Goal: Contribute content: Add original content to the website for others to see

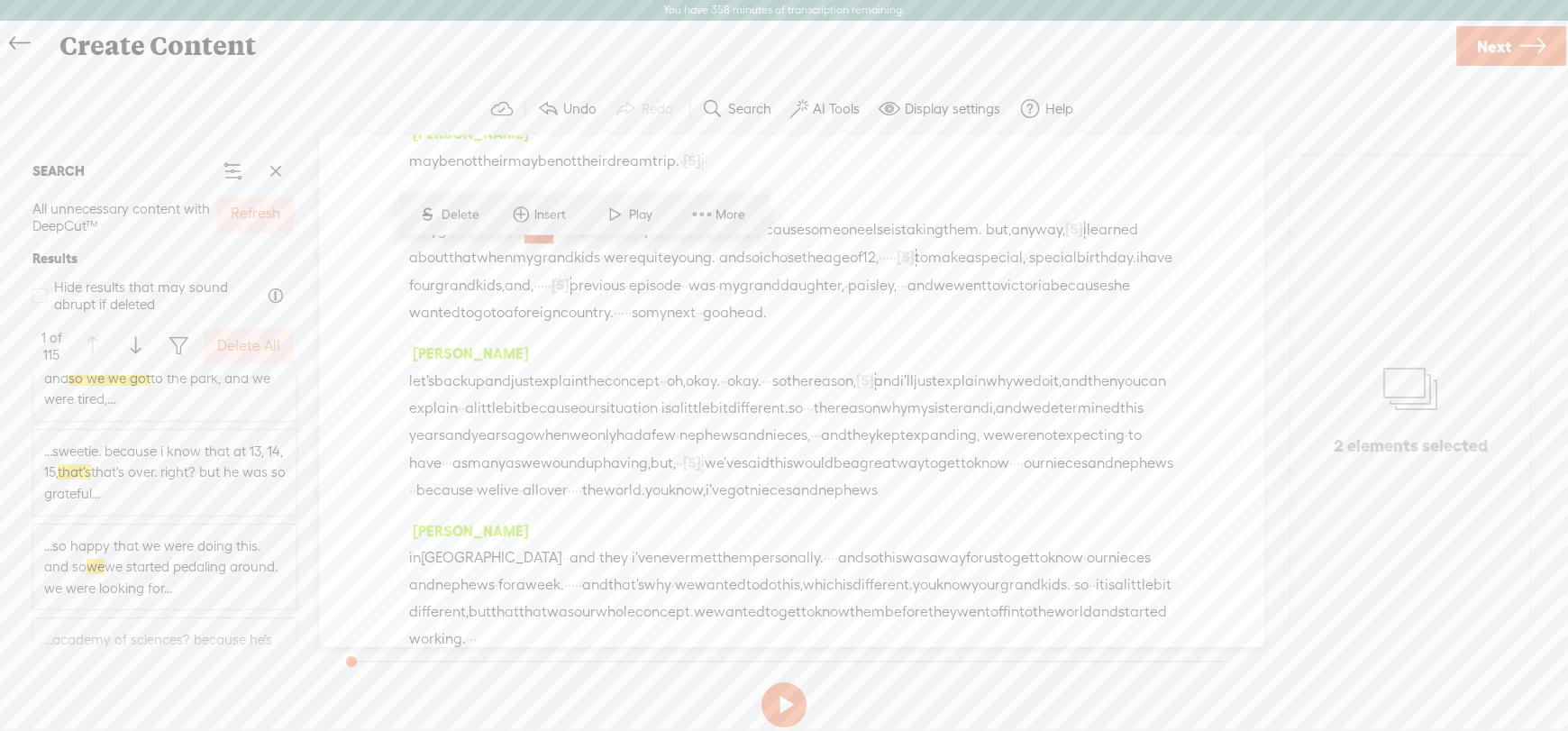
scroll to position [4057, 0]
click at [144, 449] on span "...said we're we're gonna make it. and so we we got to the park, and we were ti…" at bounding box center [164, 447] width 242 height 64
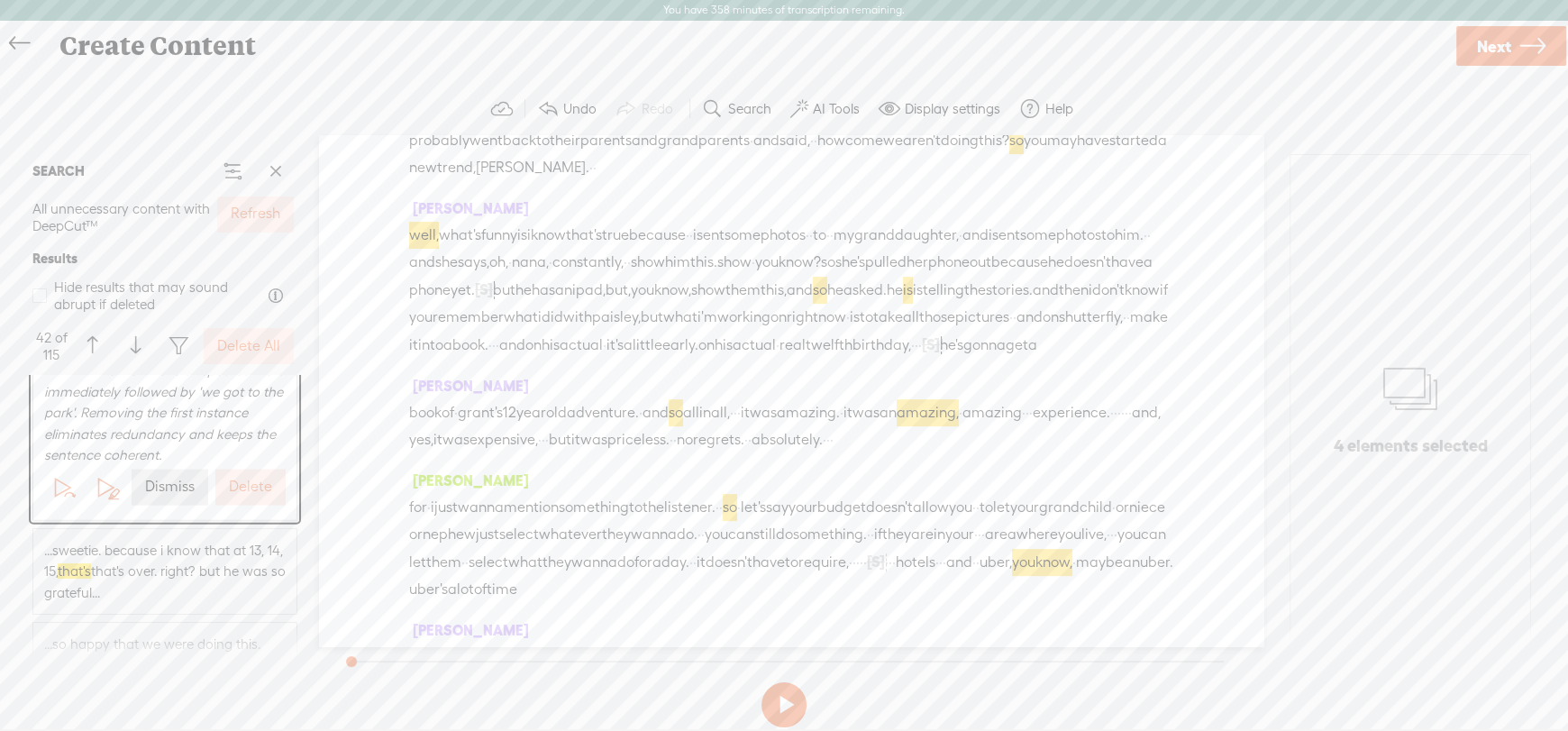
scroll to position [4237, 0]
click at [158, 493] on label "Dismiss" at bounding box center [169, 488] width 50 height 18
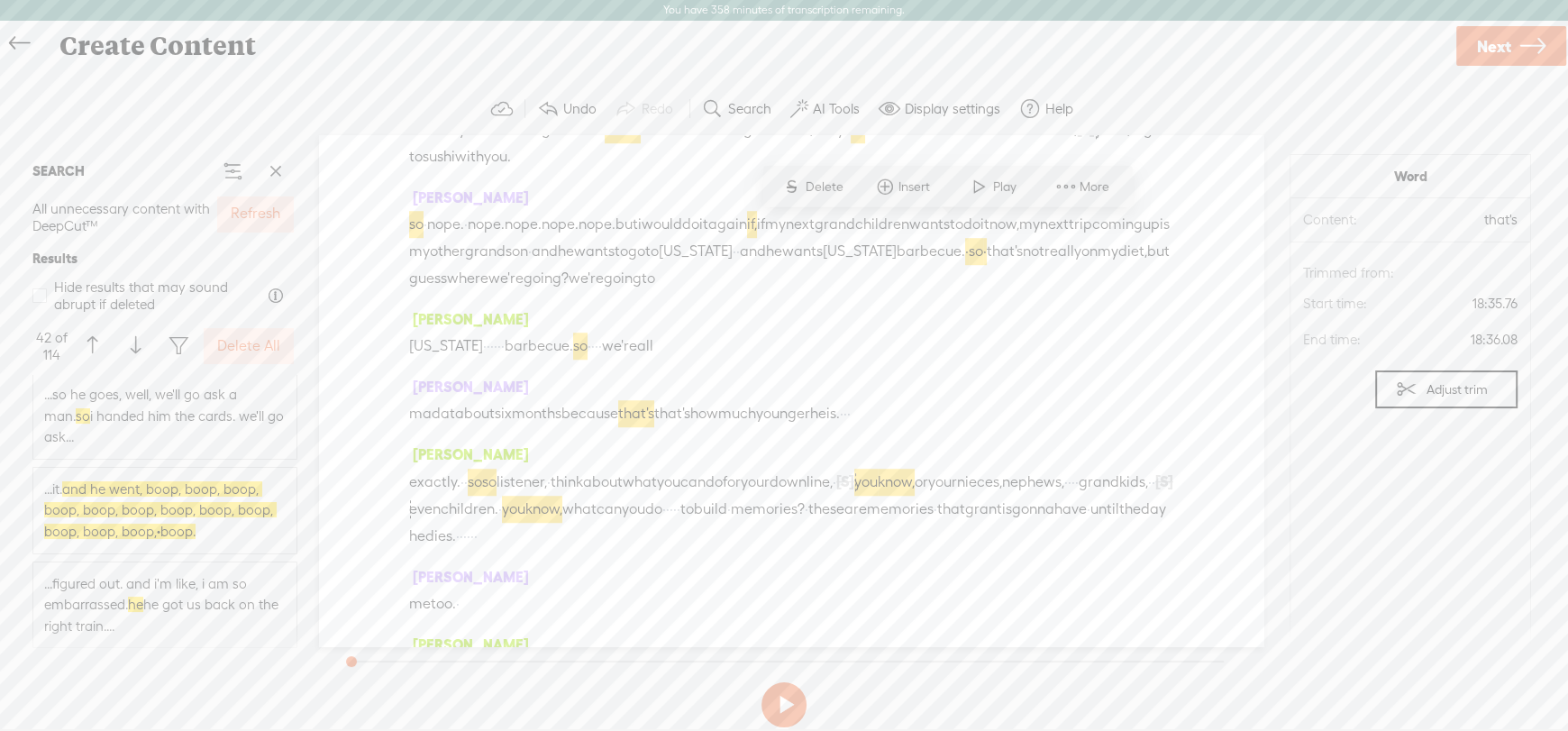
scroll to position [8114, 0]
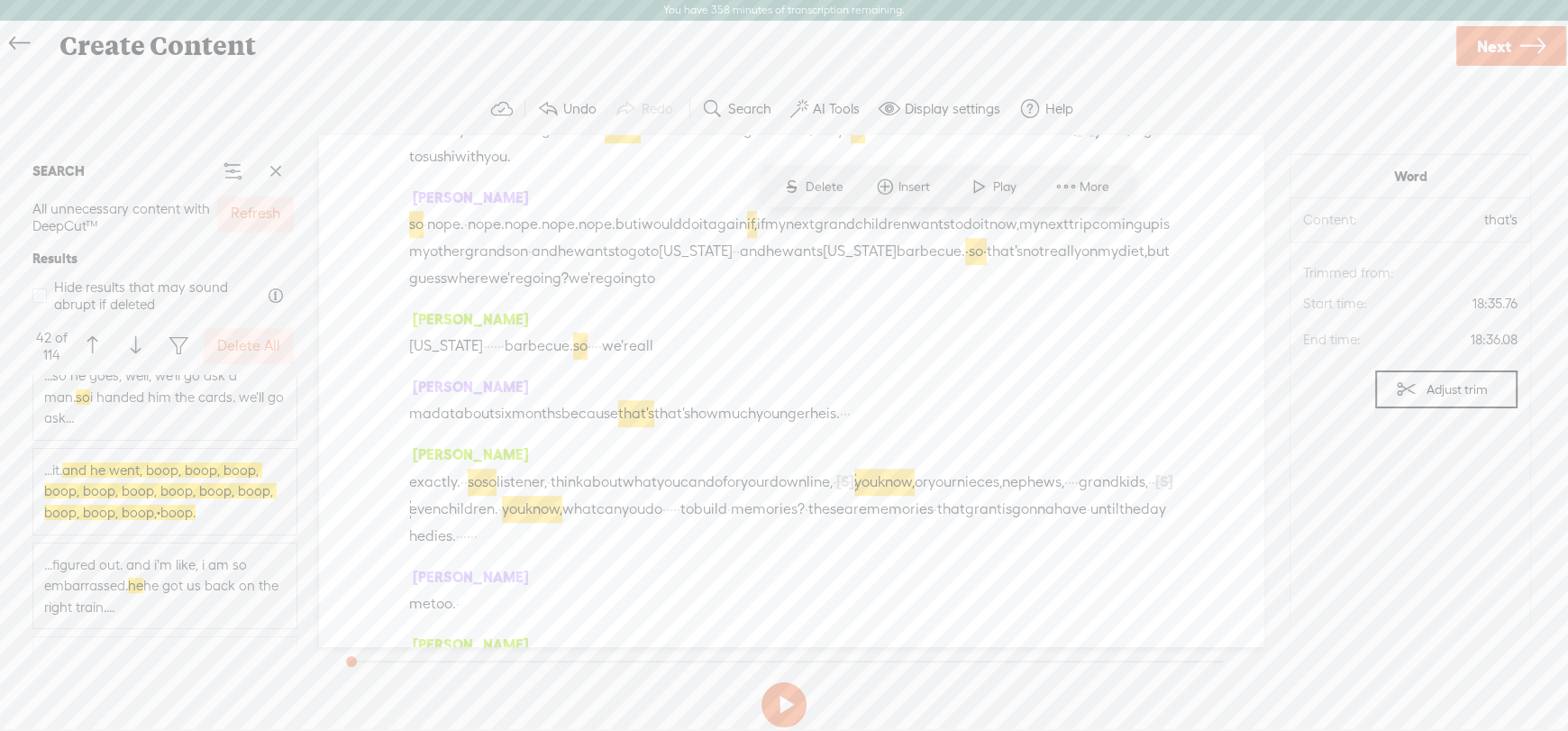
drag, startPoint x: 155, startPoint y: 477, endPoint x: 248, endPoint y: 519, distance: 102.0
click at [155, 476] on span "and he went, boop, boop, boop, boop, boop, boop, boop, boop, boop, boop, boop, …" at bounding box center [159, 491] width 232 height 57
click at [247, 519] on span "...it. and he went, boop, boop, boop, boop, boop, boop, boop, boop, boop, boop,…" at bounding box center [164, 492] width 242 height 64
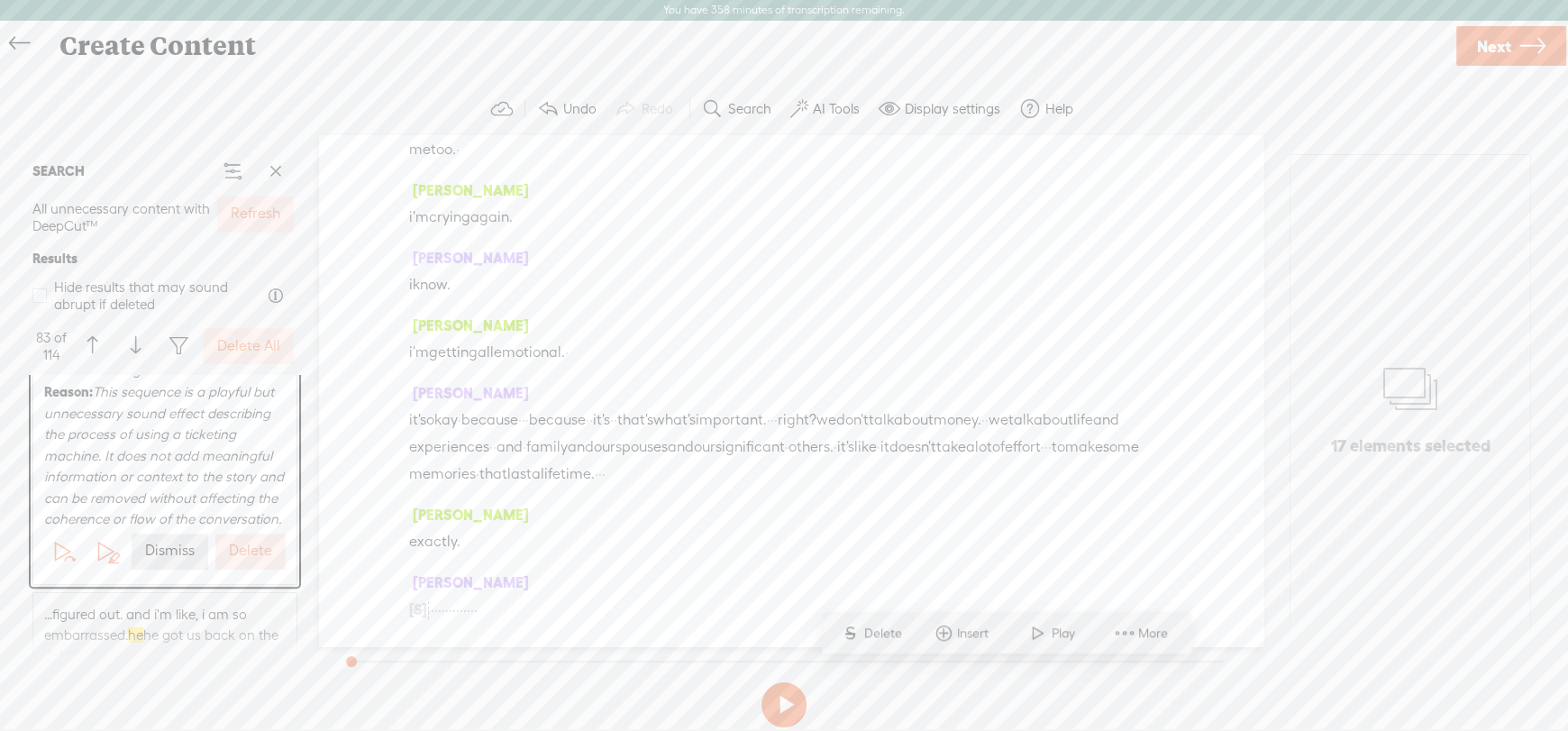
scroll to position [8384, 0]
click at [187, 480] on button "Dismiss" at bounding box center [169, 465] width 77 height 36
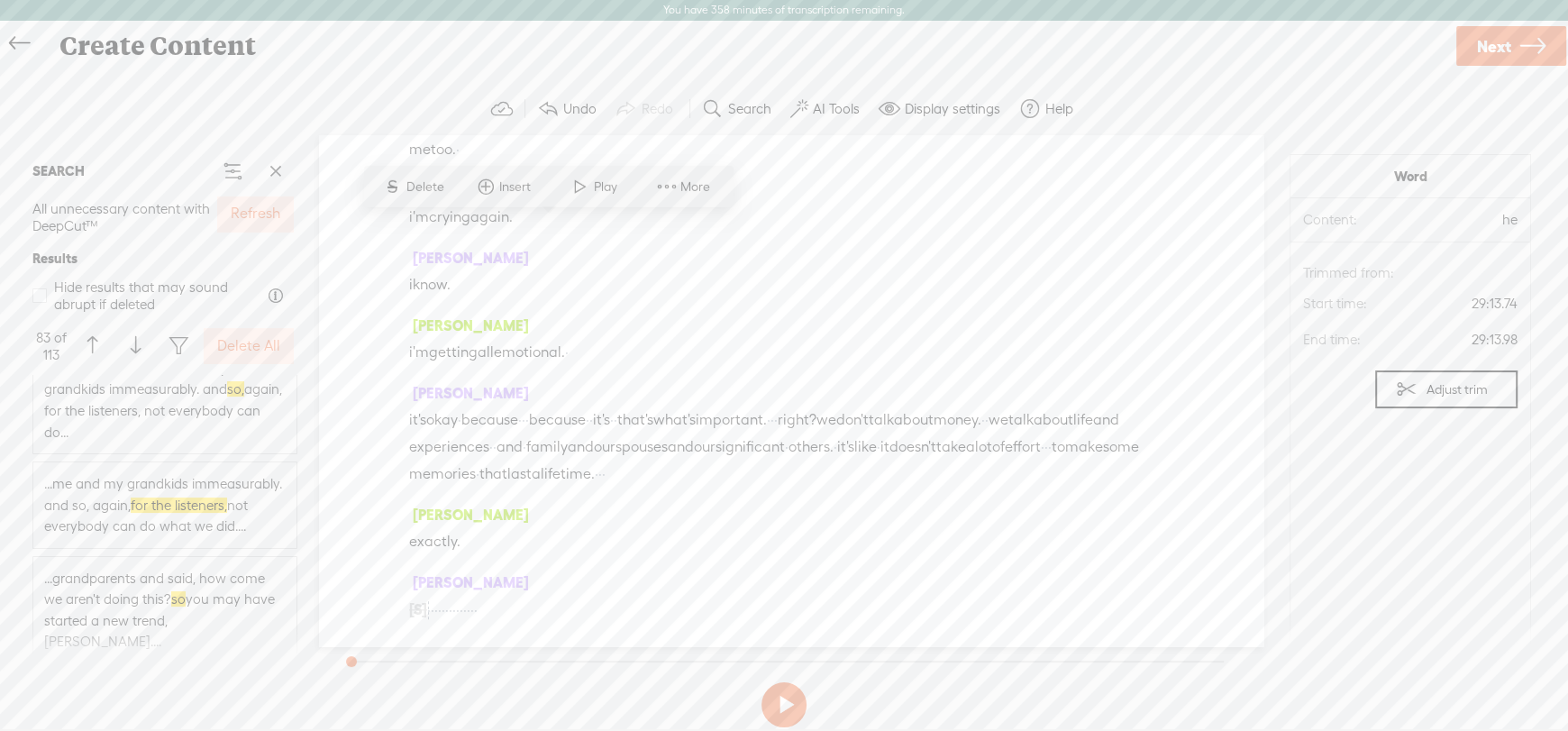
scroll to position [9016, 0]
click at [152, 485] on span "...me and my grandkids immeasurably. and so, again, for the listeners, not ever…" at bounding box center [164, 460] width 242 height 64
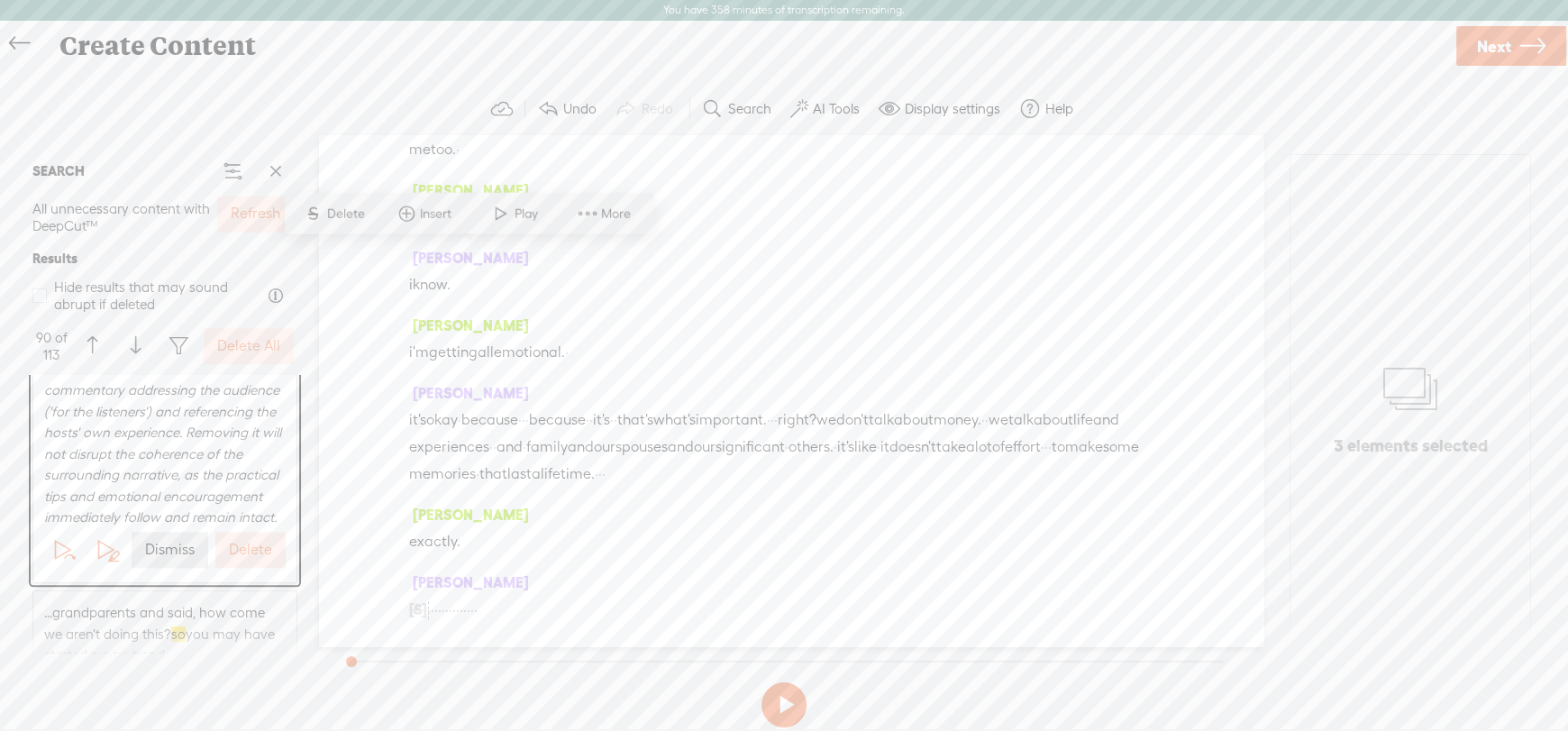
scroll to position [9286, 0]
click at [159, 486] on label "Dismiss" at bounding box center [169, 475] width 50 height 18
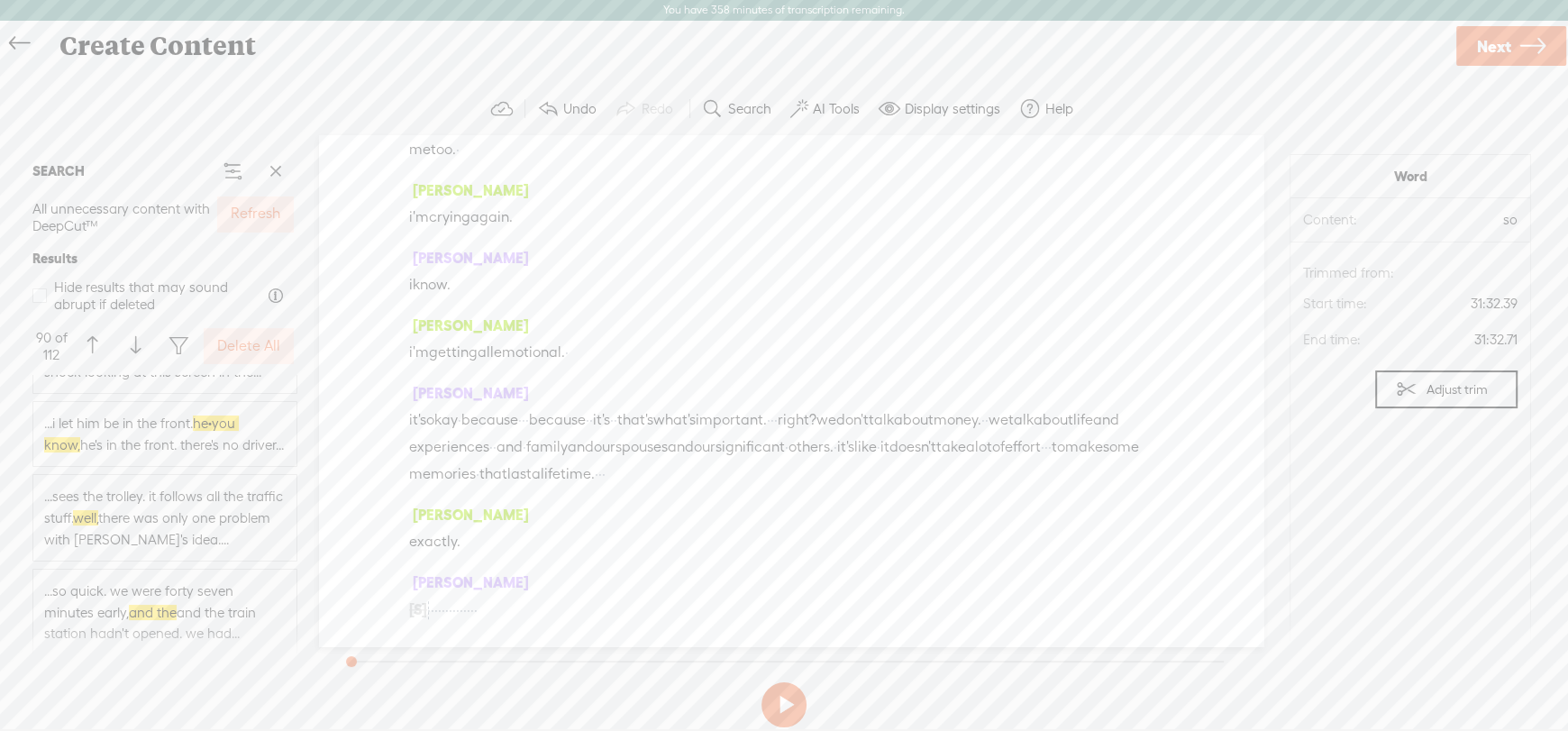
click at [248, 351] on label "Delete All" at bounding box center [249, 346] width 63 height 18
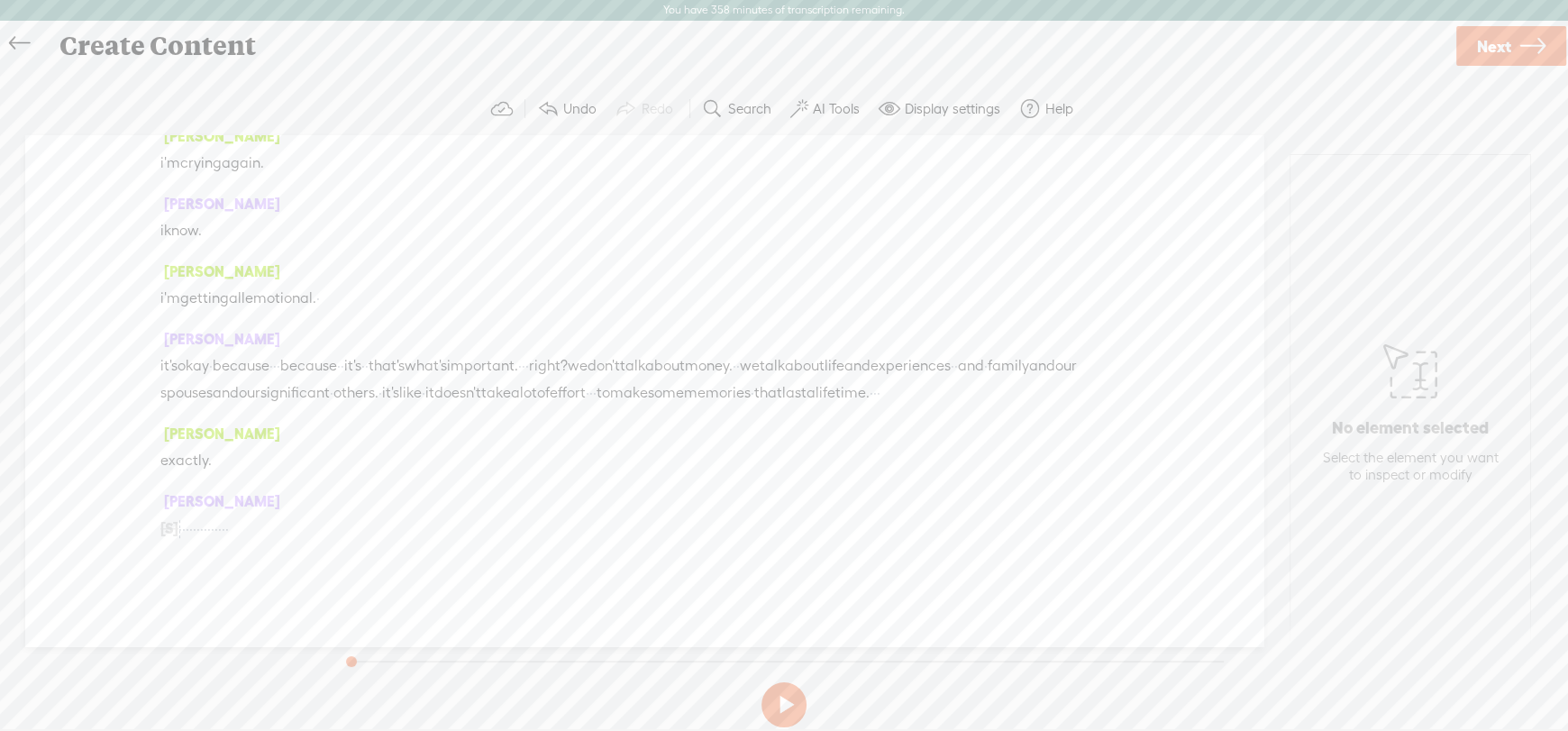
scroll to position [15738, 0]
click at [167, 353] on span "it's" at bounding box center [169, 366] width 17 height 27
click at [142, 288] on span "Insert" at bounding box center [157, 294] width 36 height 18
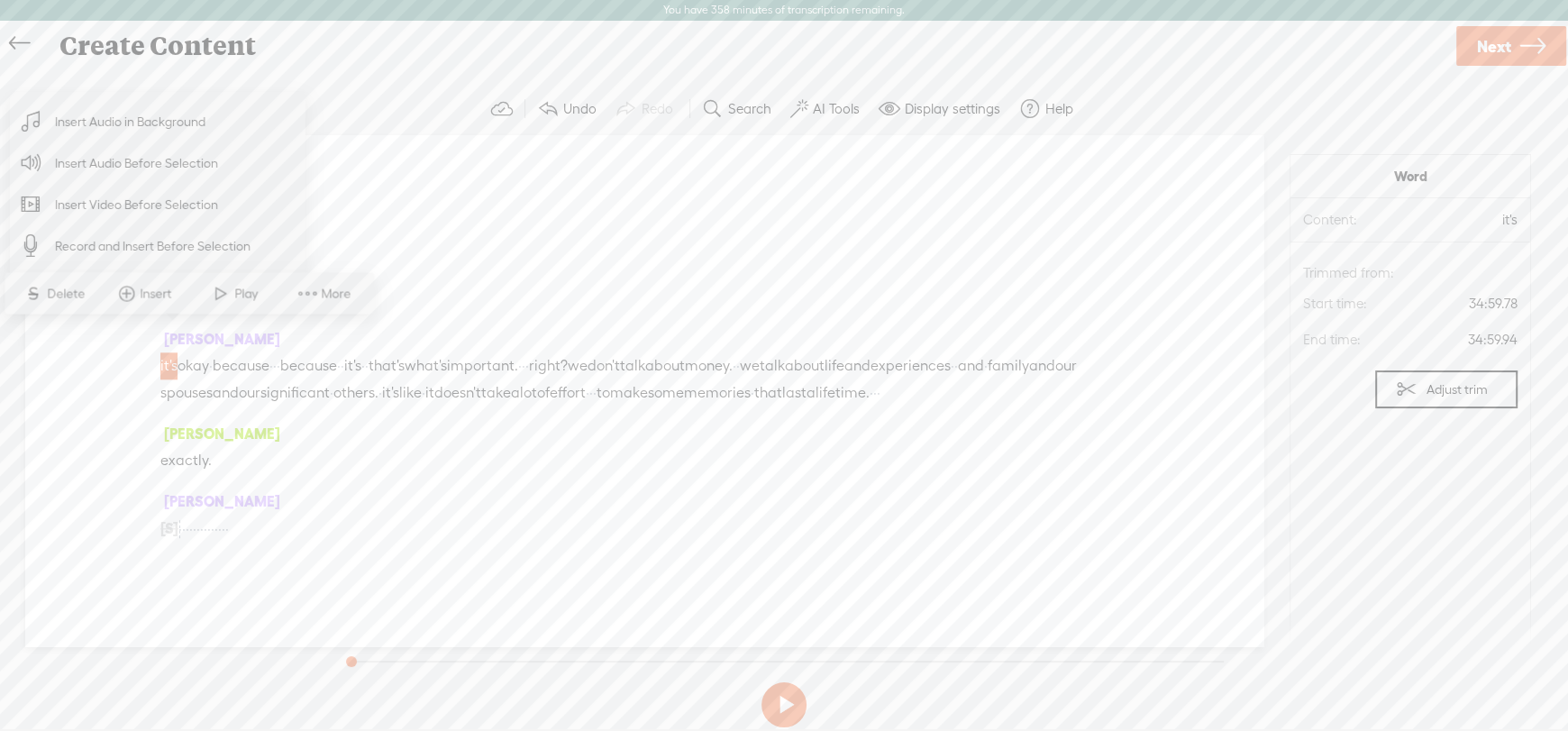
click at [147, 122] on span "Insert Audio in Background" at bounding box center [130, 122] width 222 height 41
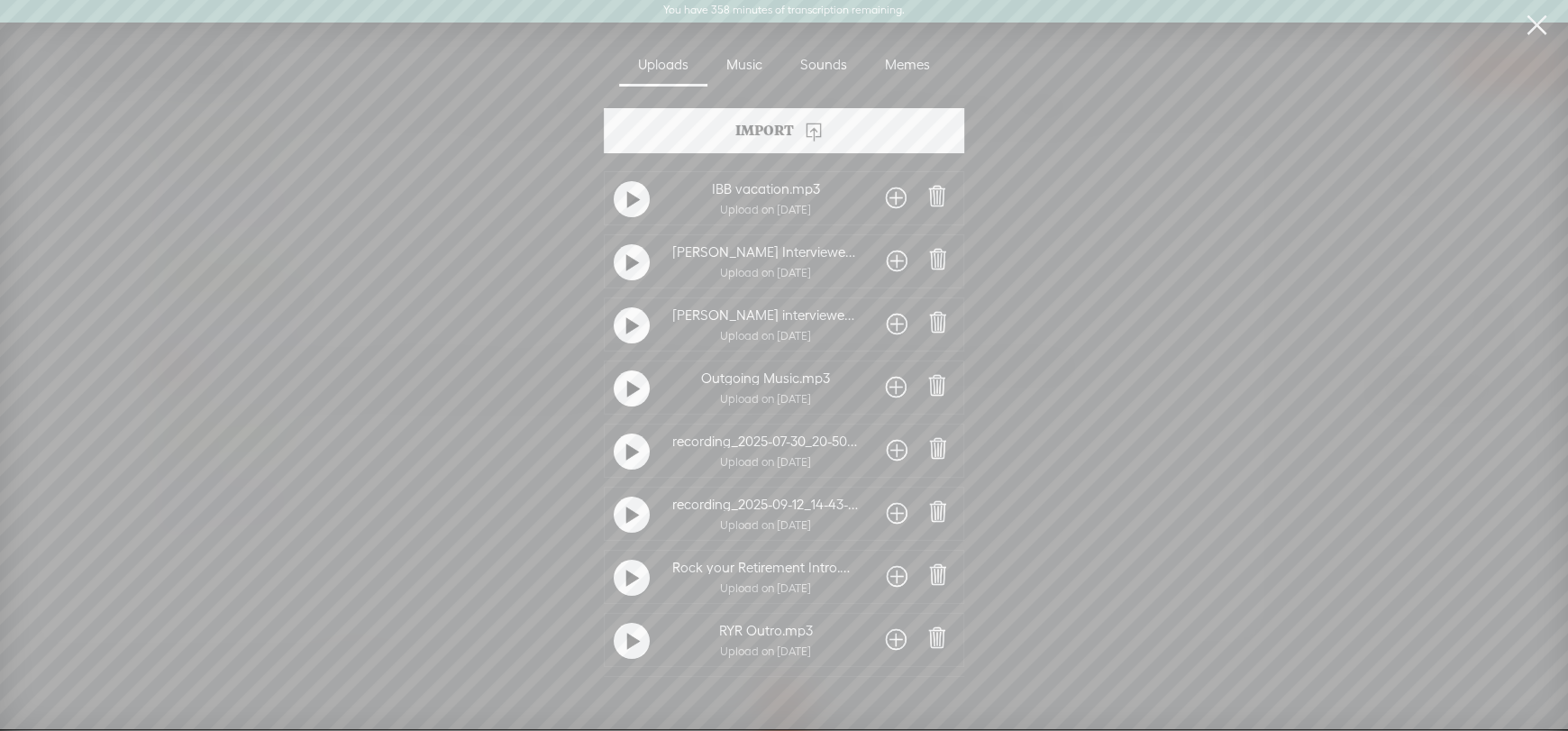
scroll to position [172, 0]
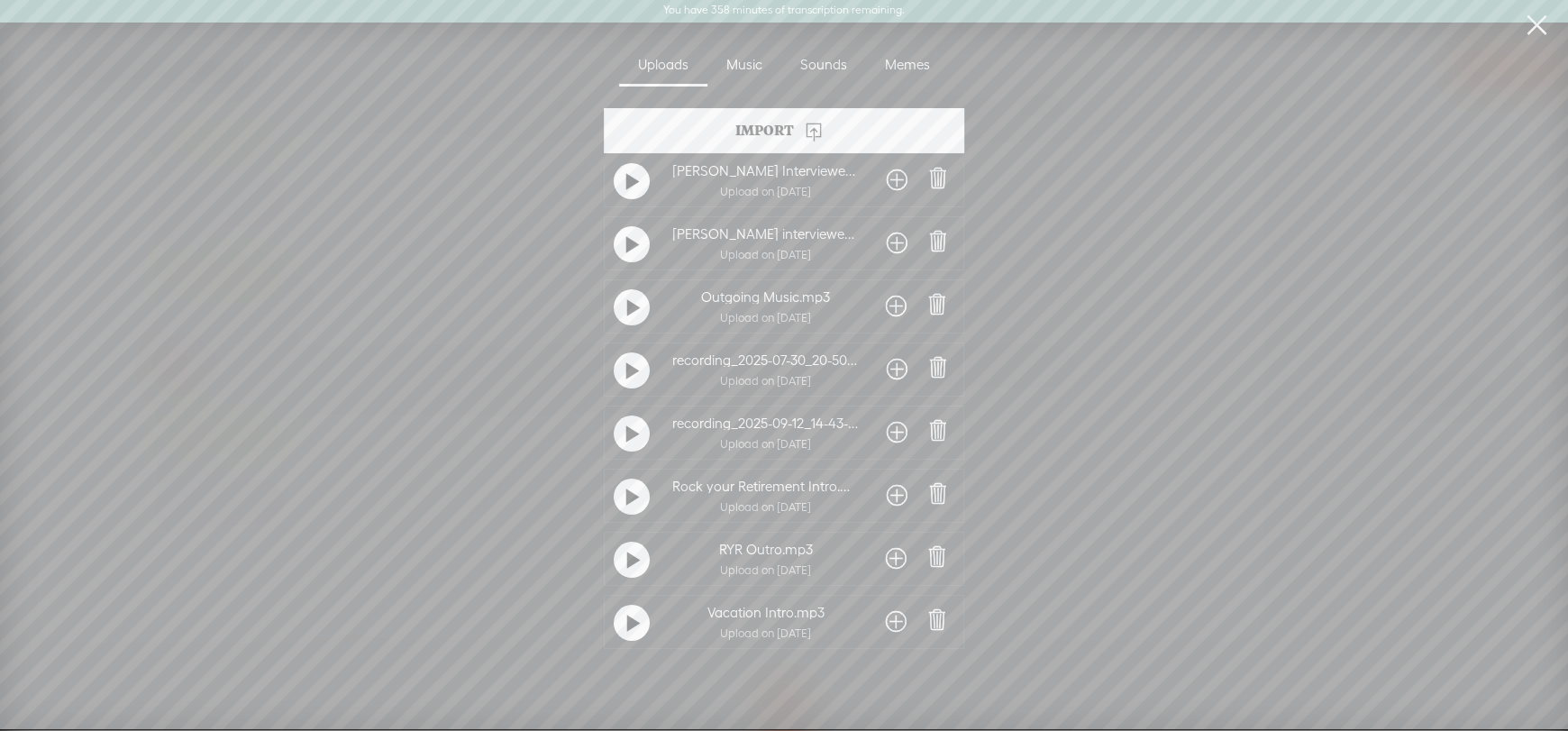
click at [889, 548] on span at bounding box center [896, 559] width 20 height 29
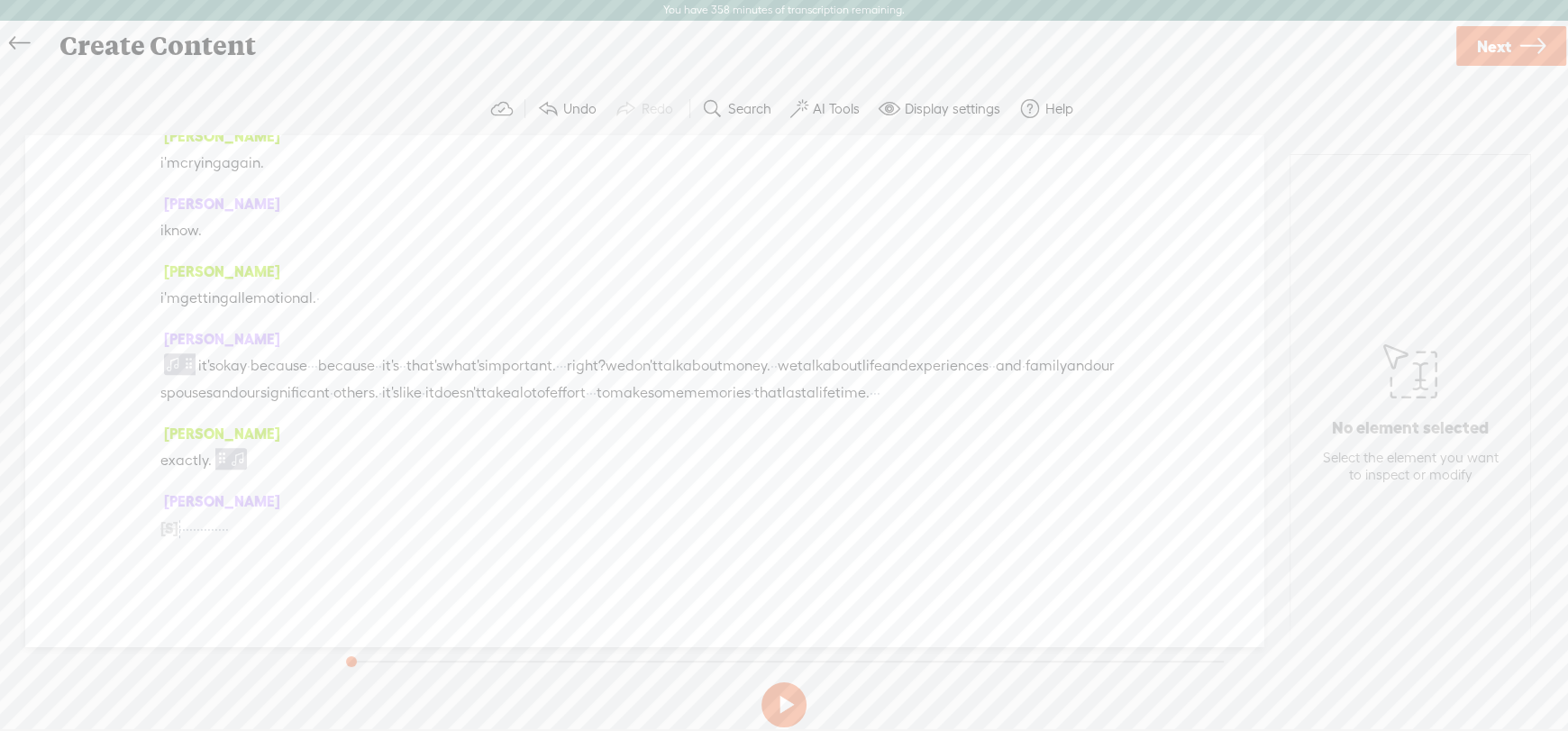
click at [195, 285] on span "getting" at bounding box center [204, 298] width 49 height 27
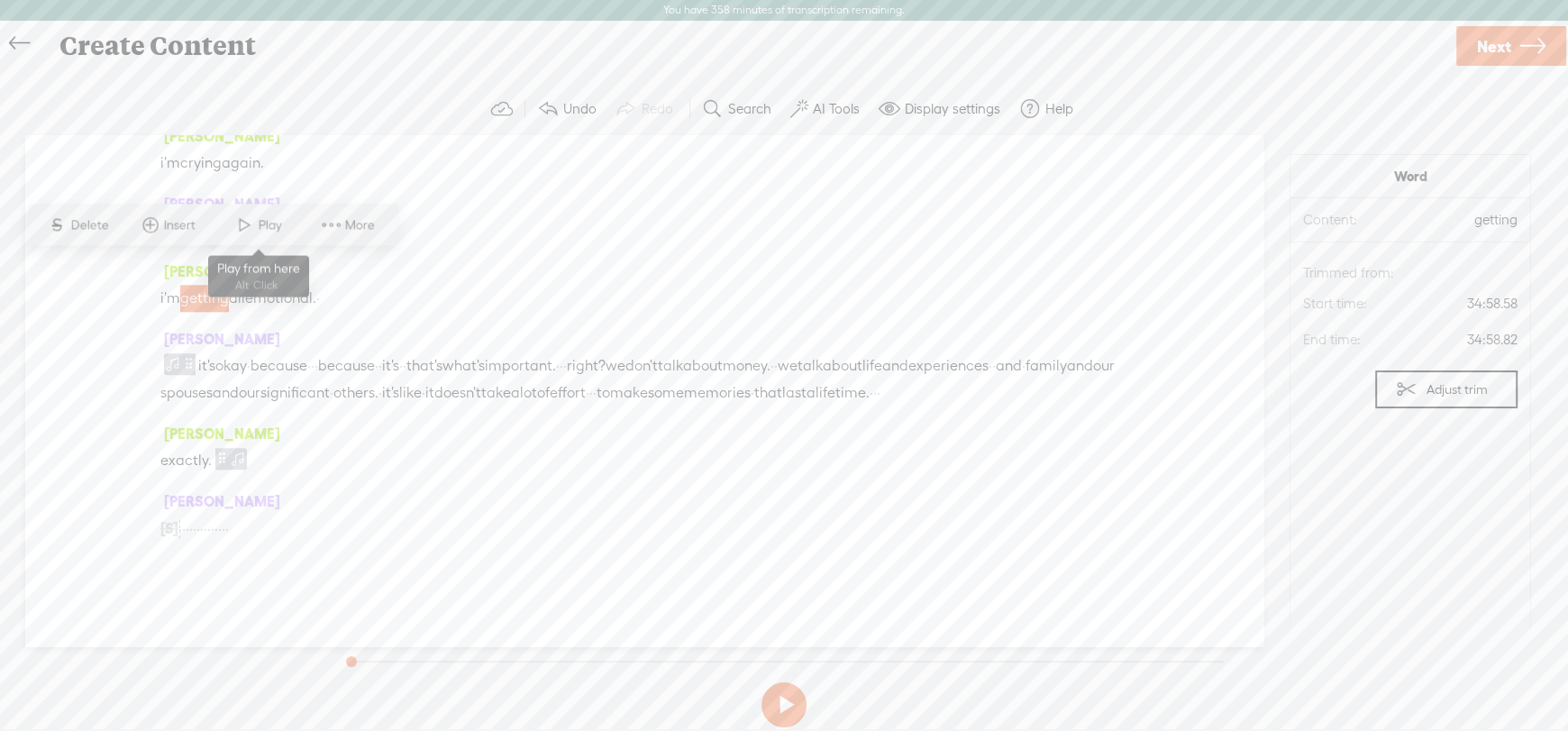
click at [274, 219] on span "Play" at bounding box center [271, 226] width 28 height 18
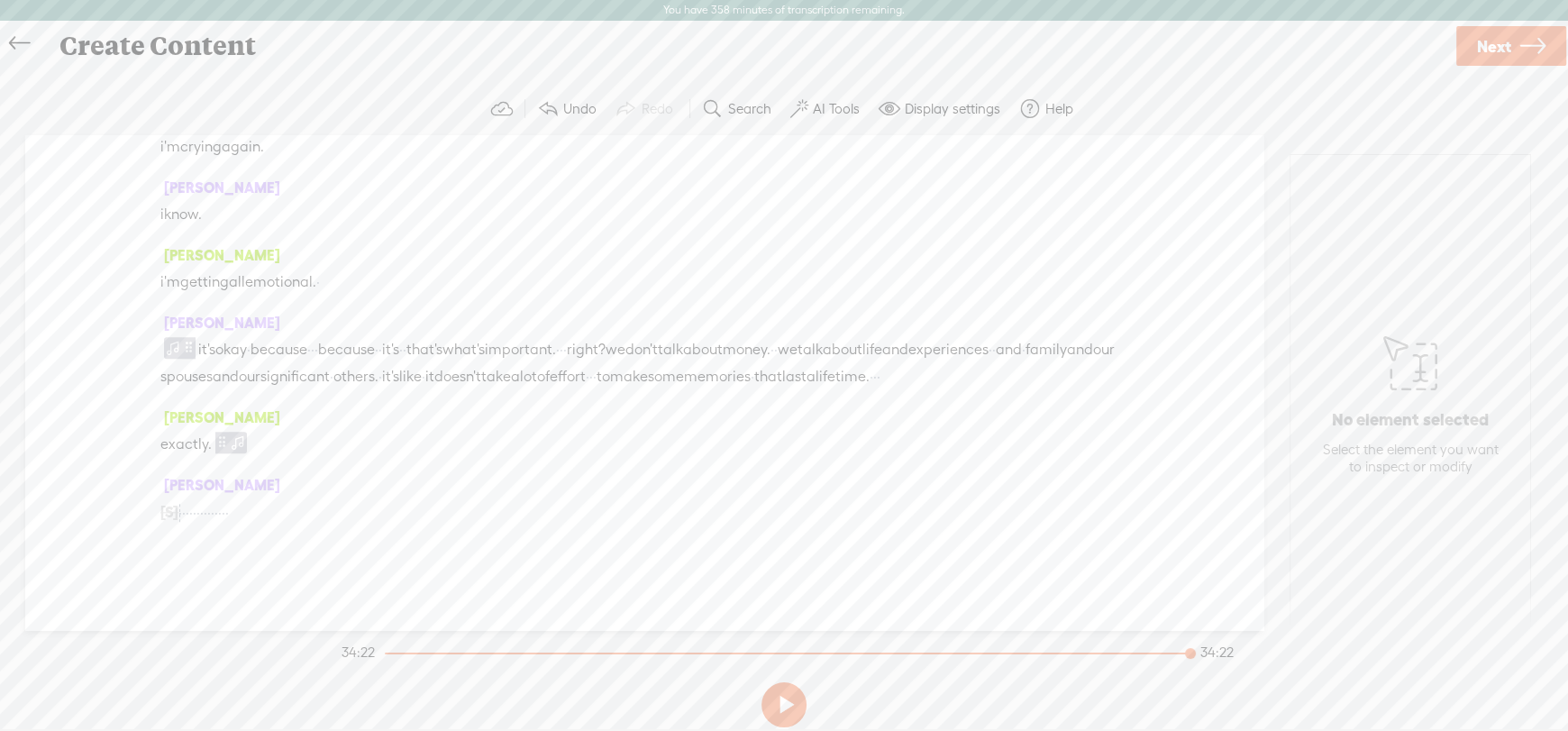
scroll to position [15573, 0]
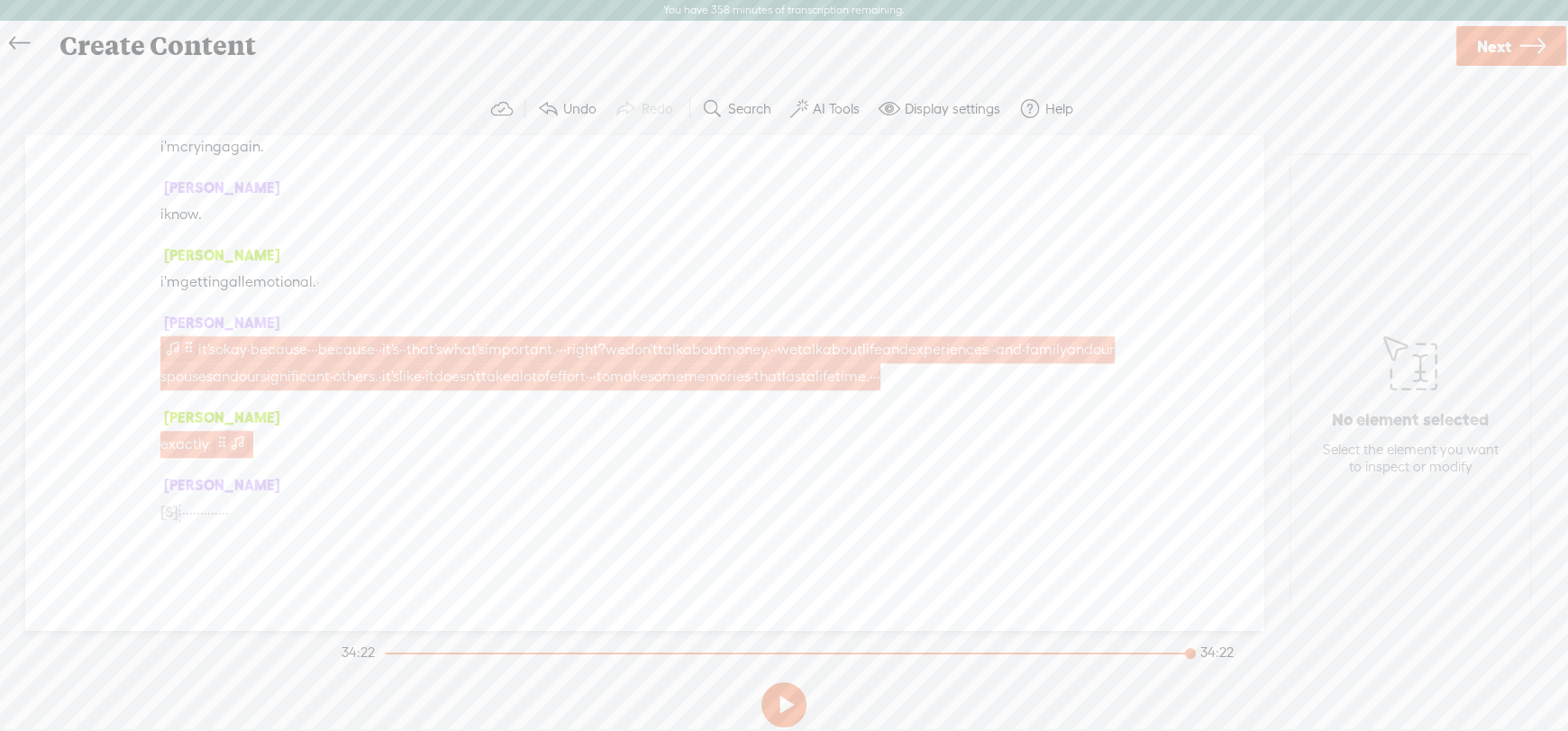
click at [192, 359] on span at bounding box center [188, 348] width 14 height 21
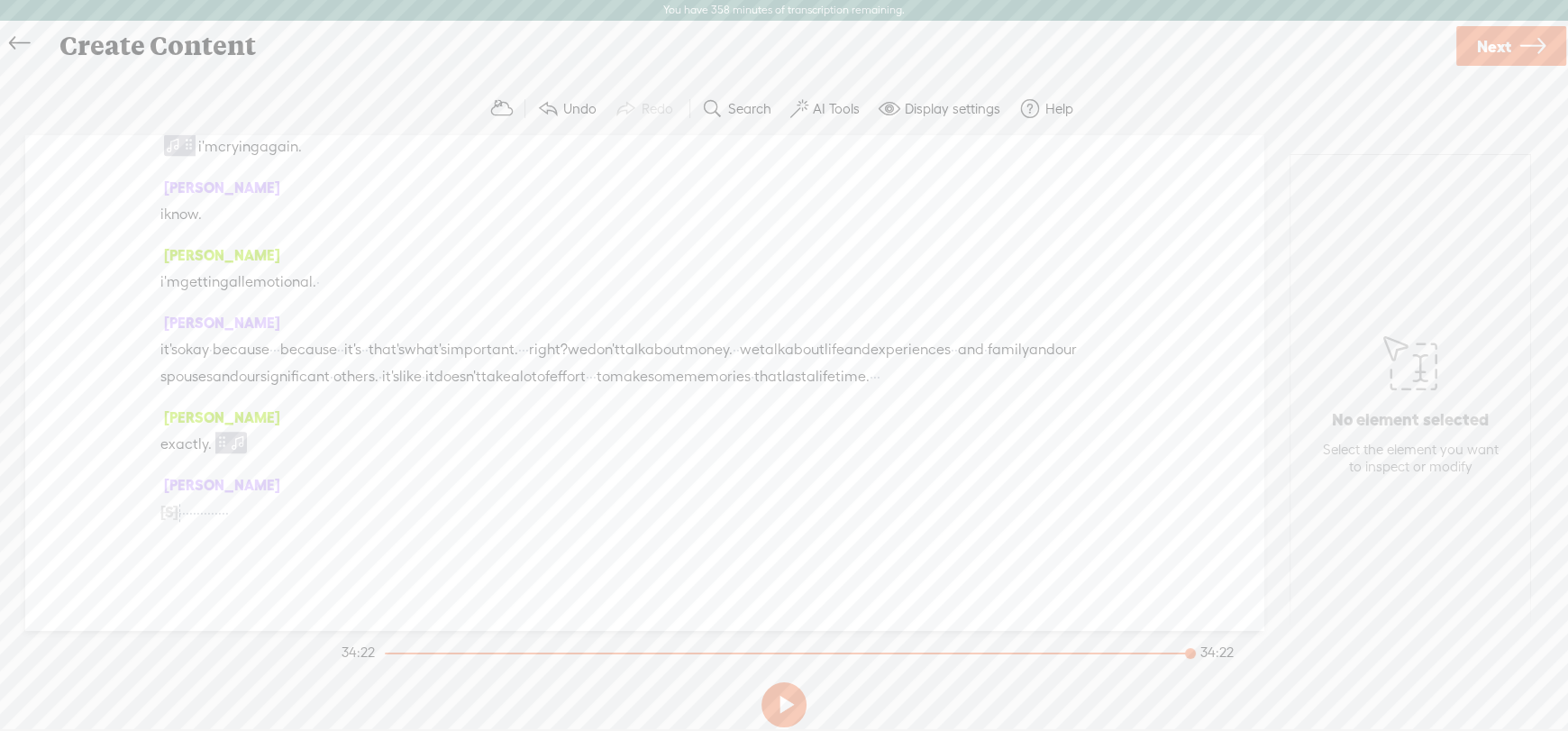
click at [172, 93] on span "me" at bounding box center [171, 80] width 21 height 27
click at [258, 186] on span "Play" at bounding box center [248, 186] width 28 height 18
drag, startPoint x: 292, startPoint y: 393, endPoint x: 195, endPoint y: 302, distance: 133.0
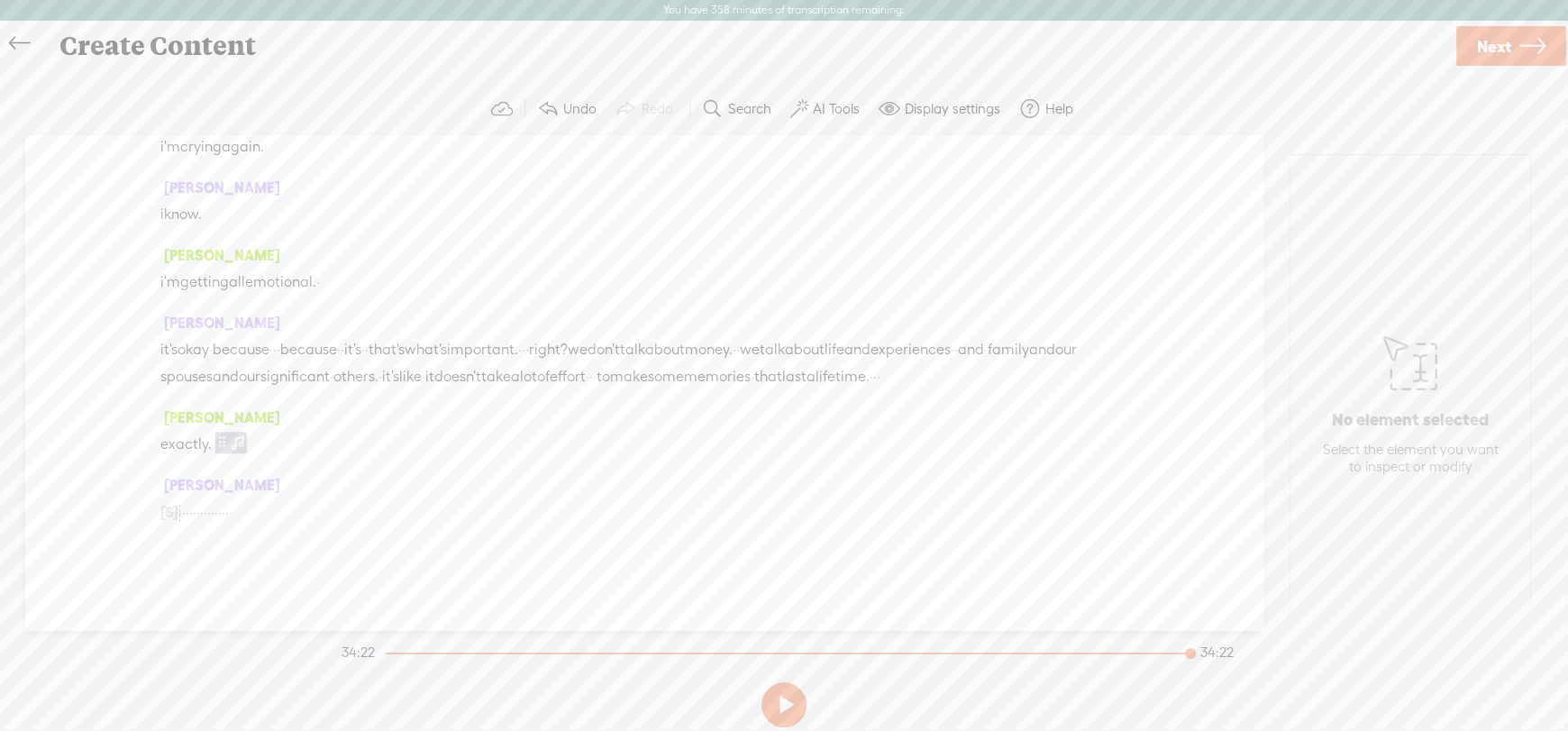
click at [172, 257] on div "[PERSON_NAME] · · · · hey, [PERSON_NAME]. · · i heard that you were having fun …" at bounding box center [644, 382] width 1238 height 495
click at [320, 122] on span "Play" at bounding box center [332, 125] width 28 height 18
click at [764, 718] on section at bounding box center [784, 705] width 892 height 59
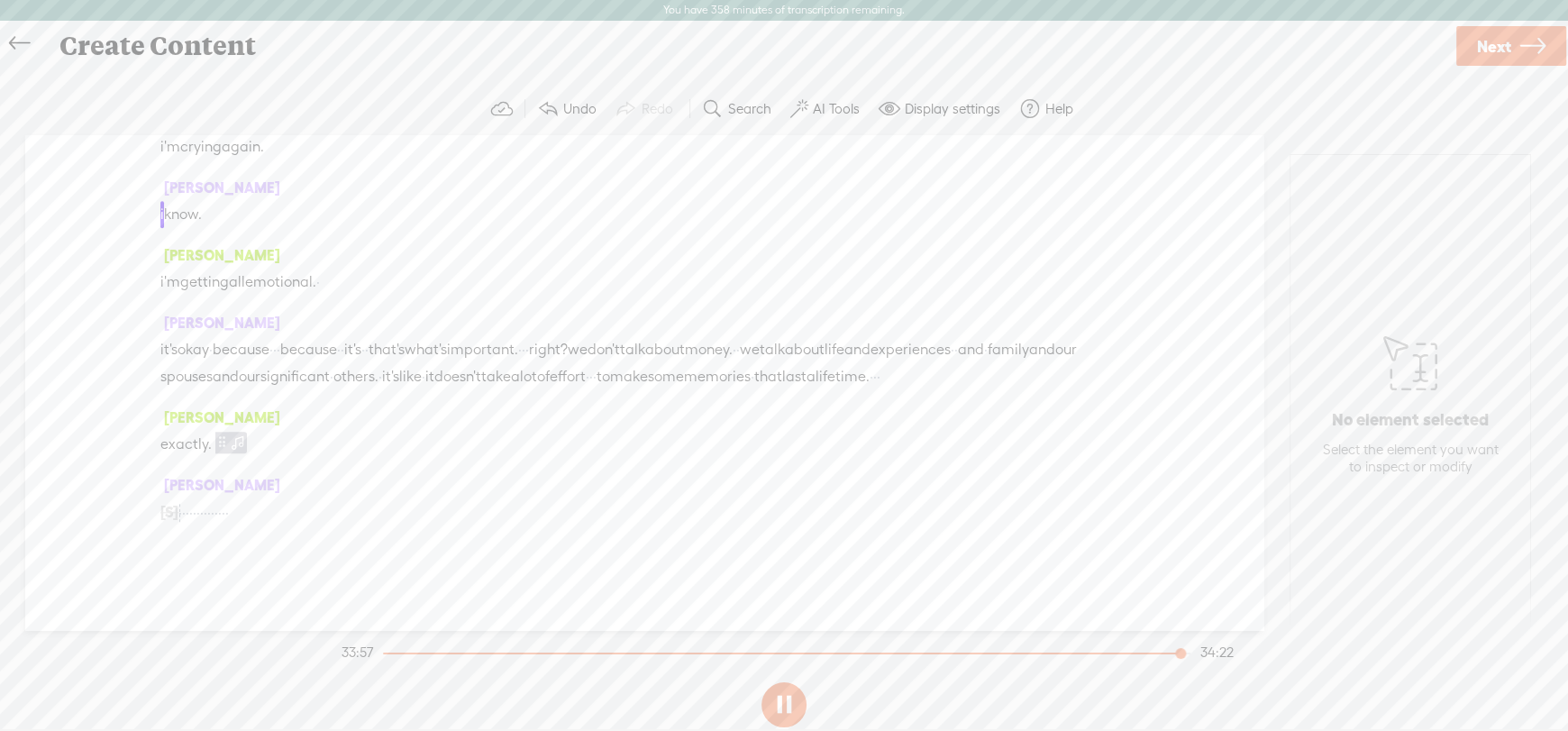
click at [775, 714] on button at bounding box center [784, 705] width 45 height 45
drag, startPoint x: 163, startPoint y: 249, endPoint x: 211, endPoint y: 249, distance: 48.0
click at [716, 172] on span "Play" at bounding box center [713, 178] width 28 height 18
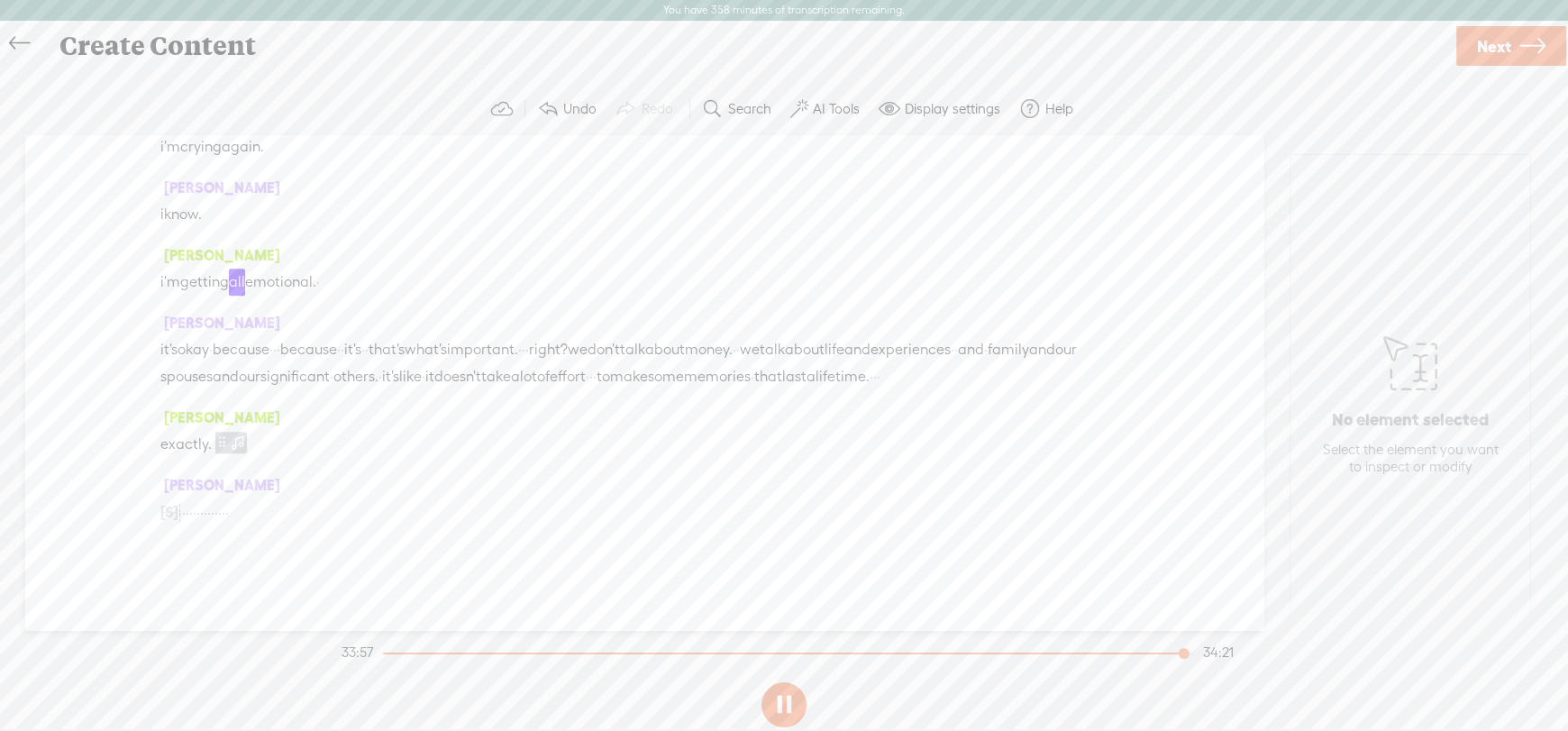
scroll to position [15752, 0]
click at [781, 706] on button at bounding box center [784, 705] width 45 height 45
click at [241, 330] on span "Play" at bounding box center [248, 332] width 28 height 18
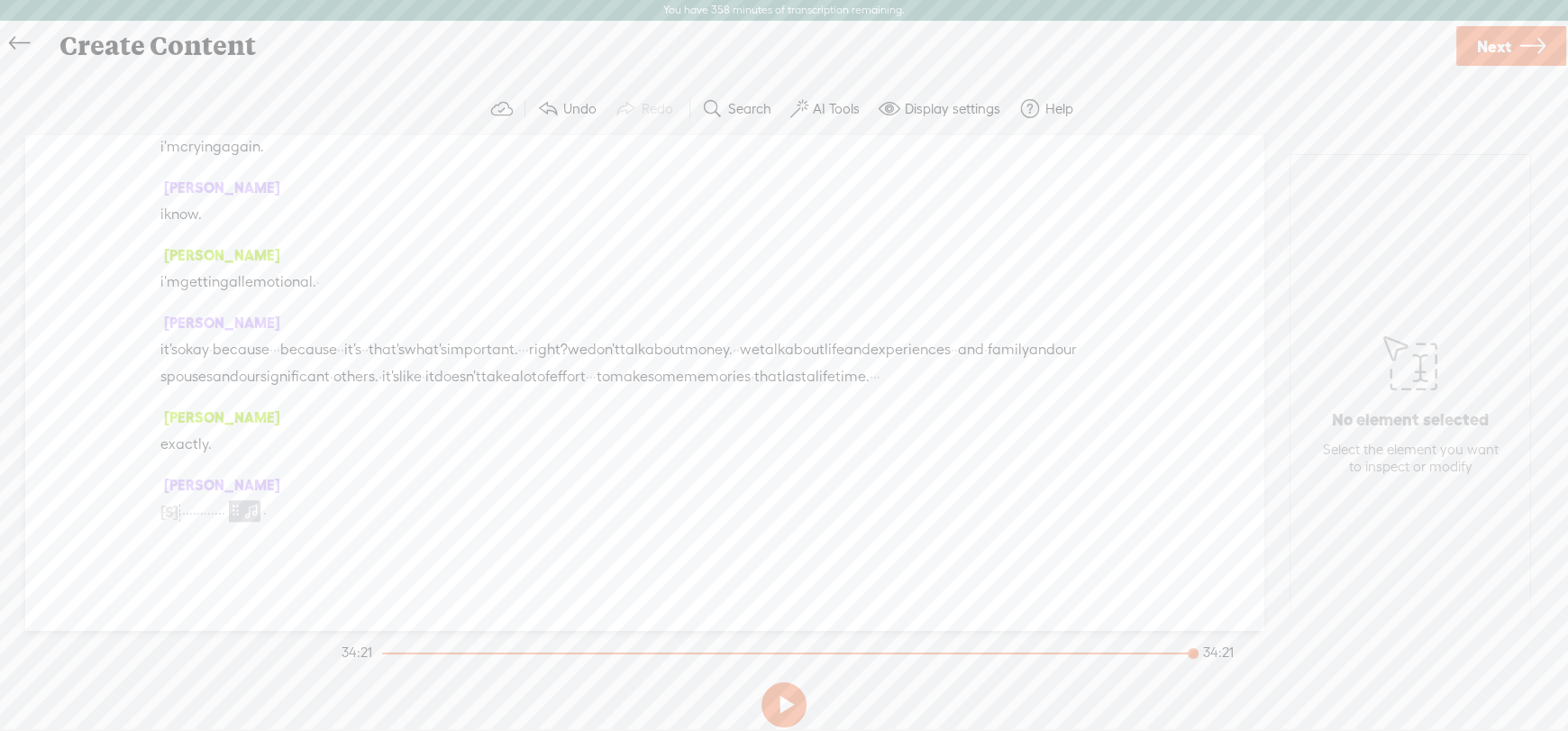
scroll to position [15213, 0]
click at [275, 207] on span "Play" at bounding box center [287, 215] width 28 height 18
click at [780, 711] on button at bounding box center [784, 705] width 45 height 45
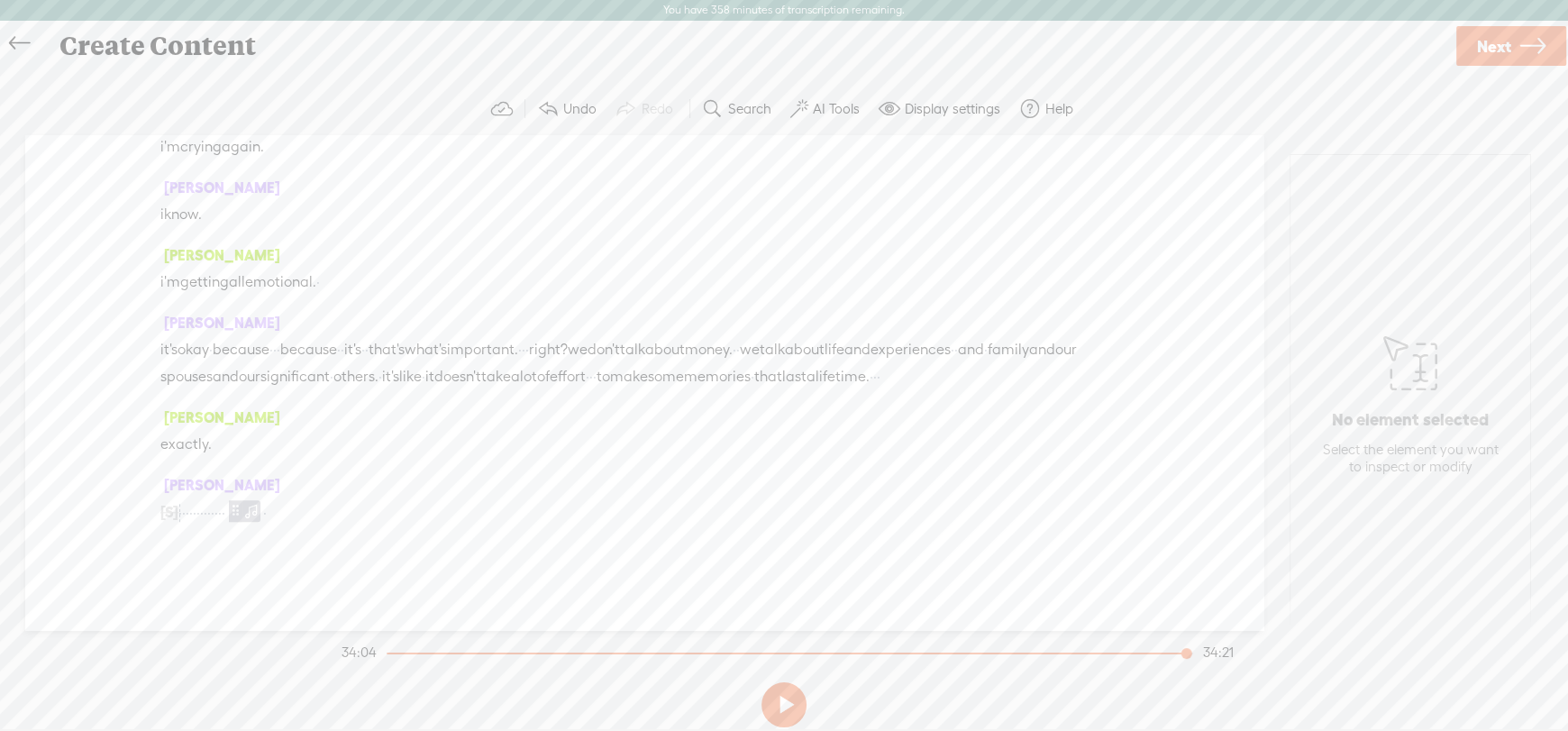
scroll to position [15301, 0]
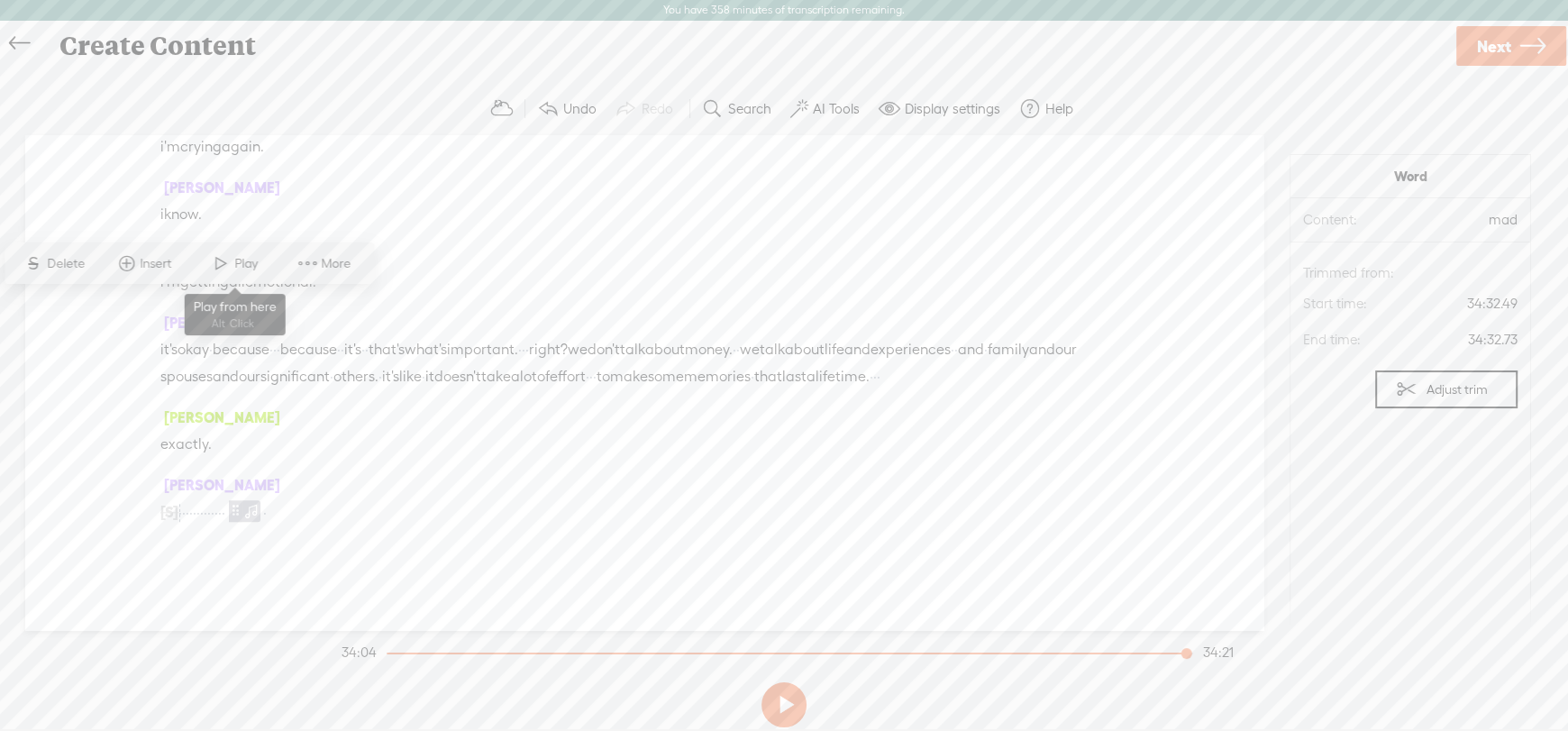
click at [264, 261] on span "Play" at bounding box center [234, 262] width 90 height 32
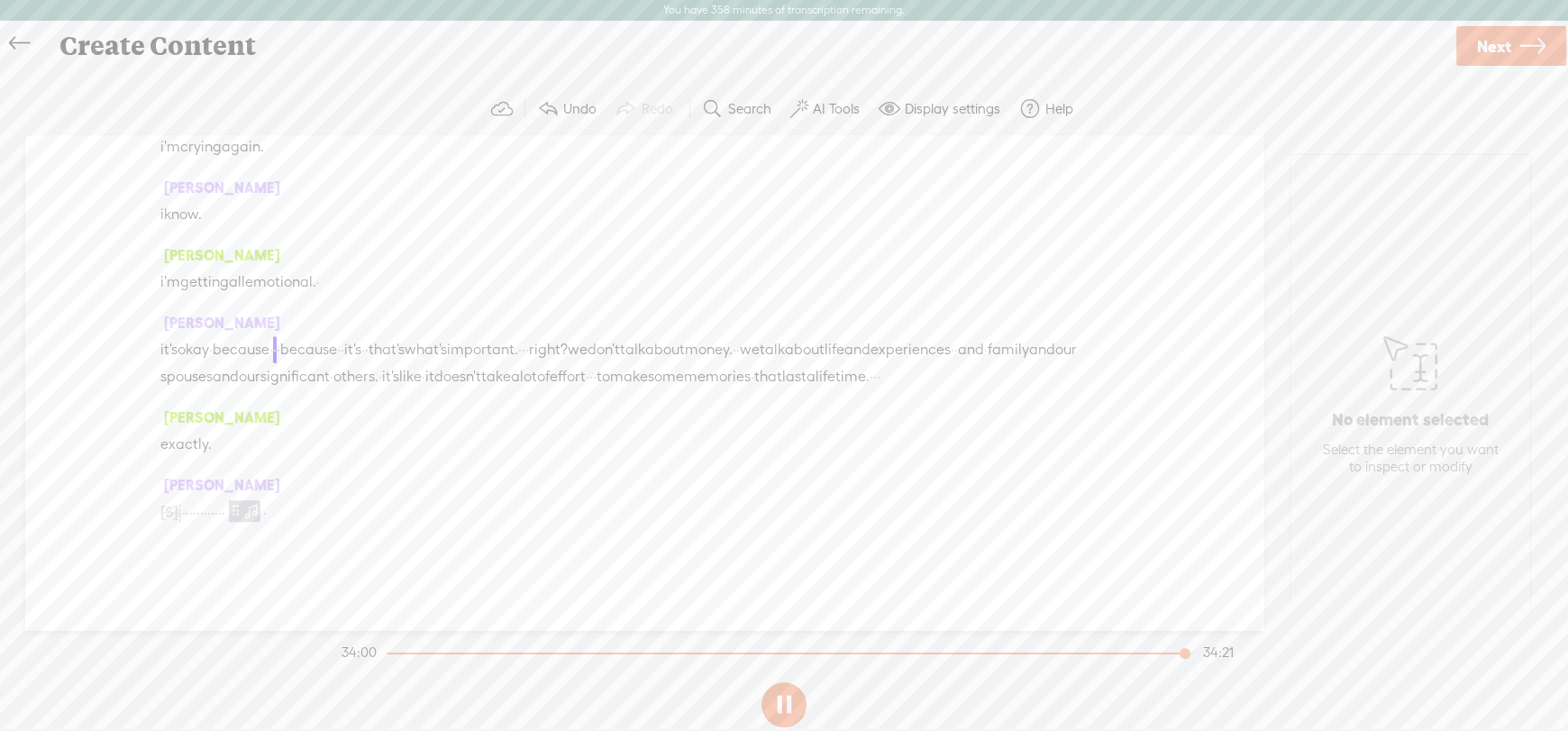
scroll to position [15752, 0]
click at [790, 703] on button at bounding box center [784, 705] width 45 height 45
click at [242, 334] on span "Play" at bounding box center [248, 332] width 28 height 18
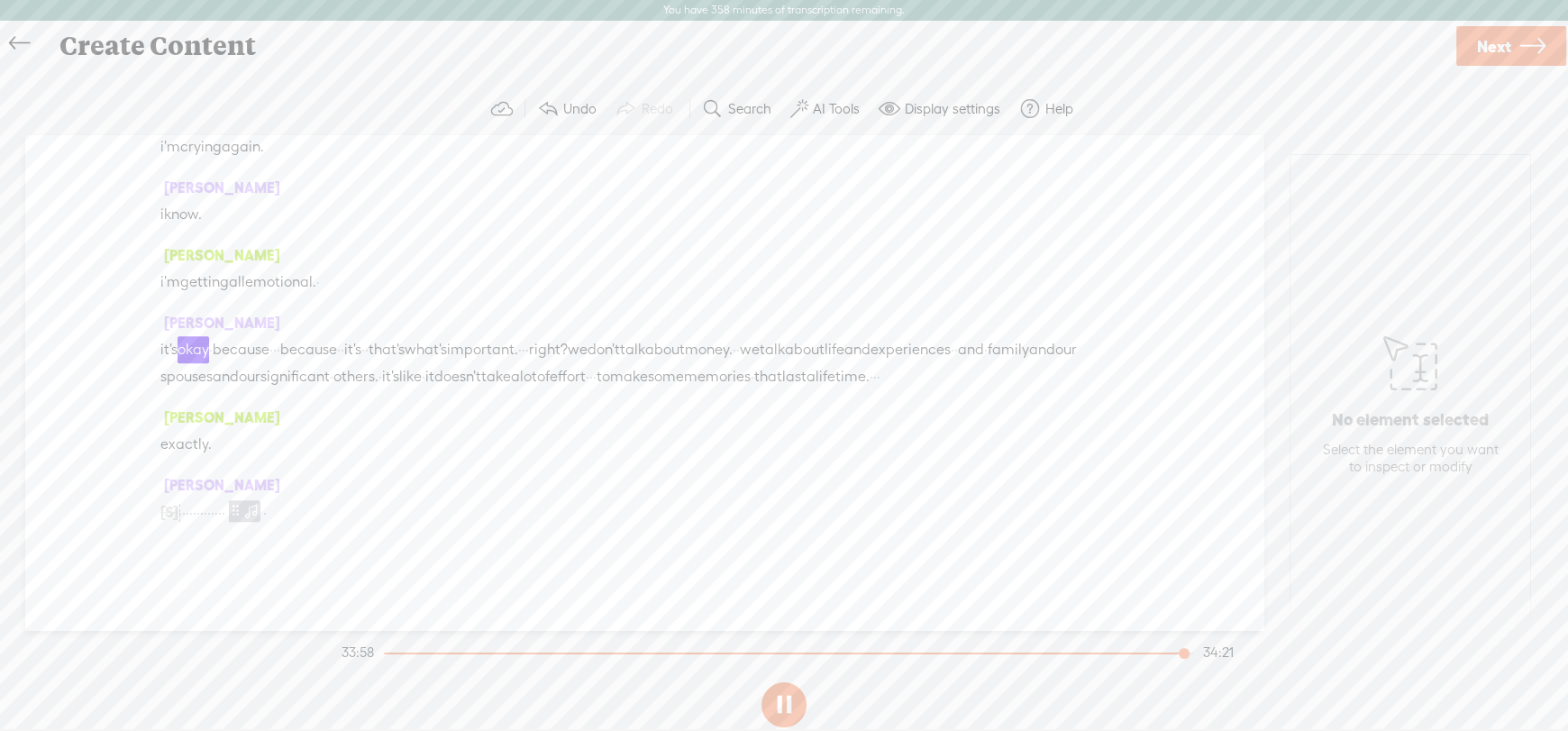
scroll to position [15753, 0]
click at [782, 704] on button at bounding box center [784, 705] width 45 height 45
click at [849, 235] on span at bounding box center [840, 241] width 27 height 32
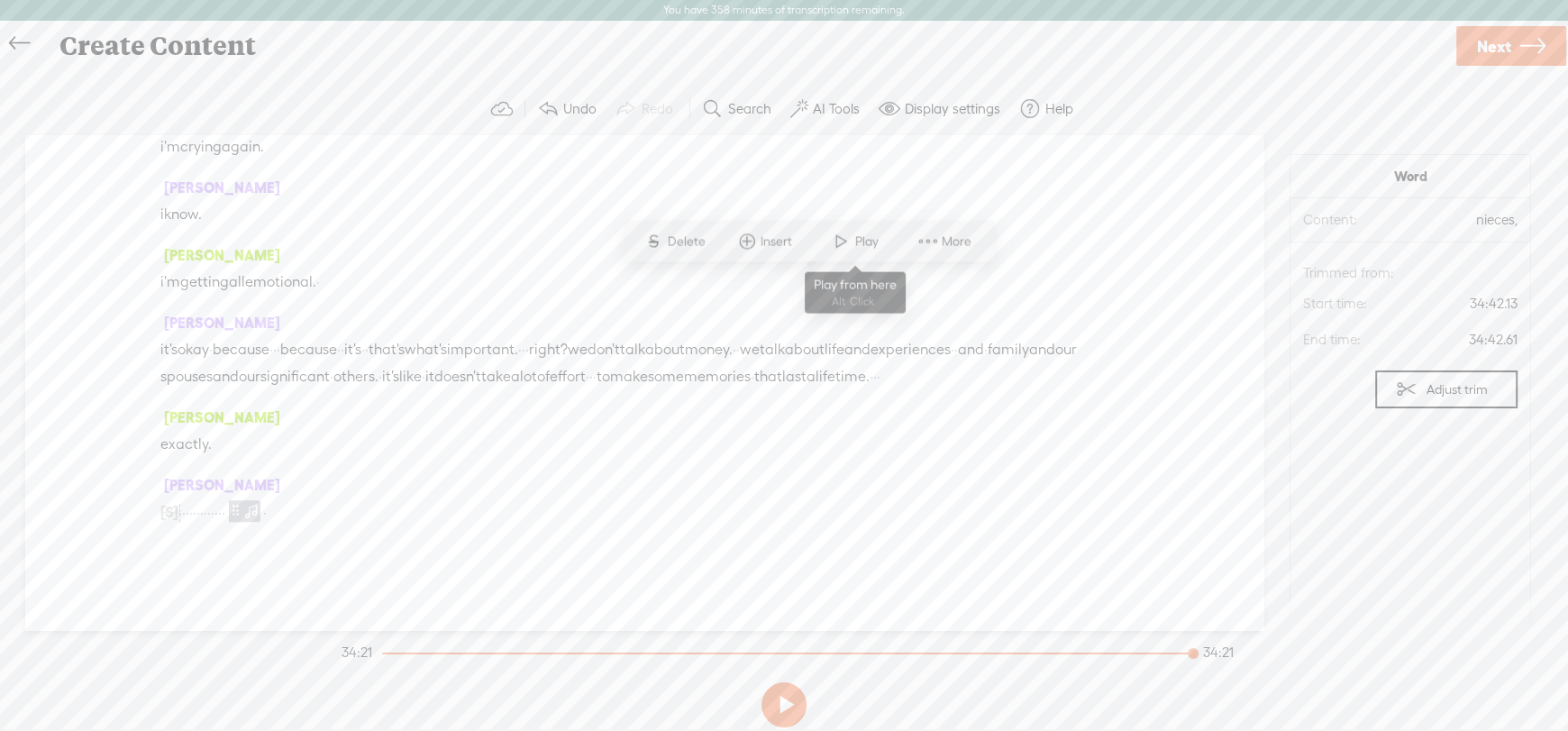
click at [859, 237] on span "Play" at bounding box center [868, 241] width 28 height 18
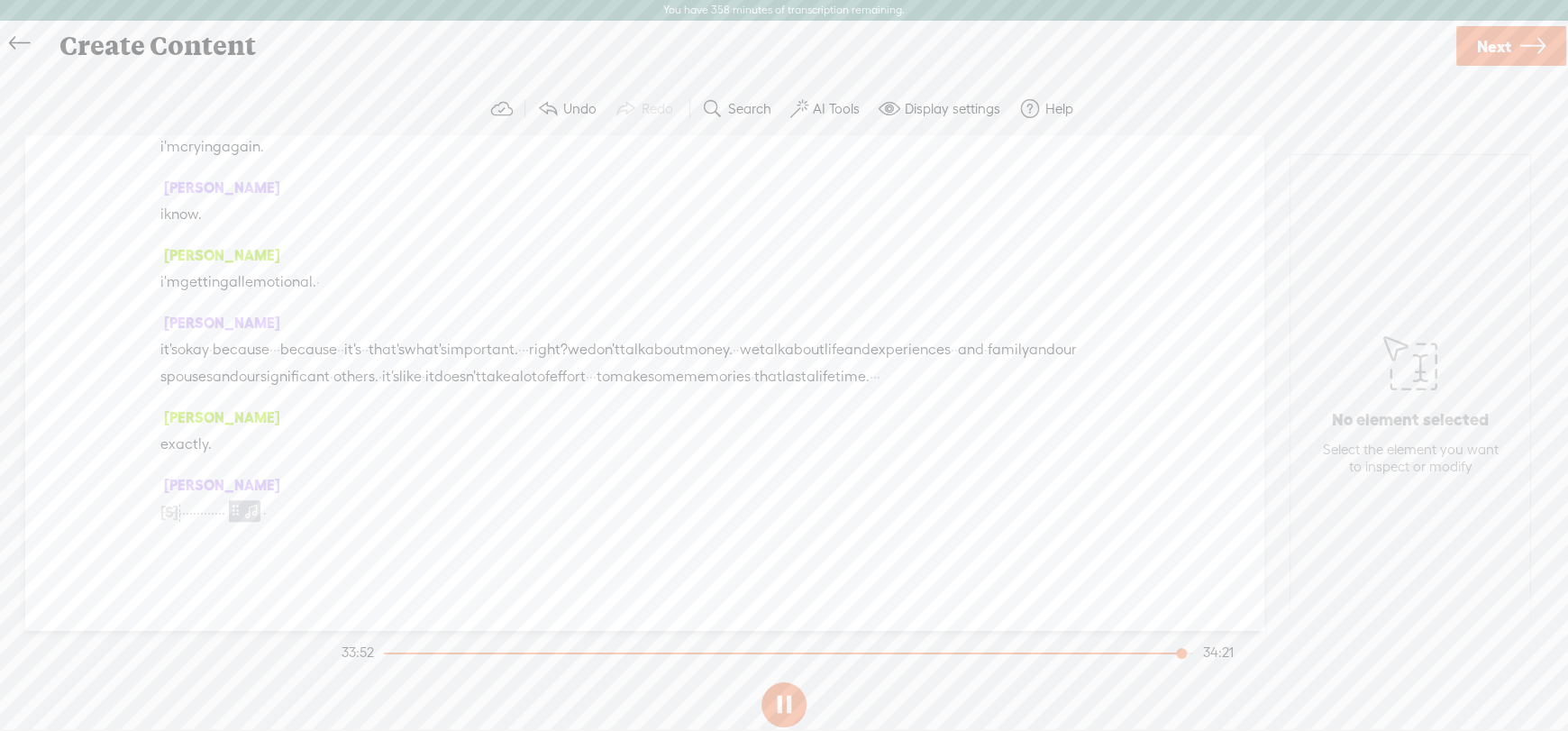
scroll to position [15572, 0]
click at [870, 364] on span "experiences" at bounding box center [910, 350] width 81 height 27
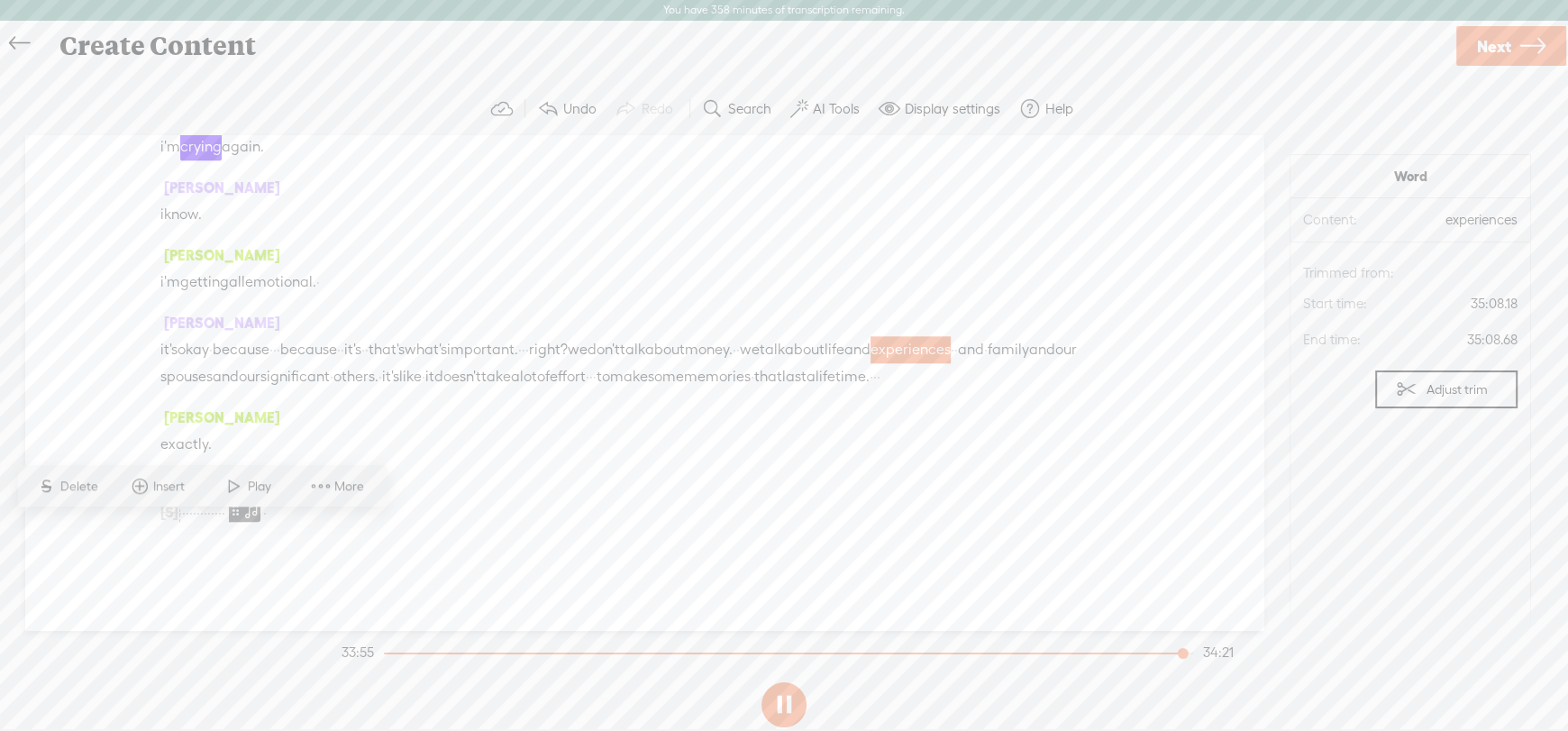
click at [260, 481] on span "Play" at bounding box center [260, 487] width 28 height 18
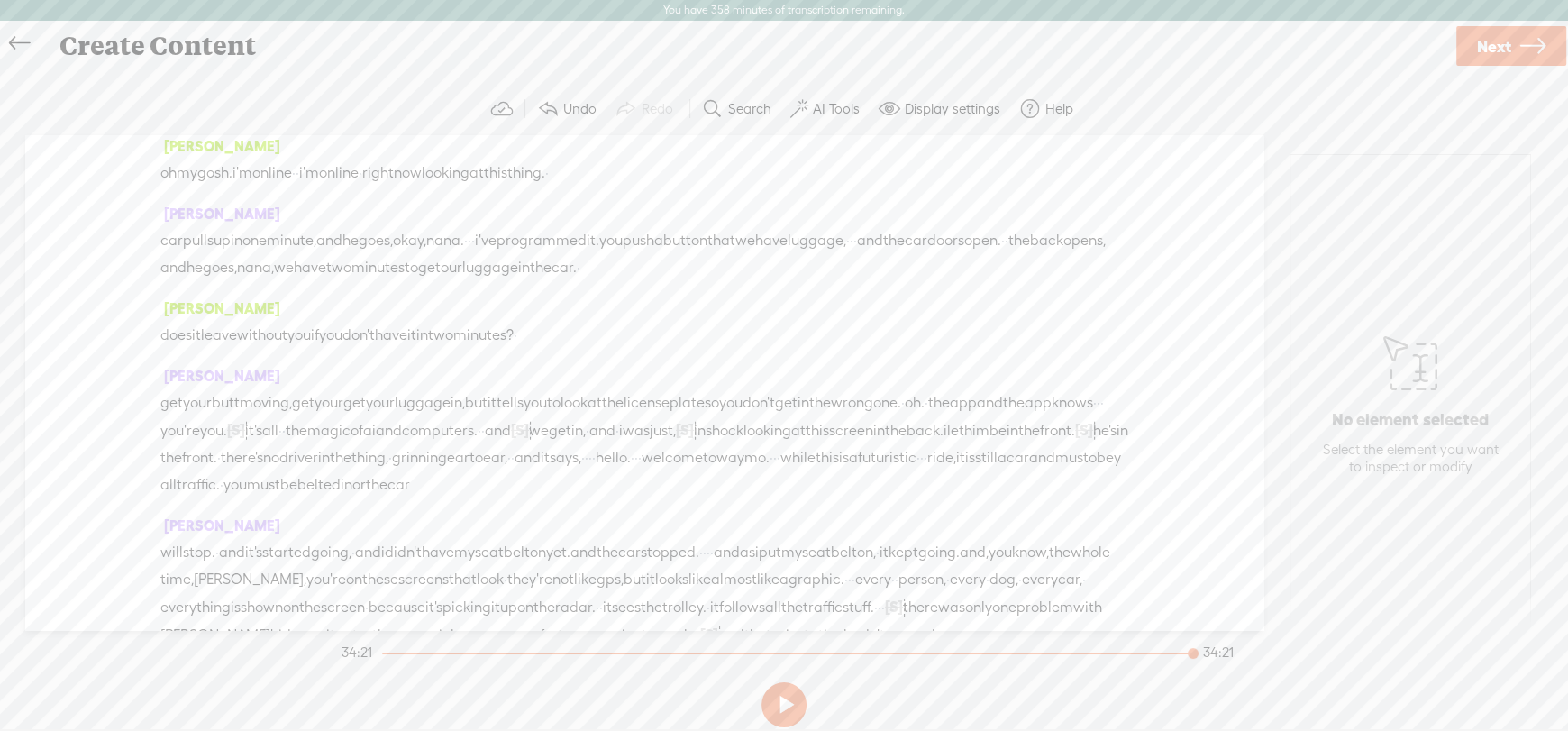
scroll to position [0, 0]
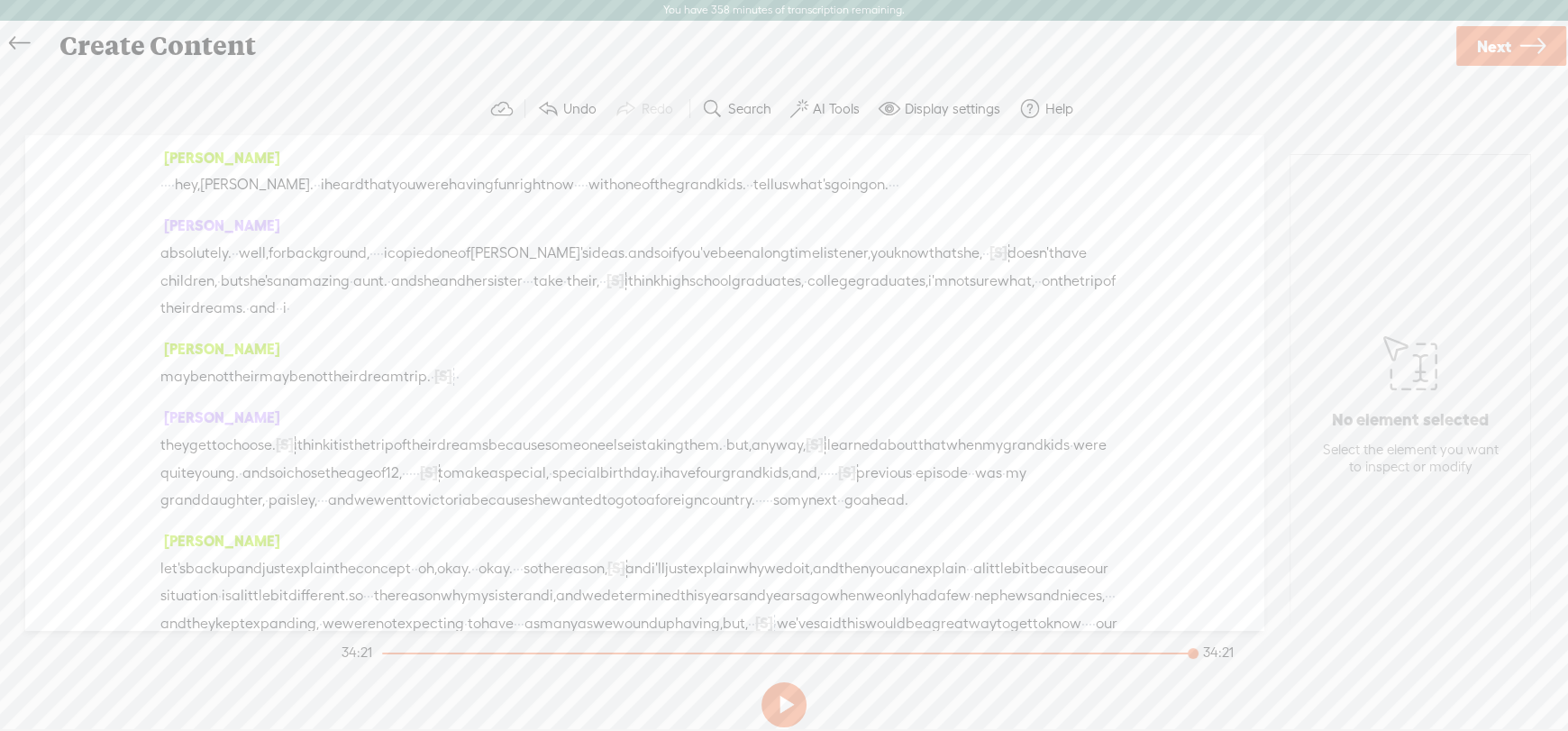
click at [164, 189] on span "·" at bounding box center [162, 185] width 4 height 27
click at [155, 142] on span "Insert" at bounding box center [157, 141] width 36 height 18
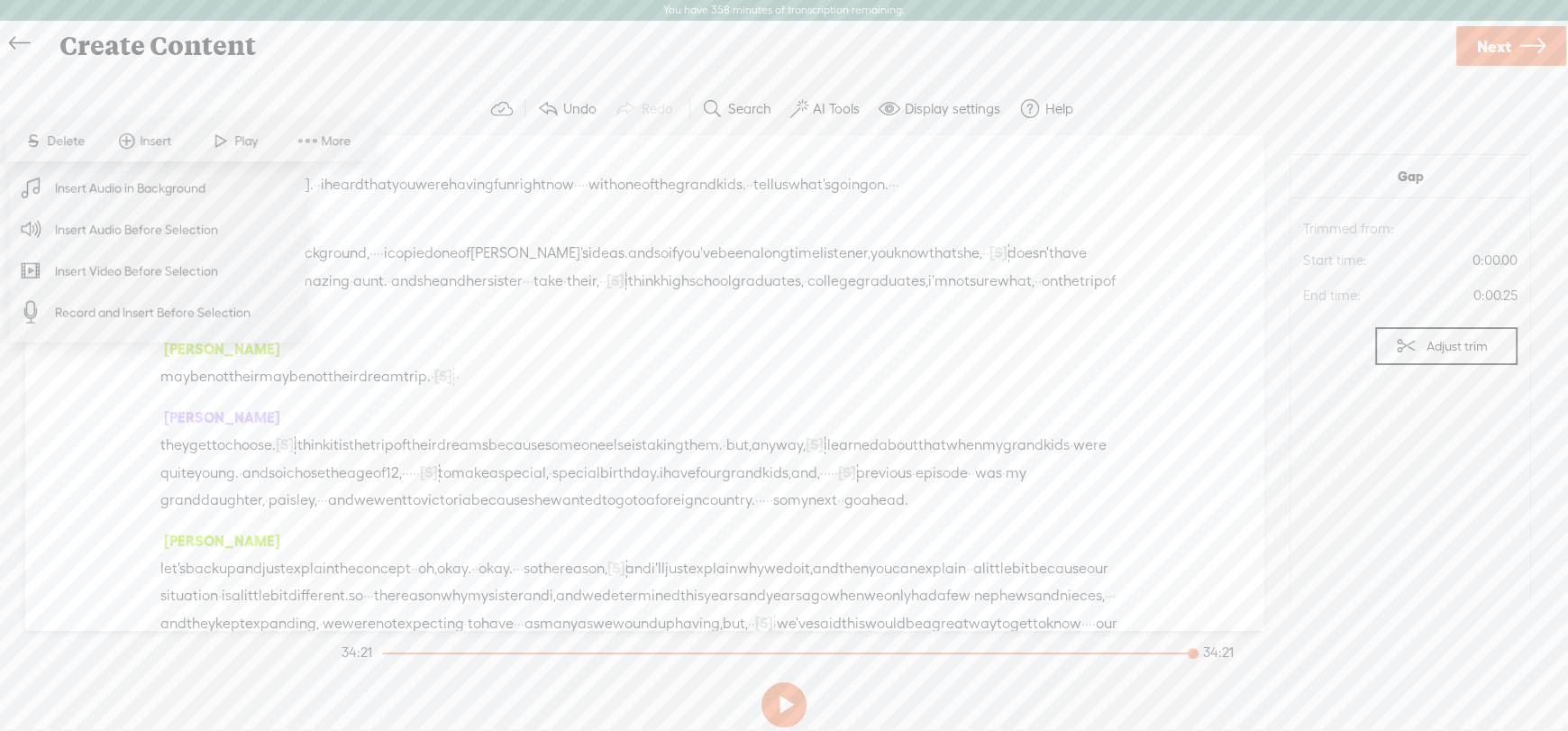
click at [131, 224] on span "Insert Audio Before Selection" at bounding box center [136, 229] width 234 height 41
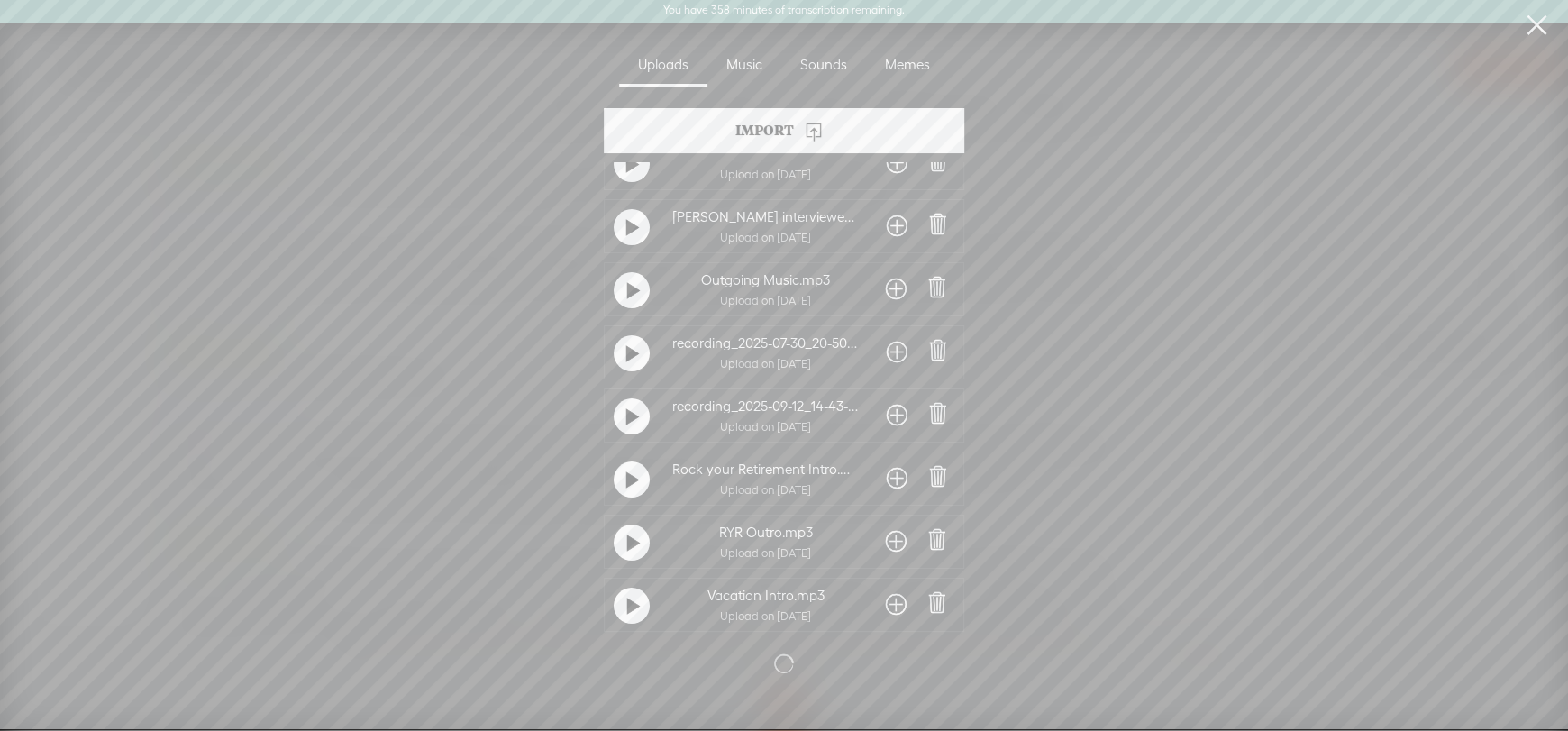
scroll to position [172, 0]
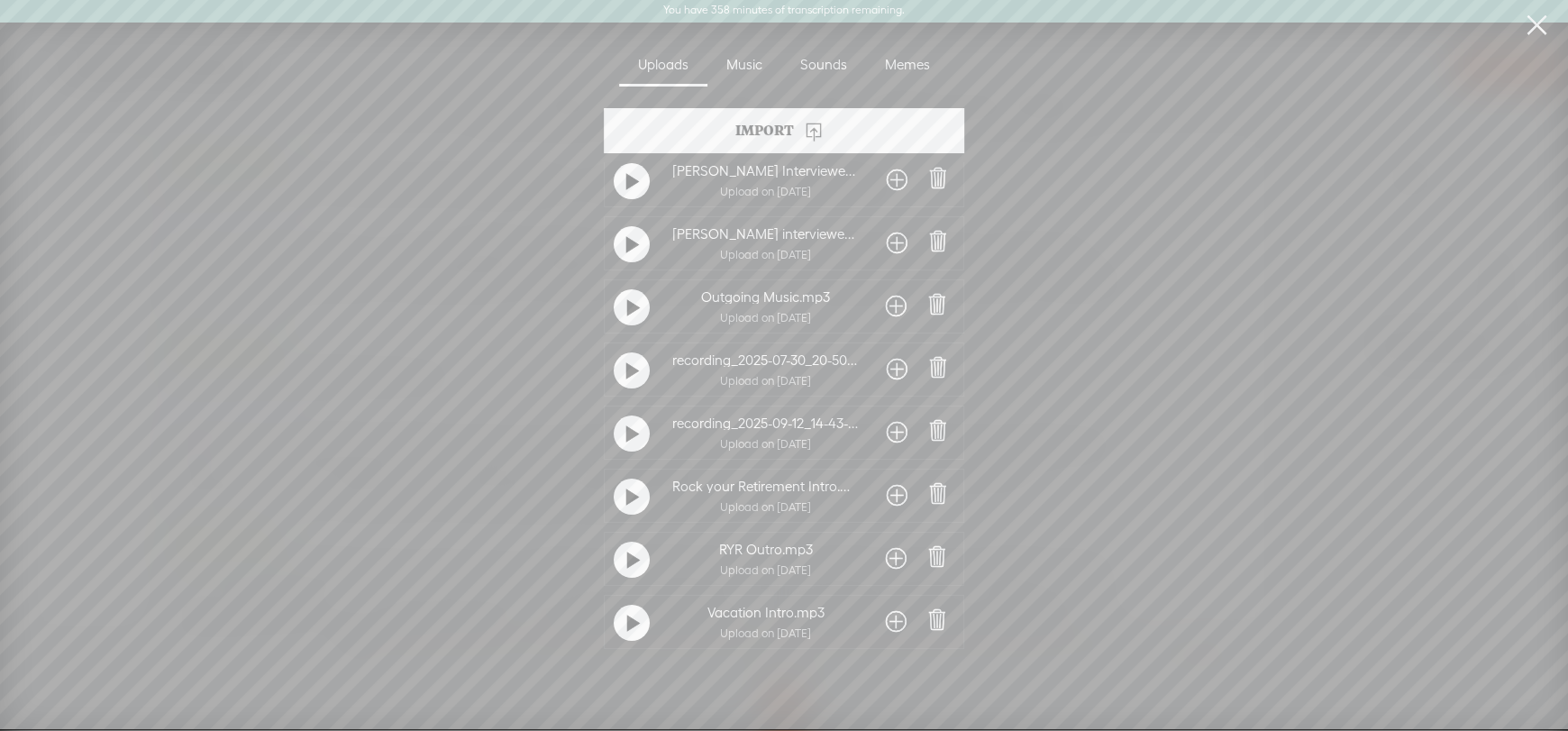
click at [898, 488] on span at bounding box center [897, 496] width 20 height 29
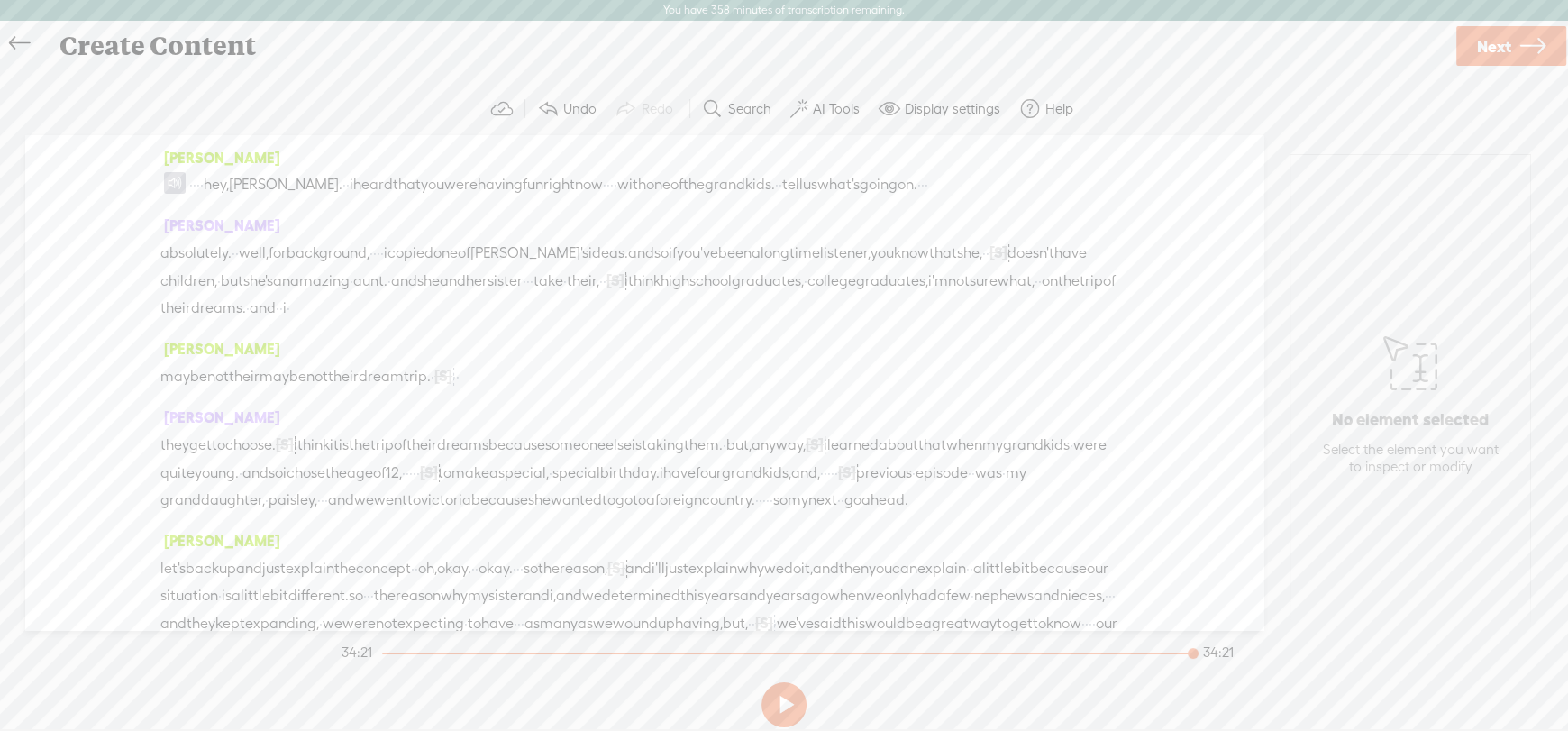
drag, startPoint x: 228, startPoint y: 186, endPoint x: 192, endPoint y: 185, distance: 36.0
click at [192, 185] on div "· · · · hey, [PERSON_NAME]. · · i heard that you were having fun right now · · …" at bounding box center [644, 185] width 968 height 27
drag, startPoint x: 1188, startPoint y: 652, endPoint x: 277, endPoint y: 670, distance: 911.2
click at [277, 670] on div "Trebble audio editor works best with Google Chrome or Firefox. Please switch yo…" at bounding box center [784, 408] width 1532 height 652
click at [787, 716] on button at bounding box center [784, 705] width 45 height 45
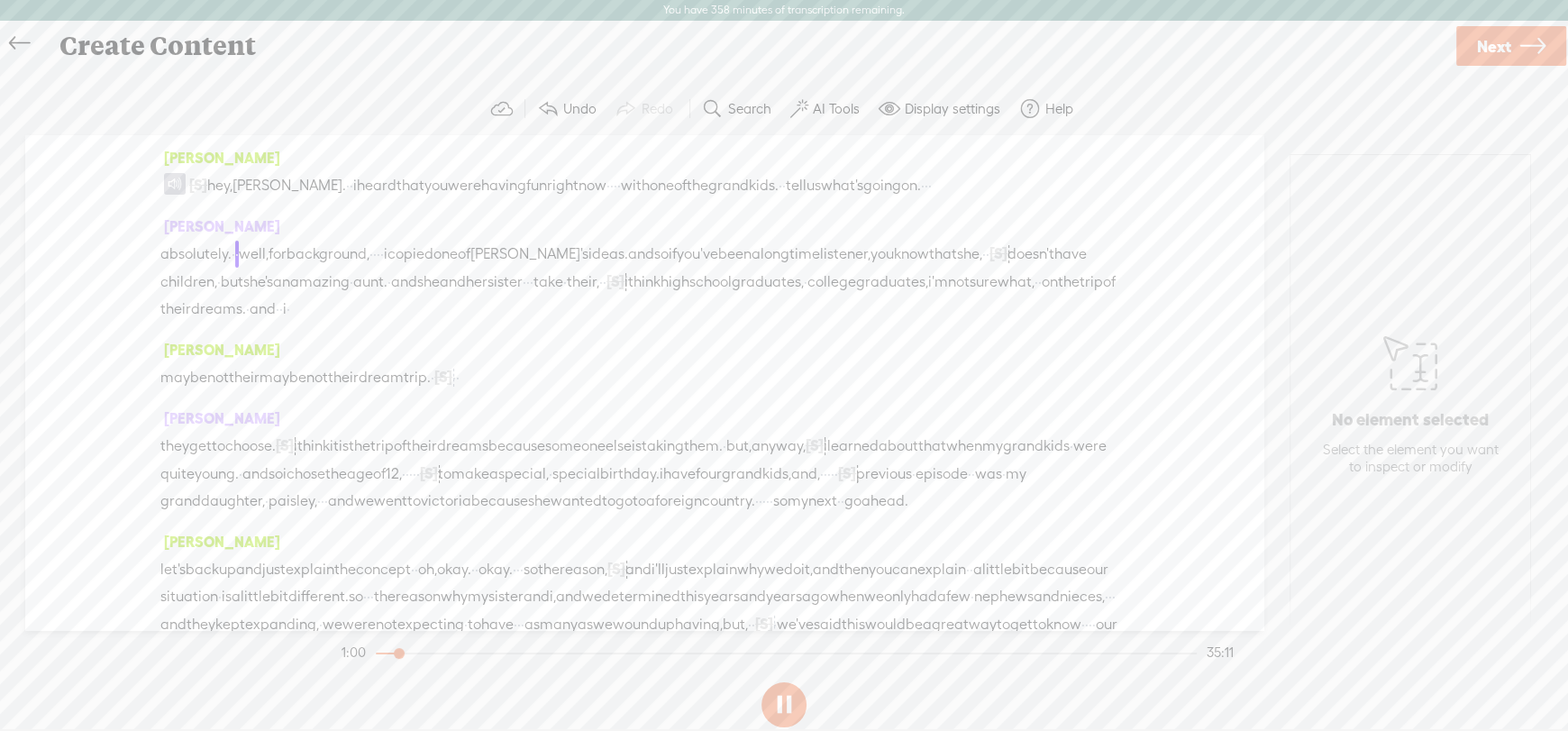
click at [197, 186] on span "[S]" at bounding box center [198, 185] width 18 height 17
drag, startPoint x: 188, startPoint y: 181, endPoint x: 242, endPoint y: 197, distance: 56.3
click at [242, 197] on div "[S] · · · · hey, [PERSON_NAME]. · · i heard that you were having fun right now …" at bounding box center [644, 185] width 968 height 28
click at [771, 695] on button at bounding box center [784, 705] width 45 height 45
drag, startPoint x: 270, startPoint y: 369, endPoint x: 172, endPoint y: 373, distance: 98.1
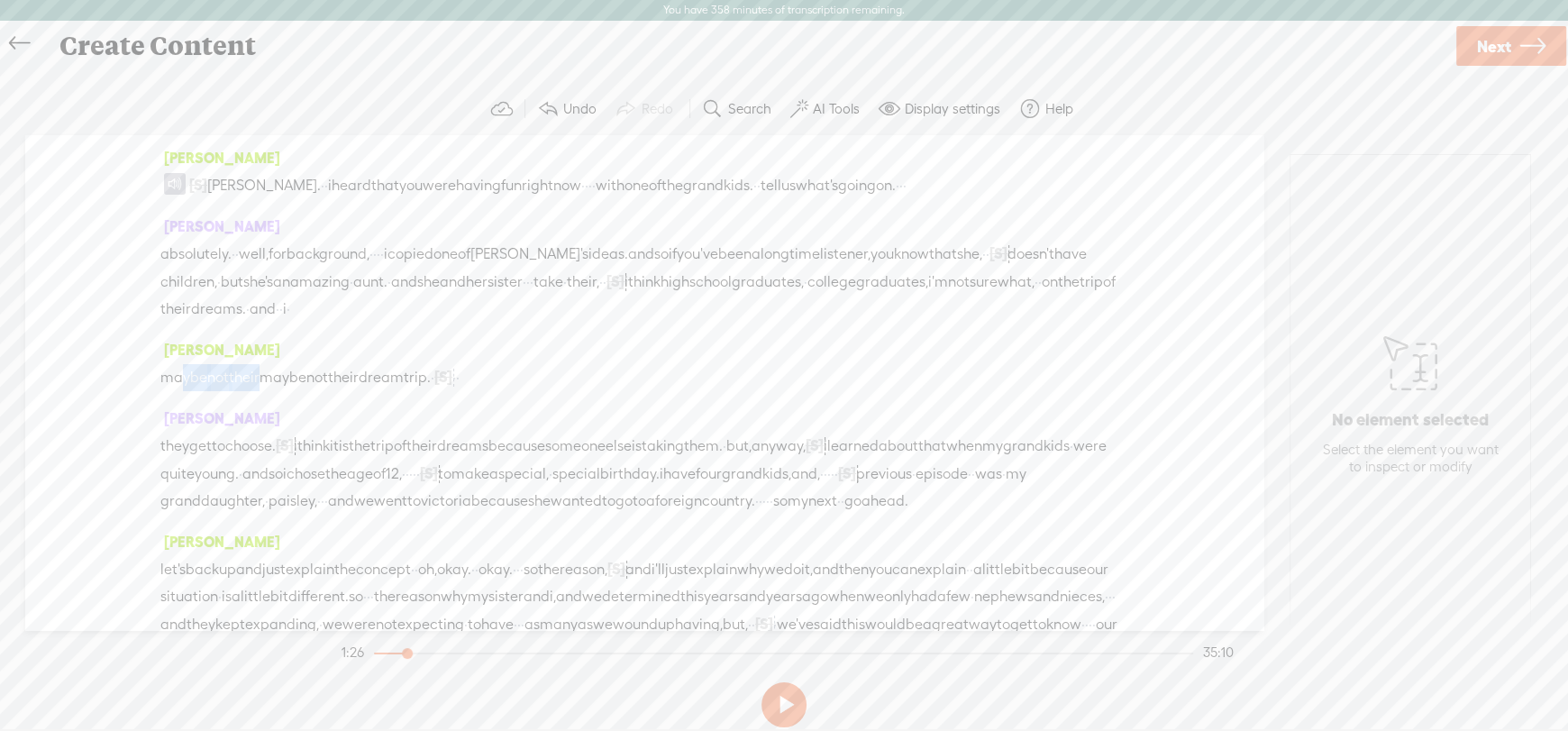
click at [172, 373] on div "maybe not their maybe not their dream trip. · [S] well · · · · trip. but they g…" at bounding box center [644, 377] width 968 height 28
drag, startPoint x: 748, startPoint y: 314, endPoint x: 802, endPoint y: 313, distance: 54.0
click at [802, 313] on div "absolutely. · · well, for background, · · · · i copied one of [PERSON_NAME]'s i…" at bounding box center [644, 281] width 968 height 83
click at [732, 296] on span "graduates," at bounding box center [767, 282] width 72 height 27
click at [246, 256] on span "Play" at bounding box center [256, 263] width 28 height 18
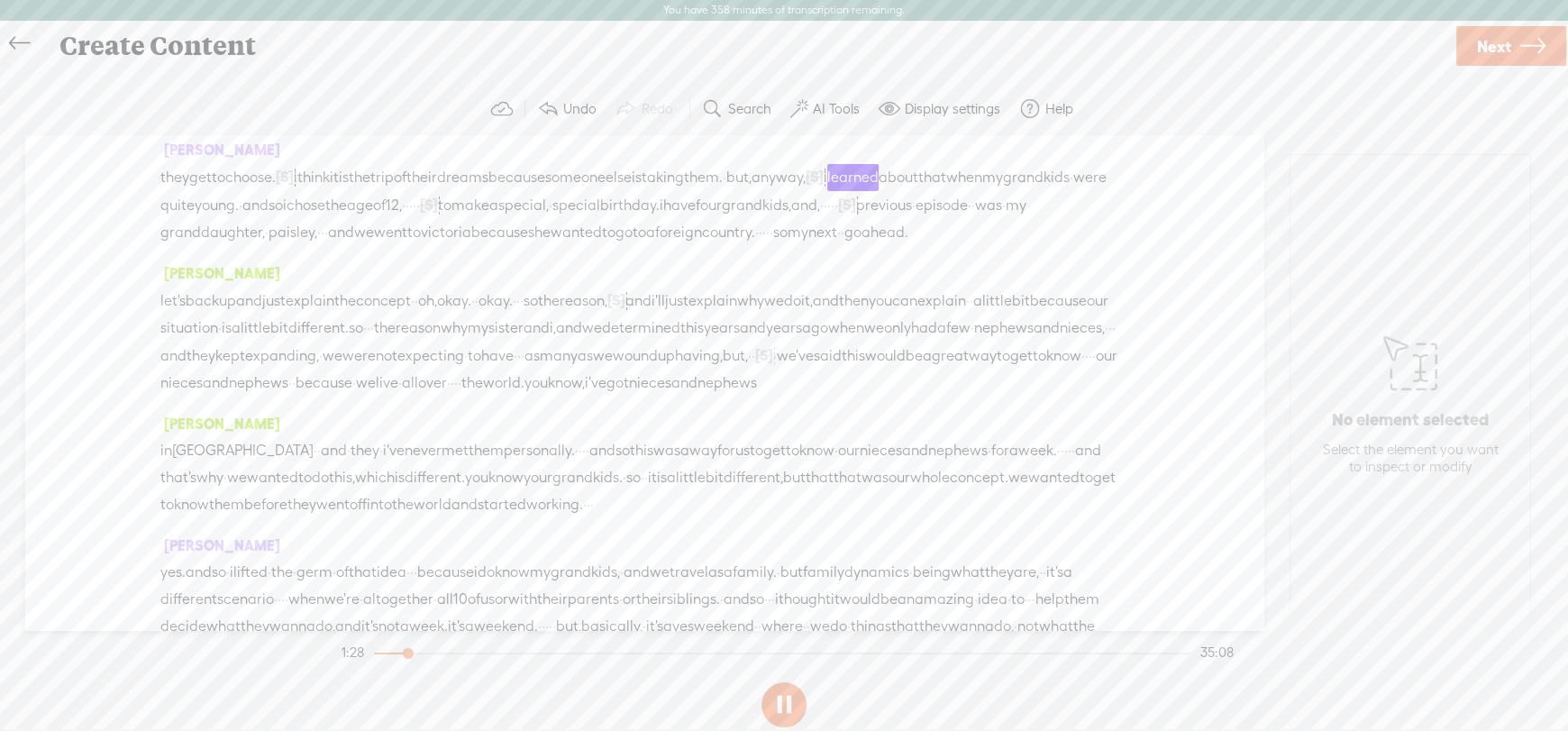
scroll to position [0, 0]
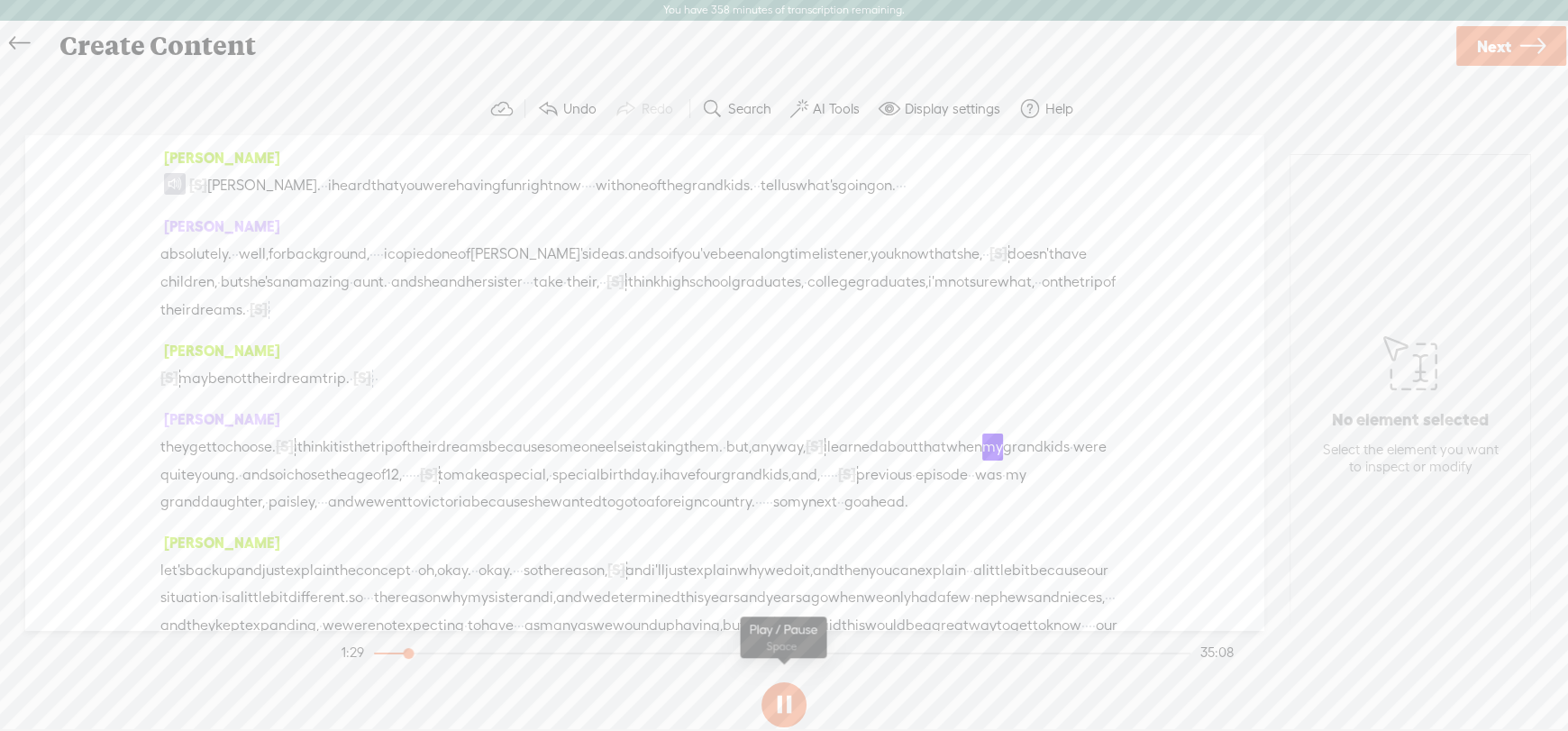
click at [785, 704] on button at bounding box center [784, 705] width 45 height 45
click at [823, 108] on label "AI Tools" at bounding box center [836, 109] width 47 height 18
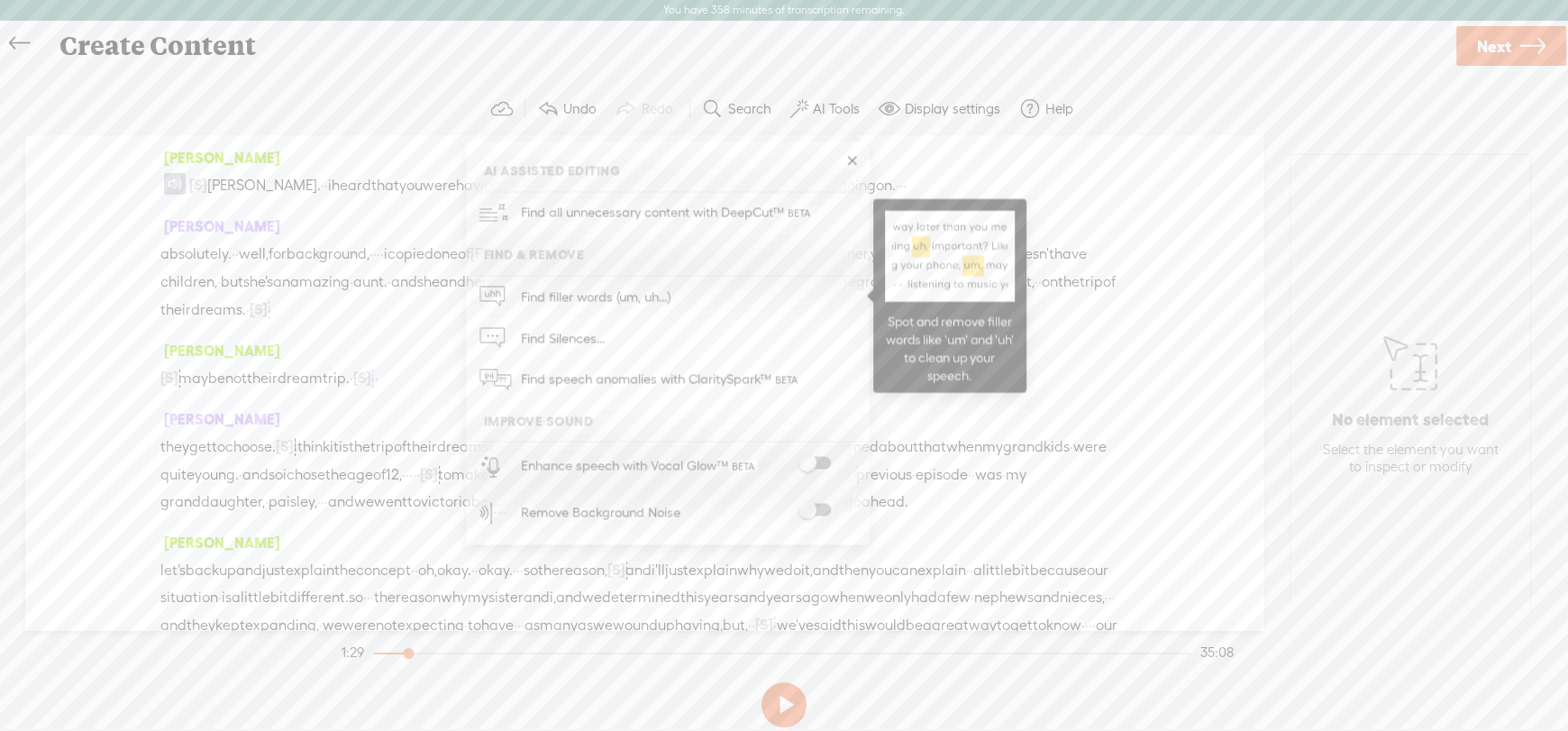
click at [590, 291] on span "Find filler words (um, uh...)" at bounding box center [596, 297] width 162 height 41
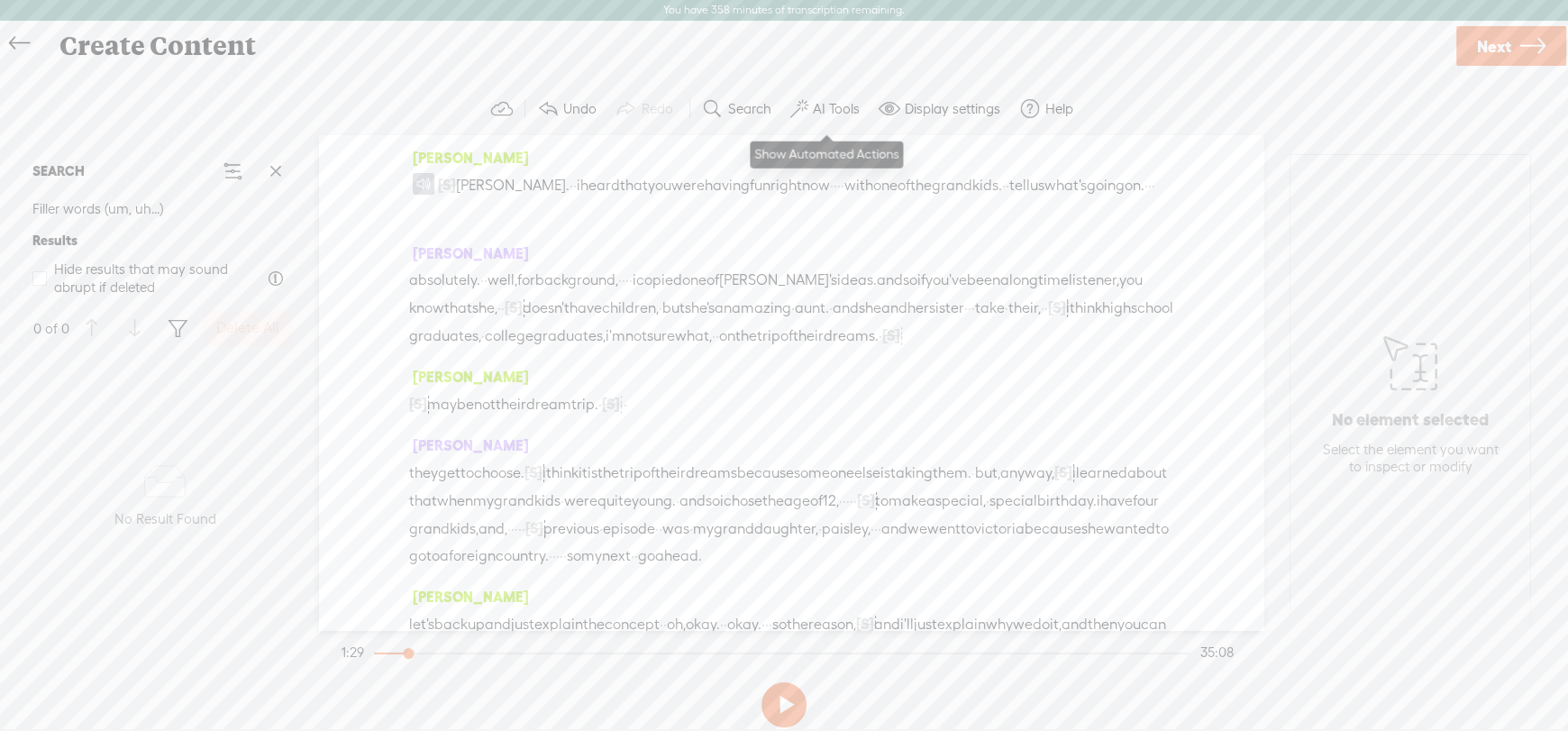
click at [813, 102] on label "AI Tools" at bounding box center [836, 109] width 47 height 18
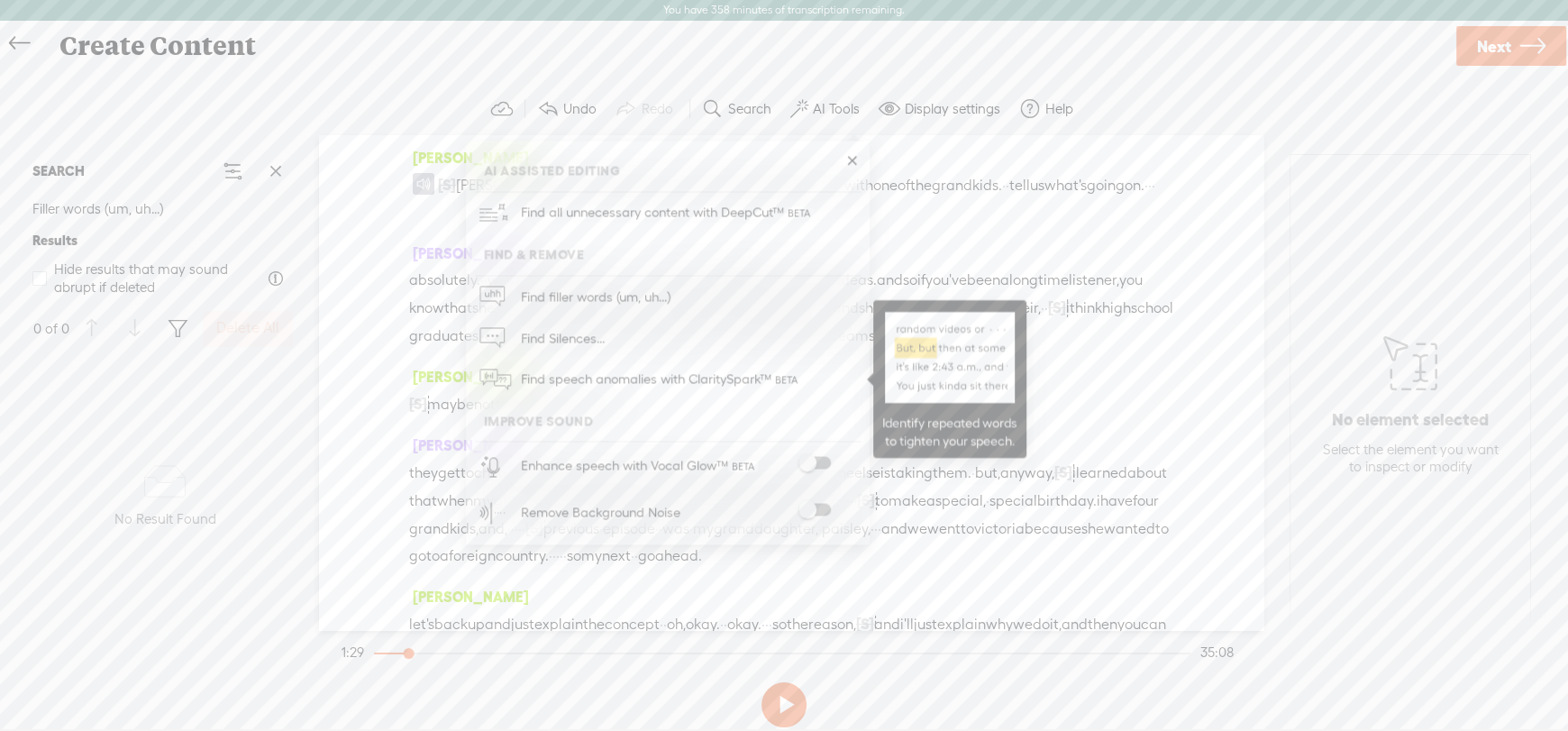
click at [644, 375] on span "Find speech anomalies with ClaritySpark™" at bounding box center [661, 380] width 292 height 43
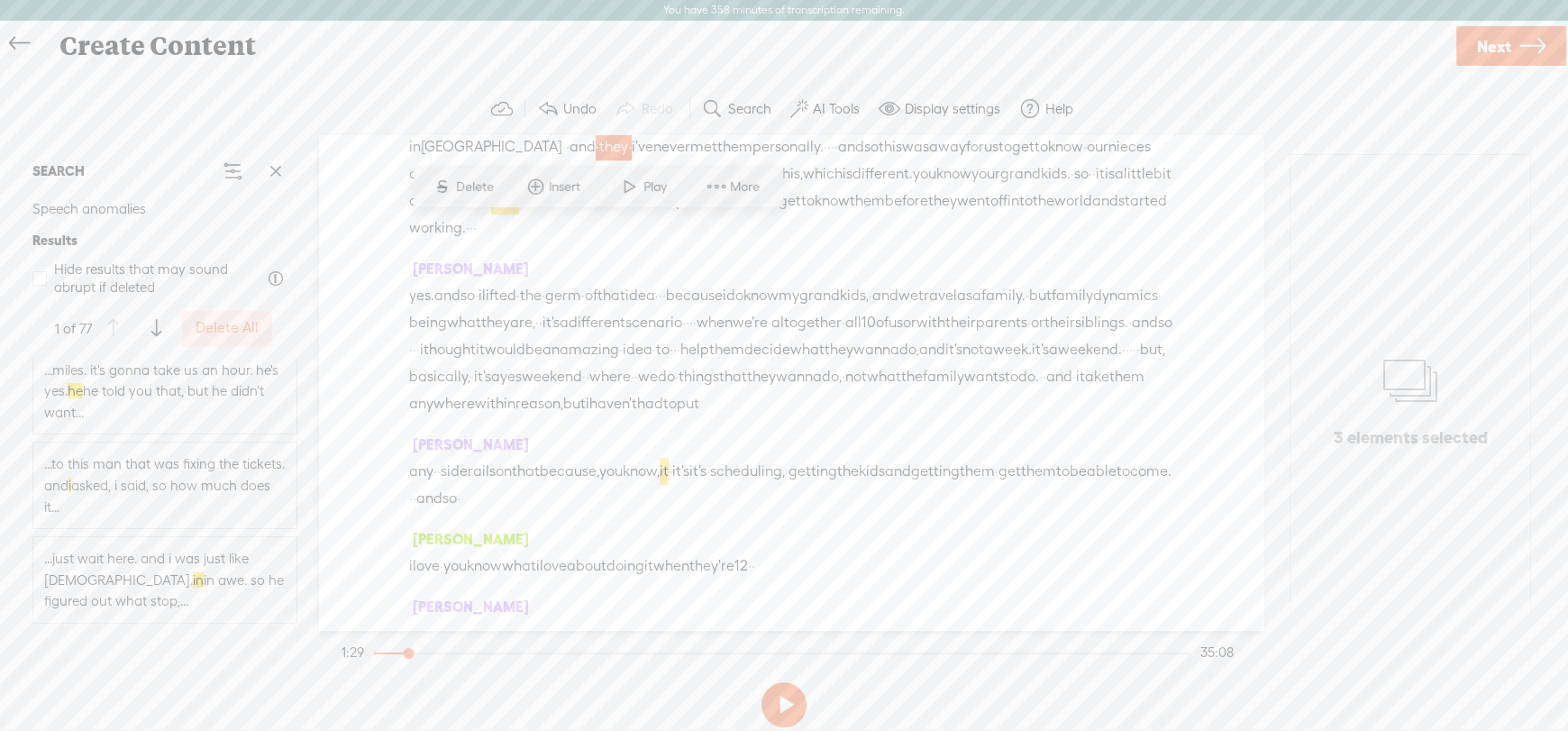
scroll to position [1351, 0]
drag, startPoint x: 92, startPoint y: 505, endPoint x: 127, endPoint y: 505, distance: 35.0
click at [127, 505] on span "...to this man that was fixing the tickets. and i asked, i said, so how much do…" at bounding box center [164, 484] width 242 height 64
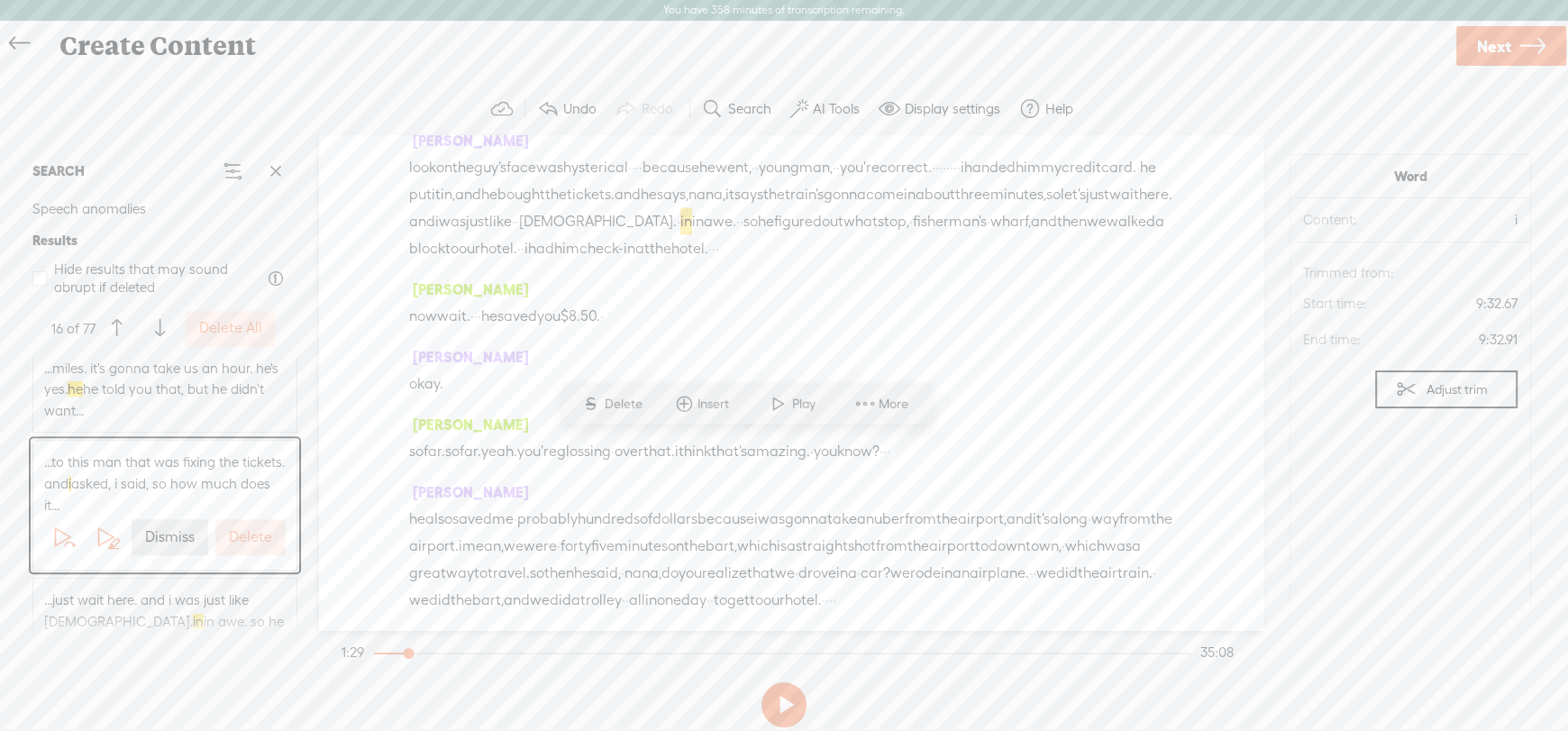
click at [157, 547] on label "Dismiss" at bounding box center [169, 537] width 50 height 18
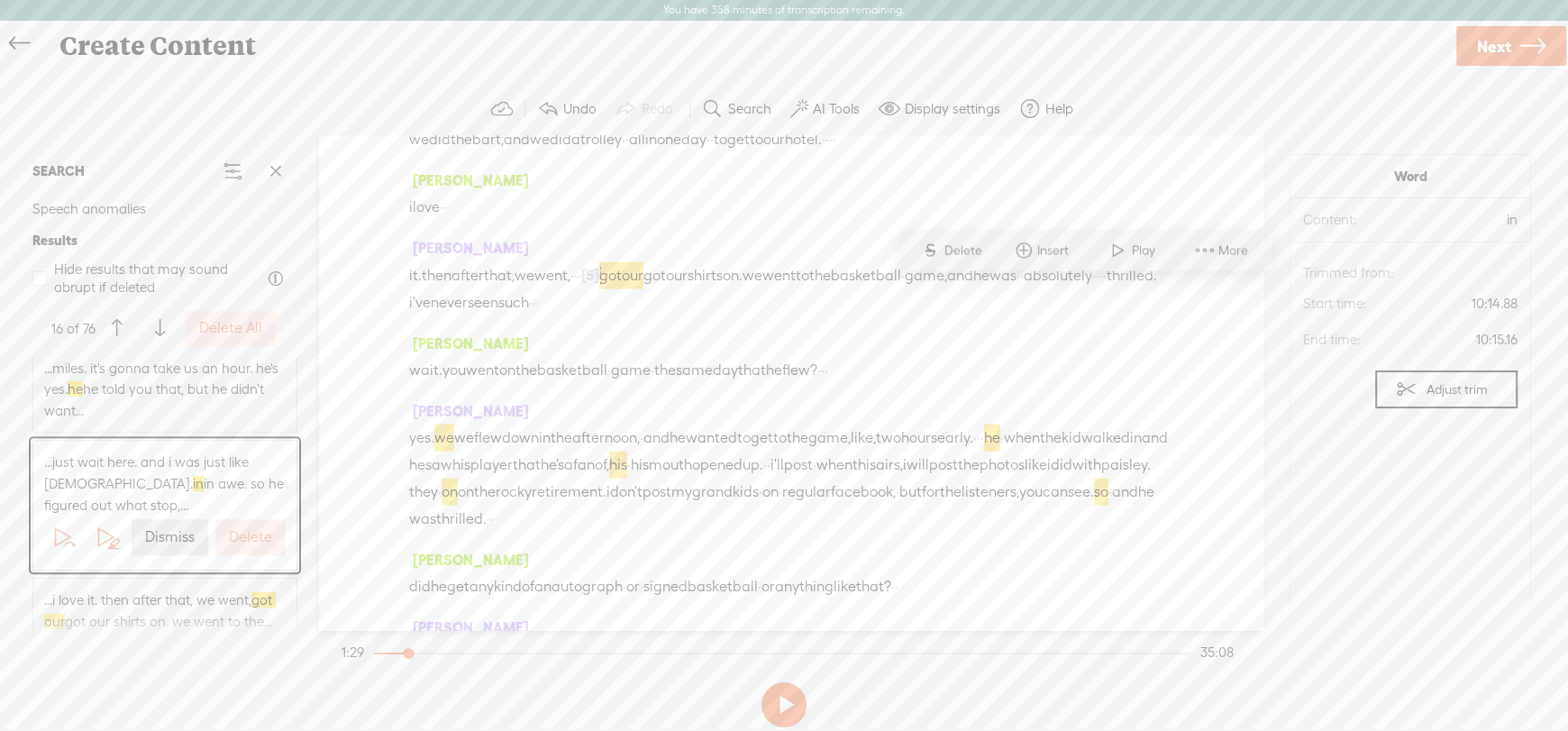
scroll to position [4335, 0]
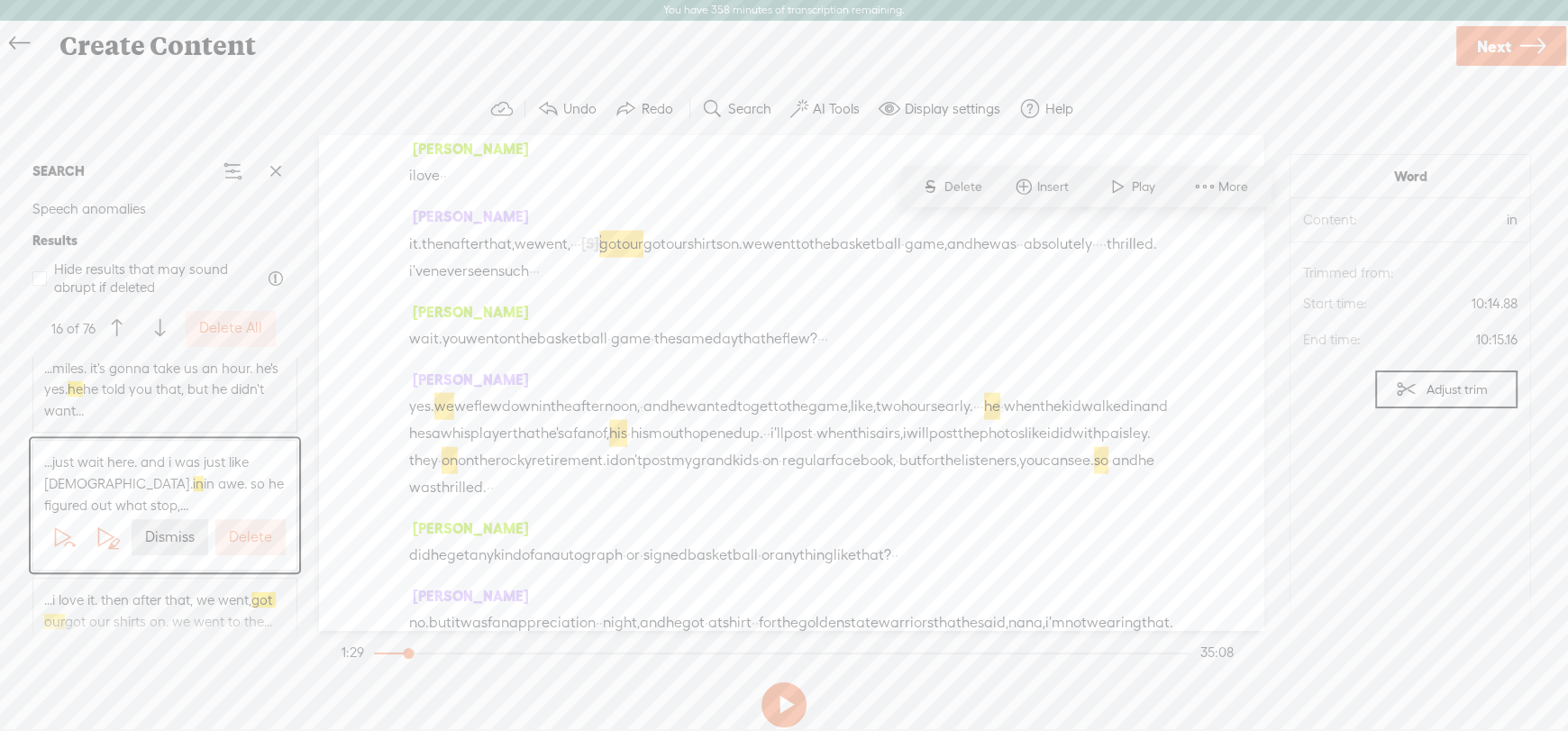
click at [133, 496] on span "...just wait here. and i was just like [DEMOGRAPHIC_DATA]. in in awe. so he fig…" at bounding box center [164, 484] width 242 height 64
click at [242, 487] on span "...to get to the hotel. to the hotel. and i said, and i [PERSON_NAME]na take [P…" at bounding box center [164, 466] width 242 height 43
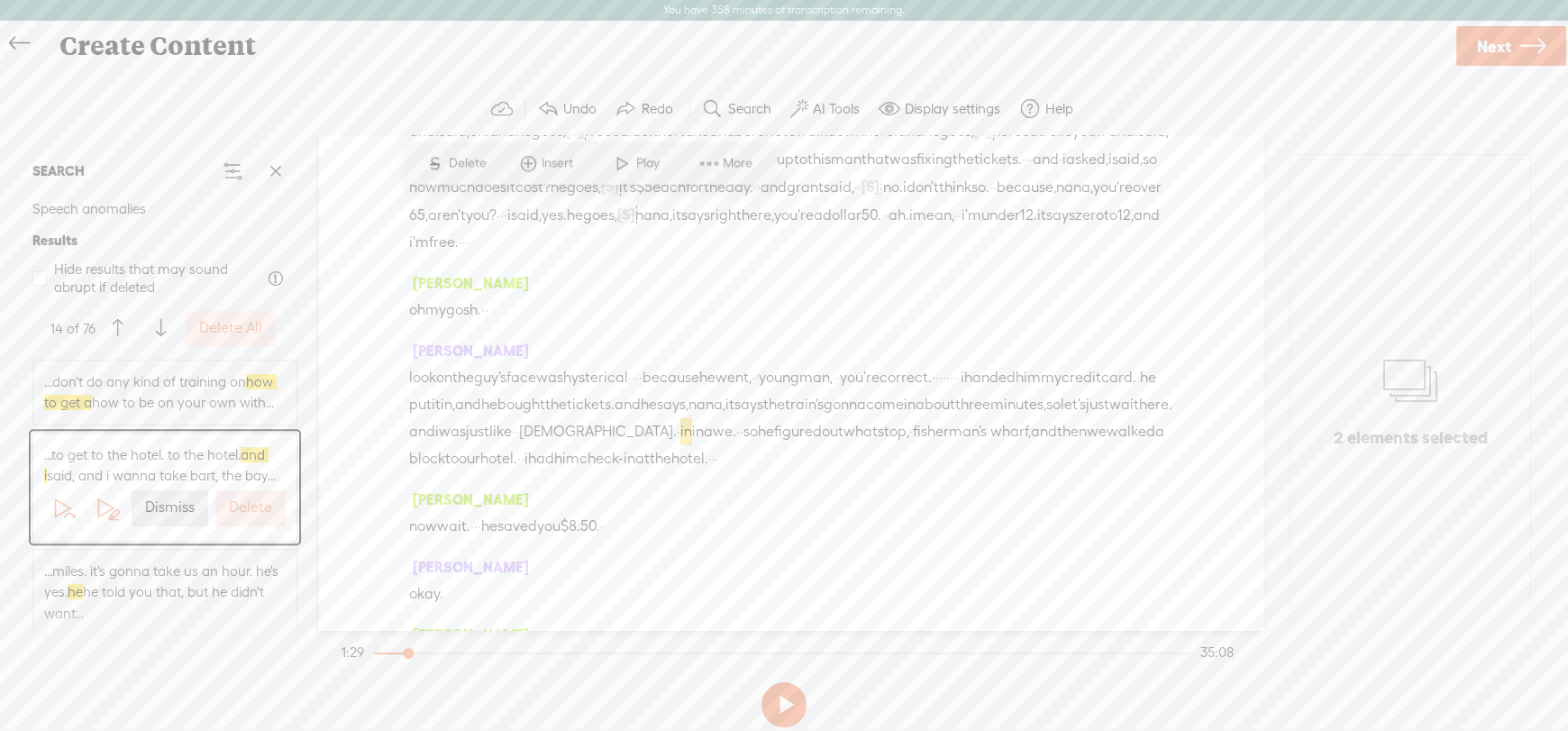
scroll to position [3610, 0]
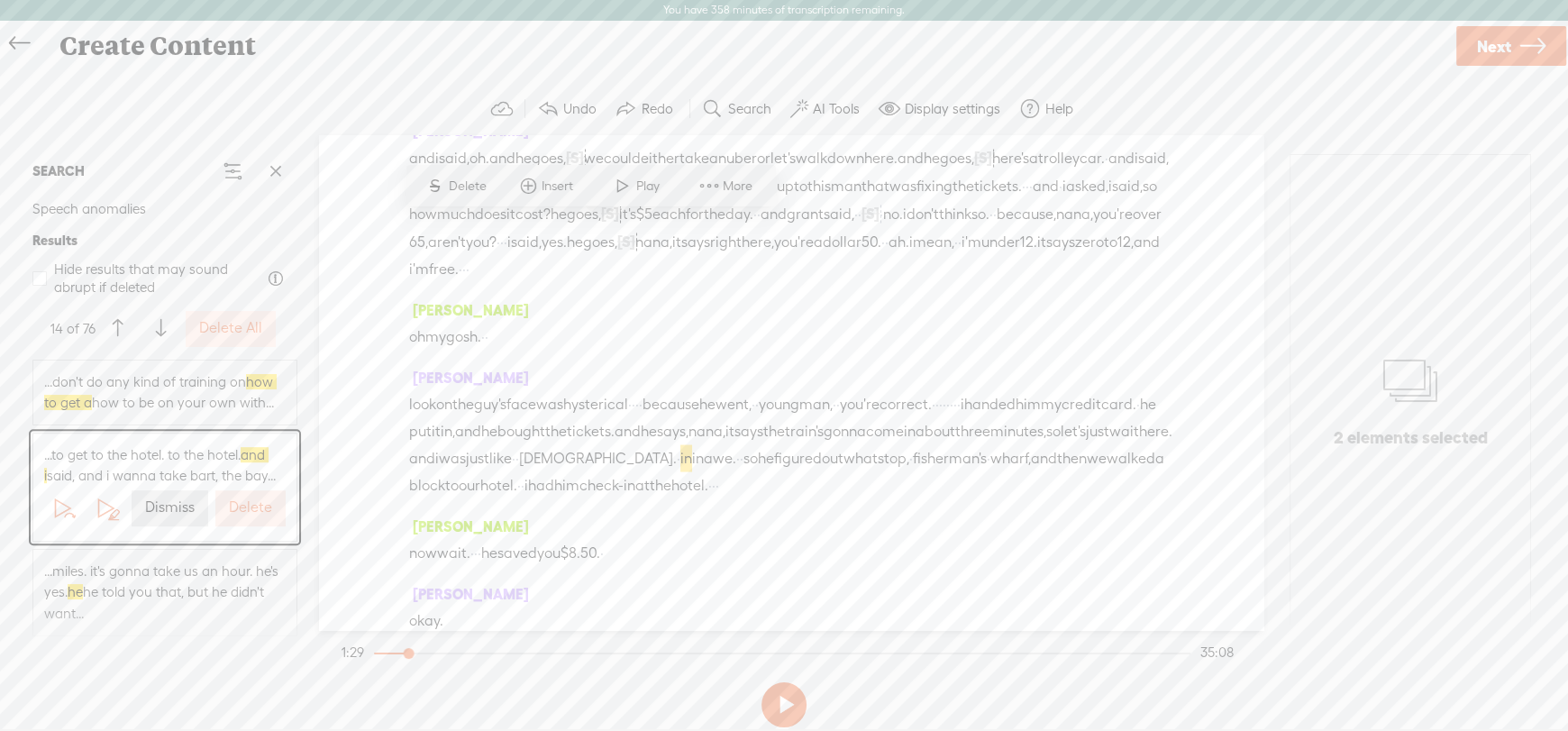
click at [164, 517] on label "Dismiss" at bounding box center [169, 507] width 50 height 18
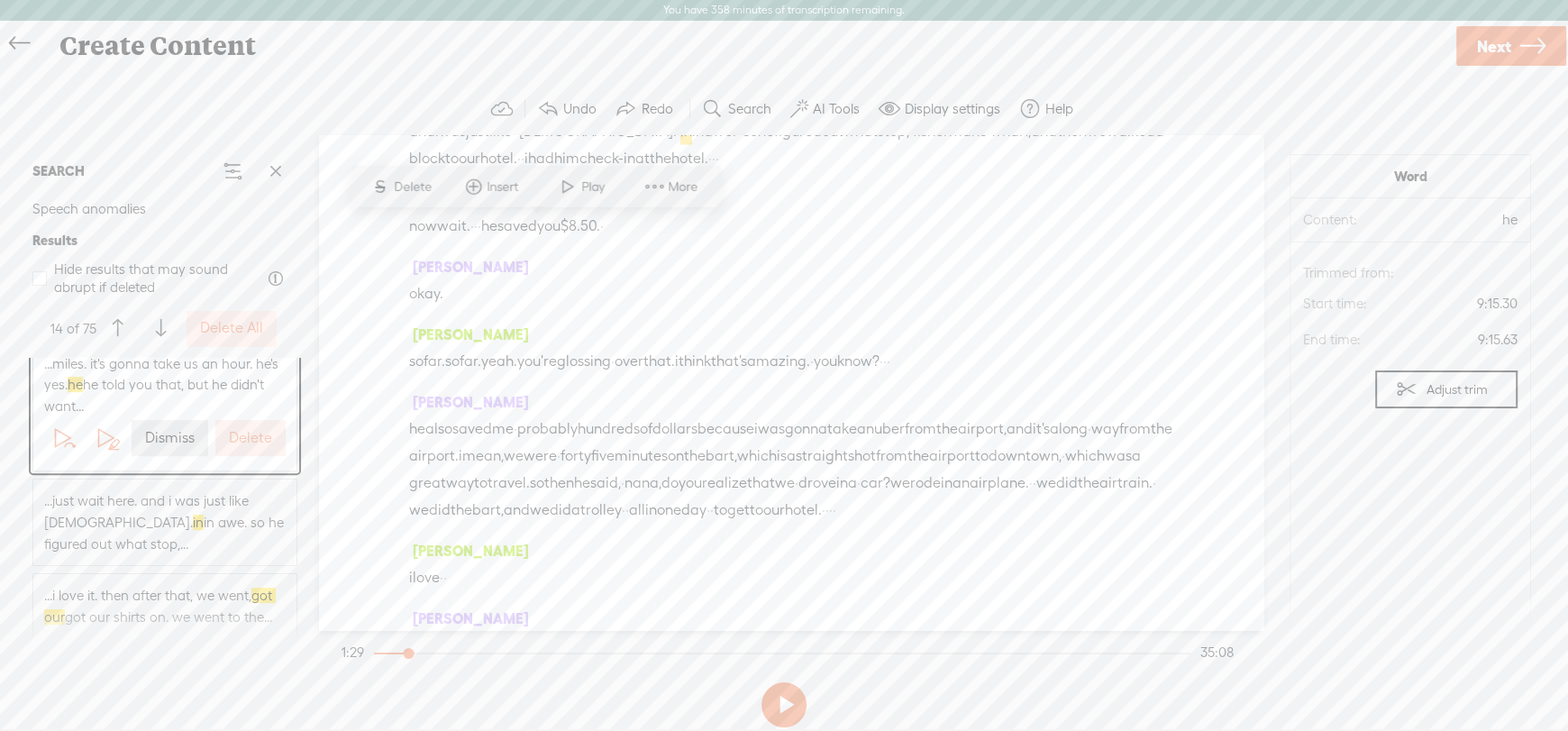
scroll to position [1351, 0]
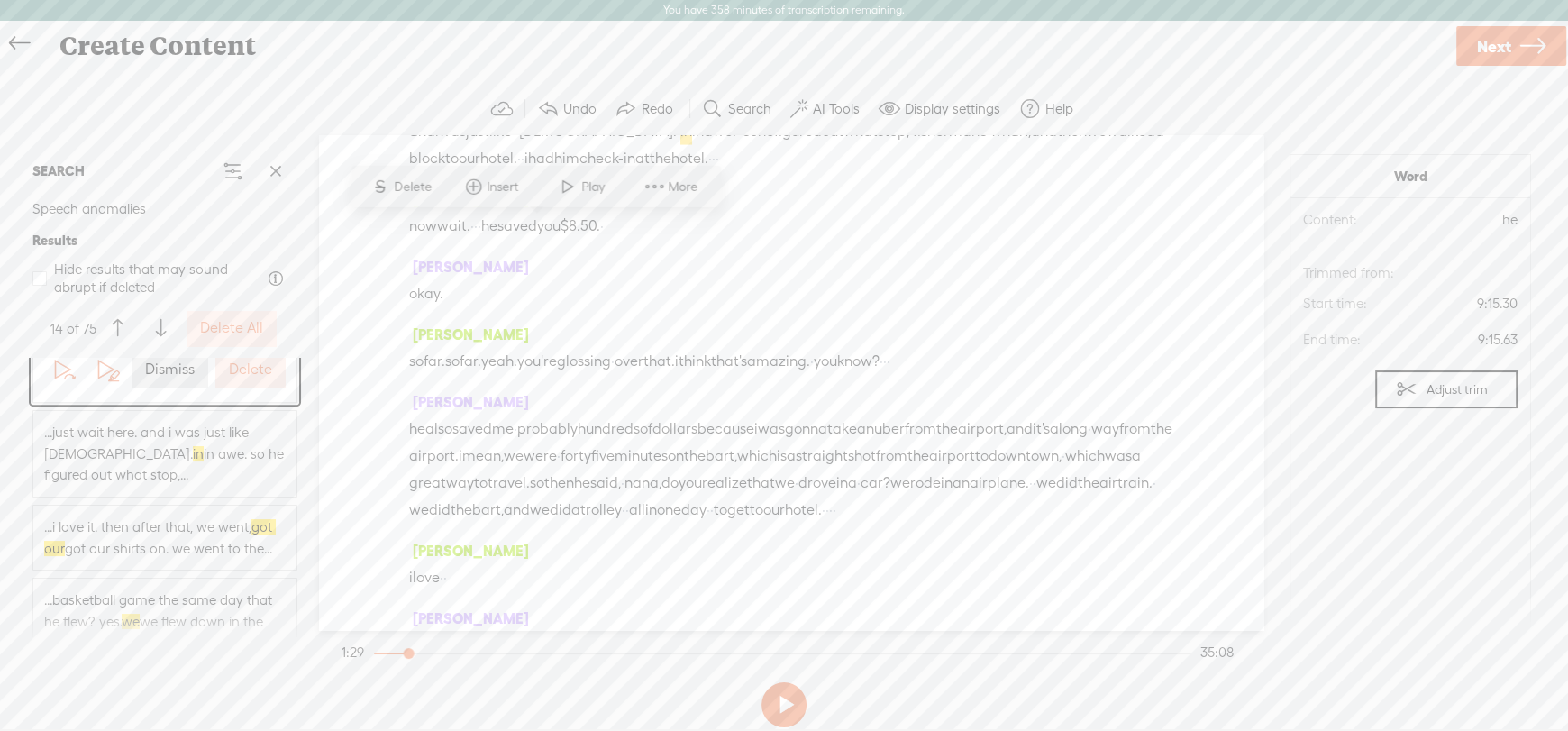
click at [1211, 83] on section "Undo Redo Search Remove Background Noise AI Tools Configure Magic Sound Enhance…" at bounding box center [784, 109] width 1532 height 52
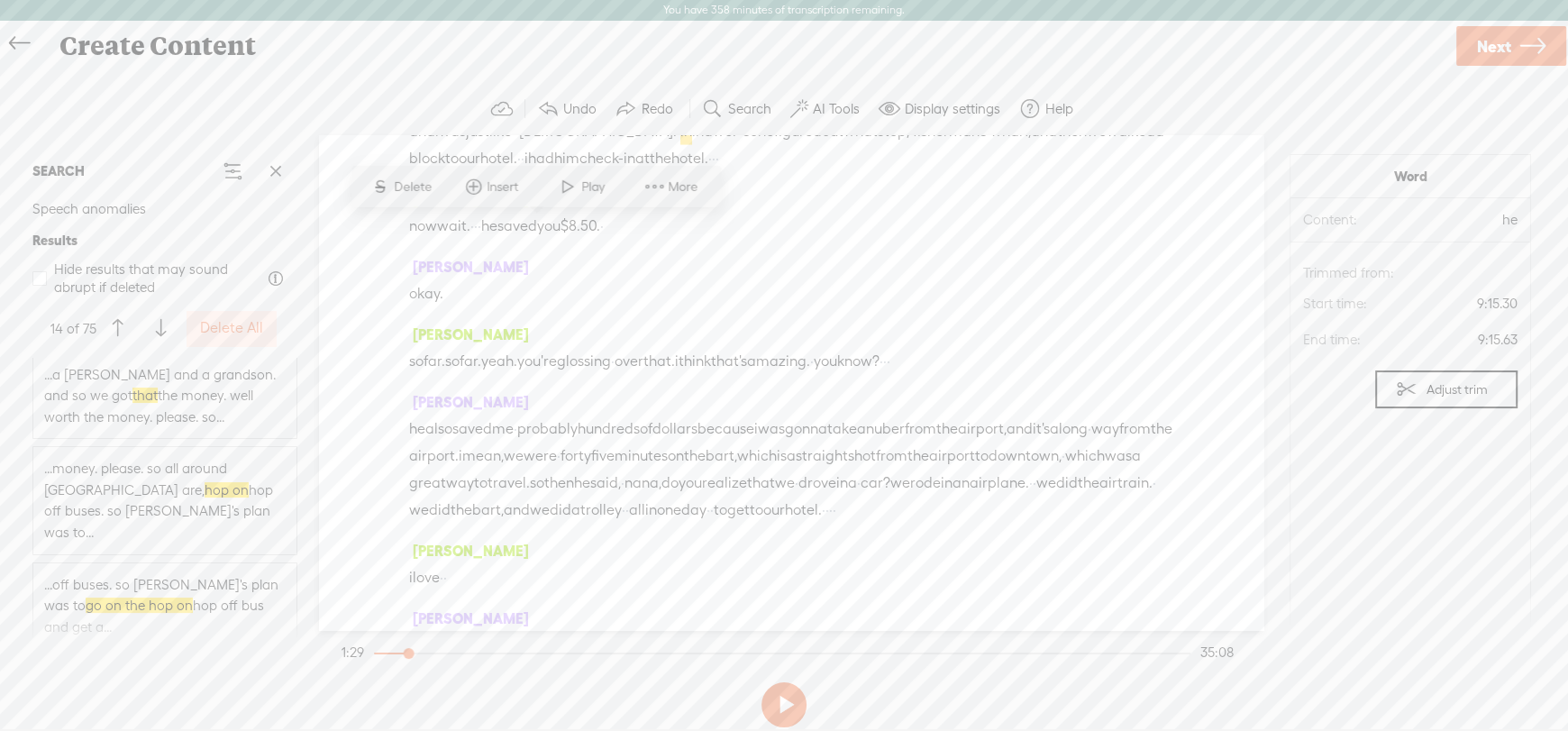
click at [171, 564] on div "...off buses. so [PERSON_NAME]'s plan was to go on the hop on hop off bus and g…" at bounding box center [164, 607] width 263 height 86
click at [189, 574] on span "...off buses. so [PERSON_NAME]'s plan was to go on the hop on hop off bus and g…" at bounding box center [164, 607] width 242 height 64
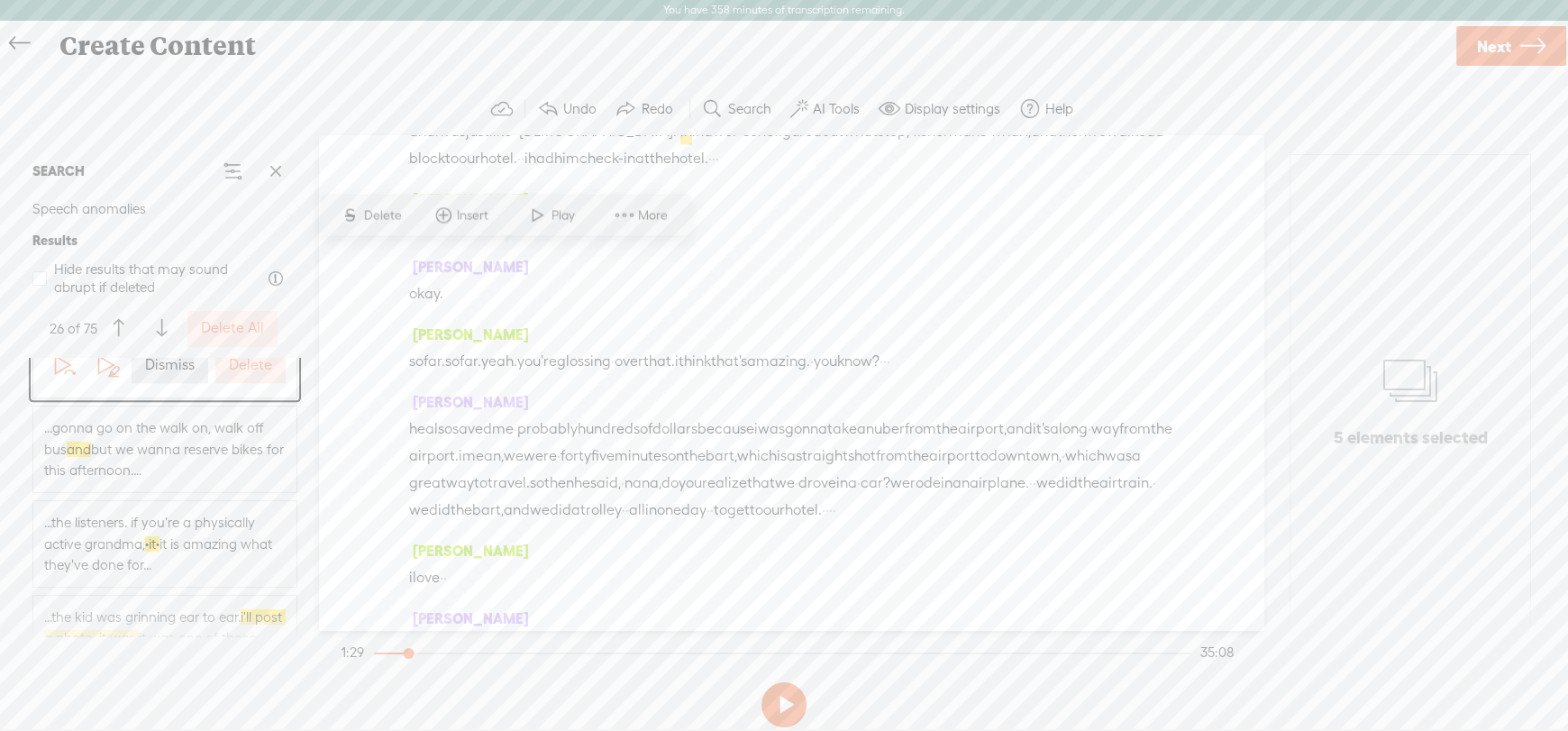
scroll to position [5878, 0]
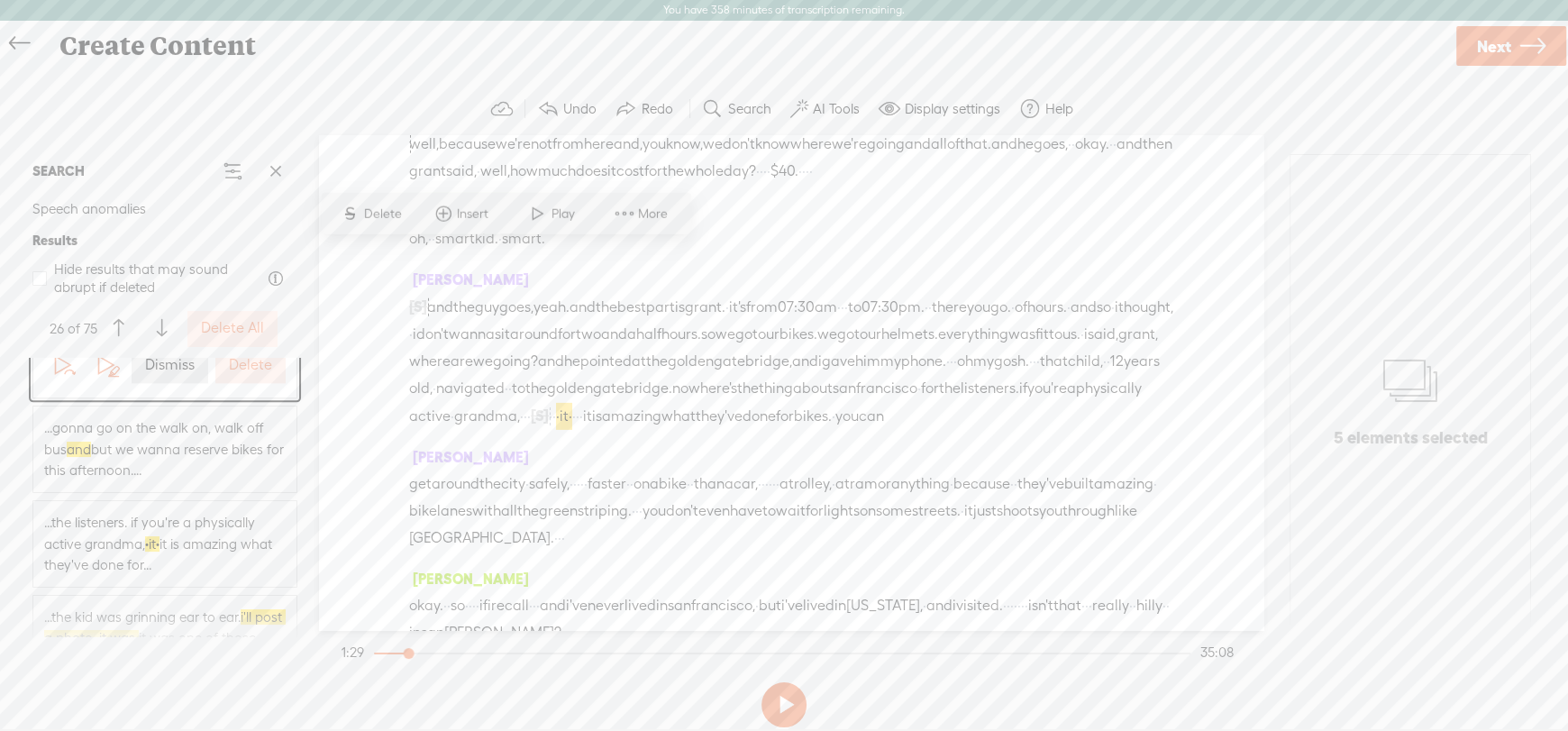
click at [631, 207] on span at bounding box center [625, 213] width 27 height 32
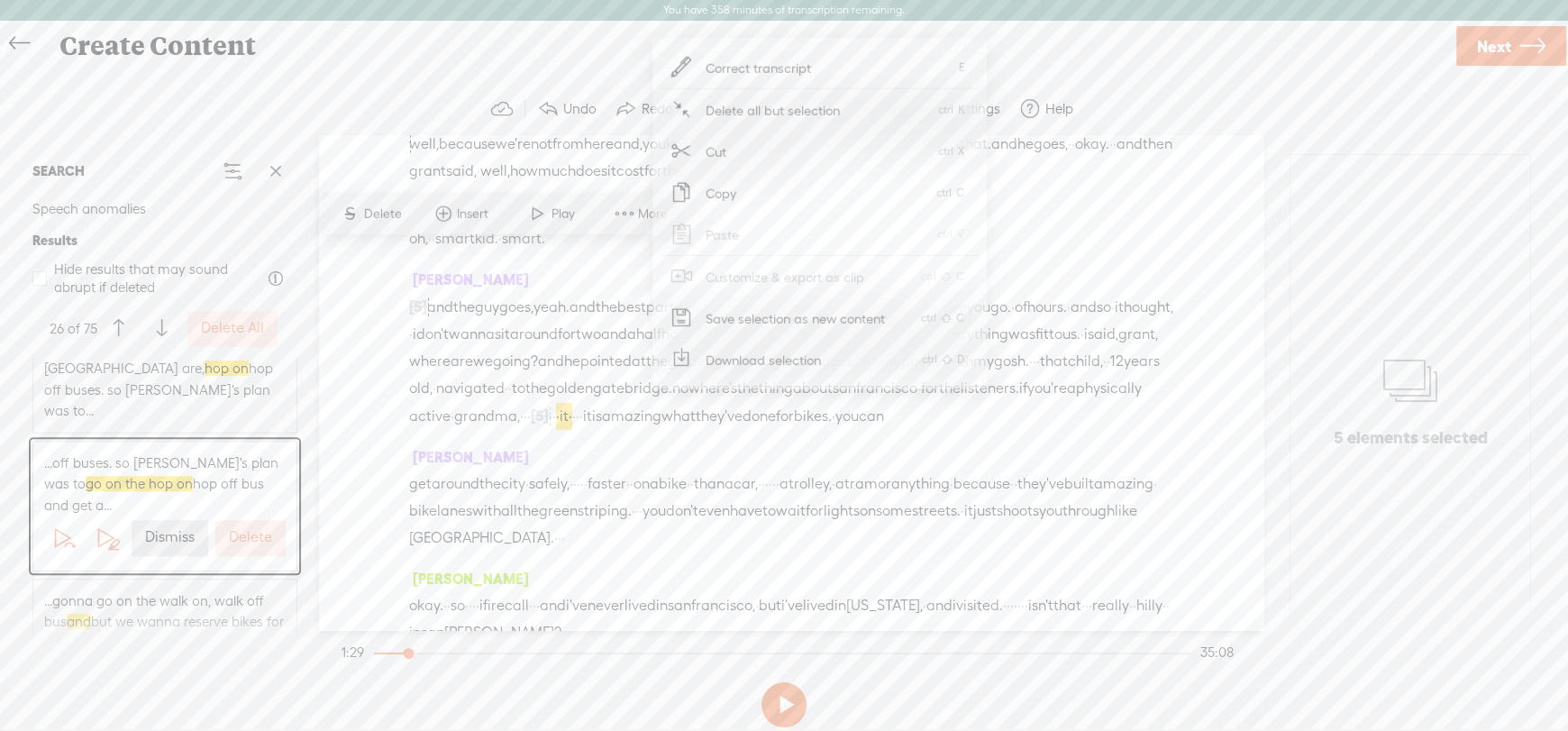
scroll to position [2344, 0]
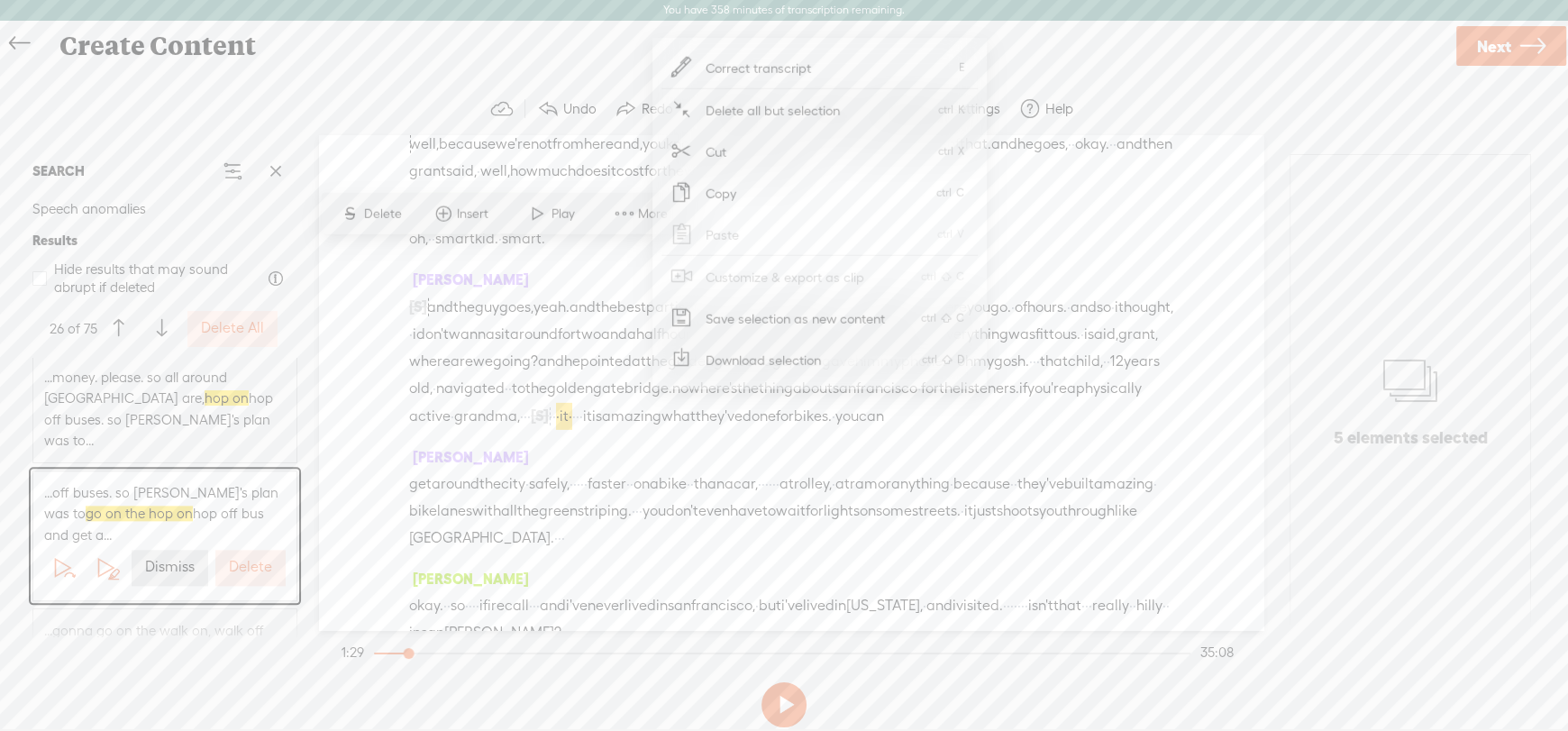
click at [160, 558] on label "Dismiss" at bounding box center [169, 567] width 50 height 18
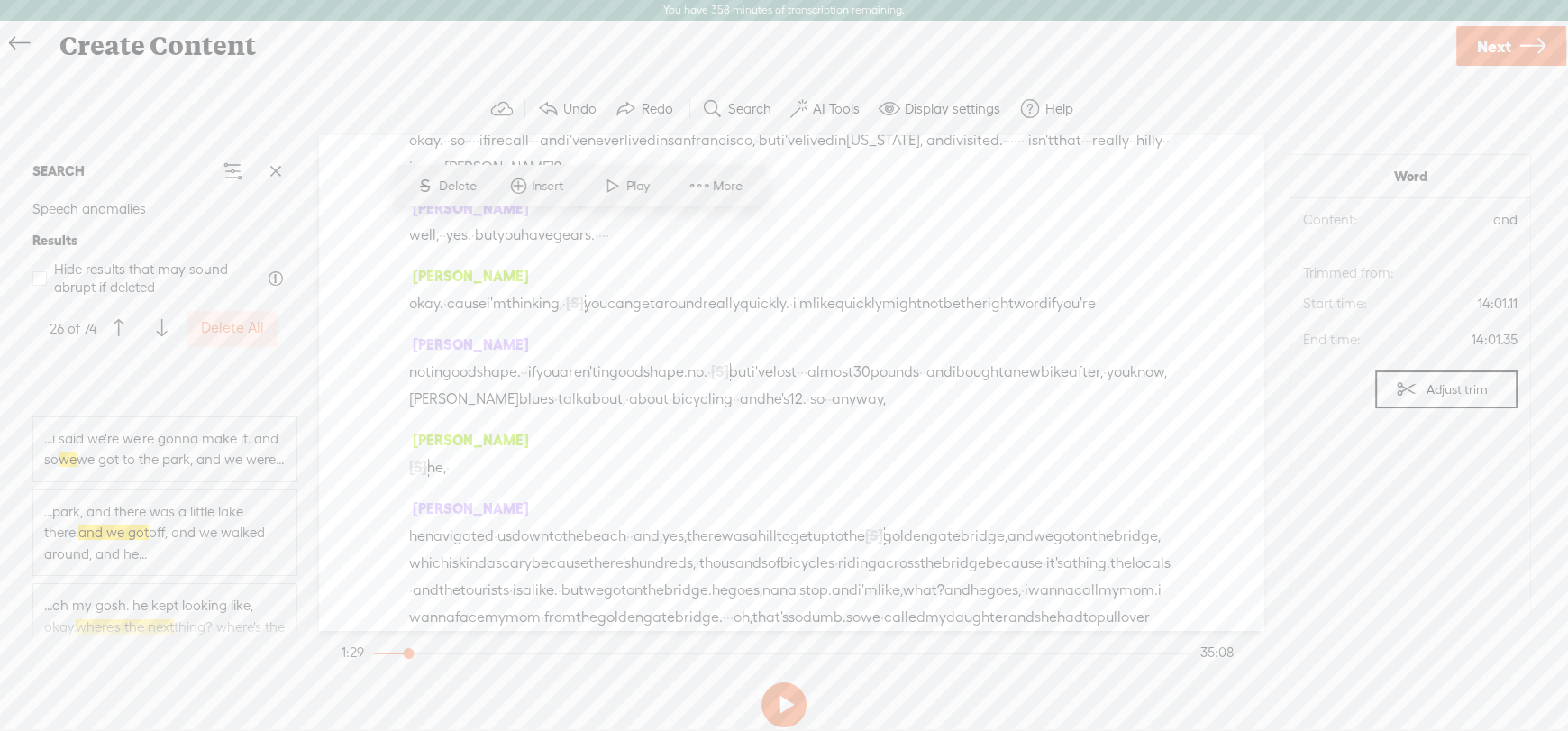
scroll to position [2884, 0]
click at [184, 457] on span "...park, and there was a little lake there. and we got off, and we walked aroun…" at bounding box center [164, 444] width 242 height 64
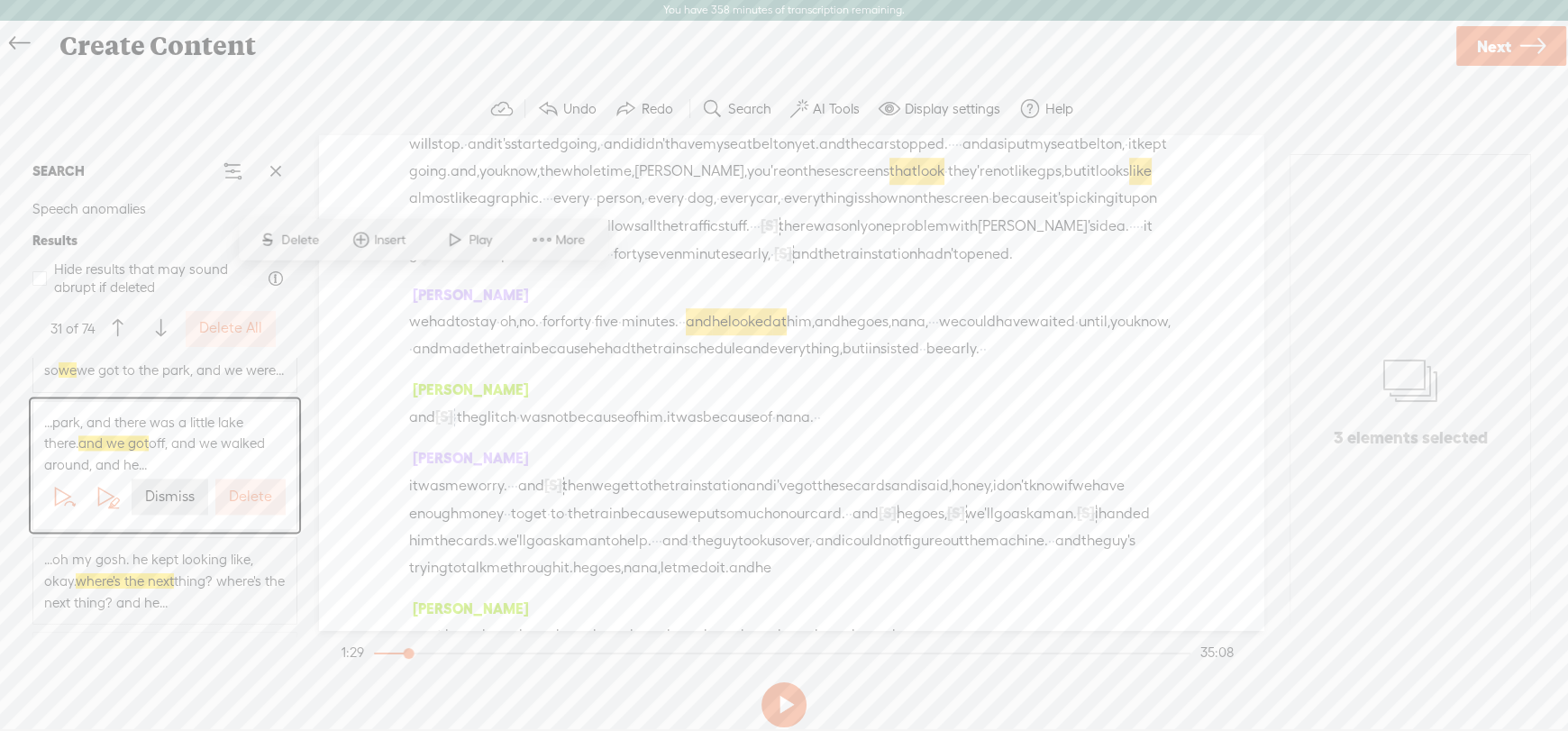
scroll to position [2976, 0]
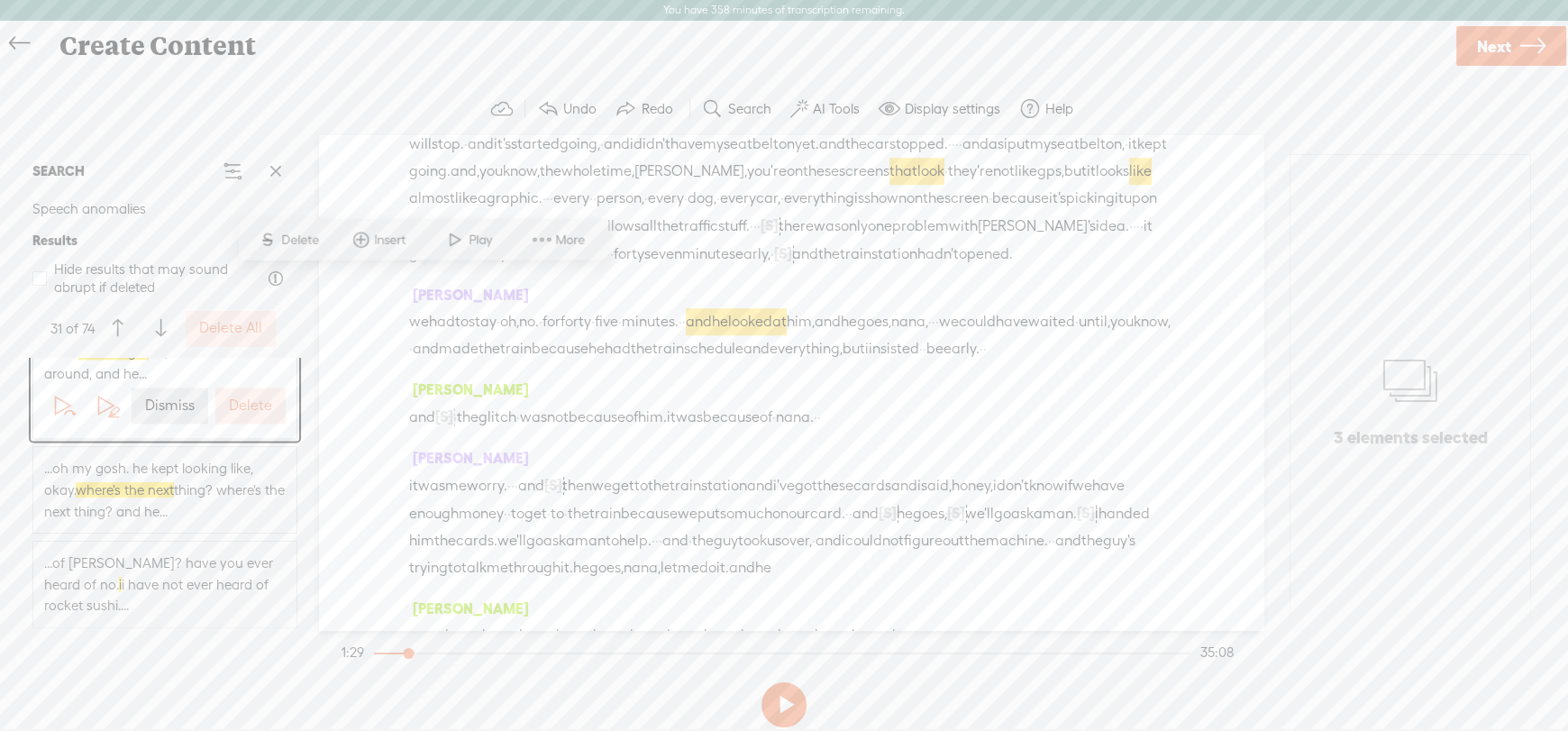
click at [147, 411] on button "Dismiss" at bounding box center [169, 405] width 77 height 36
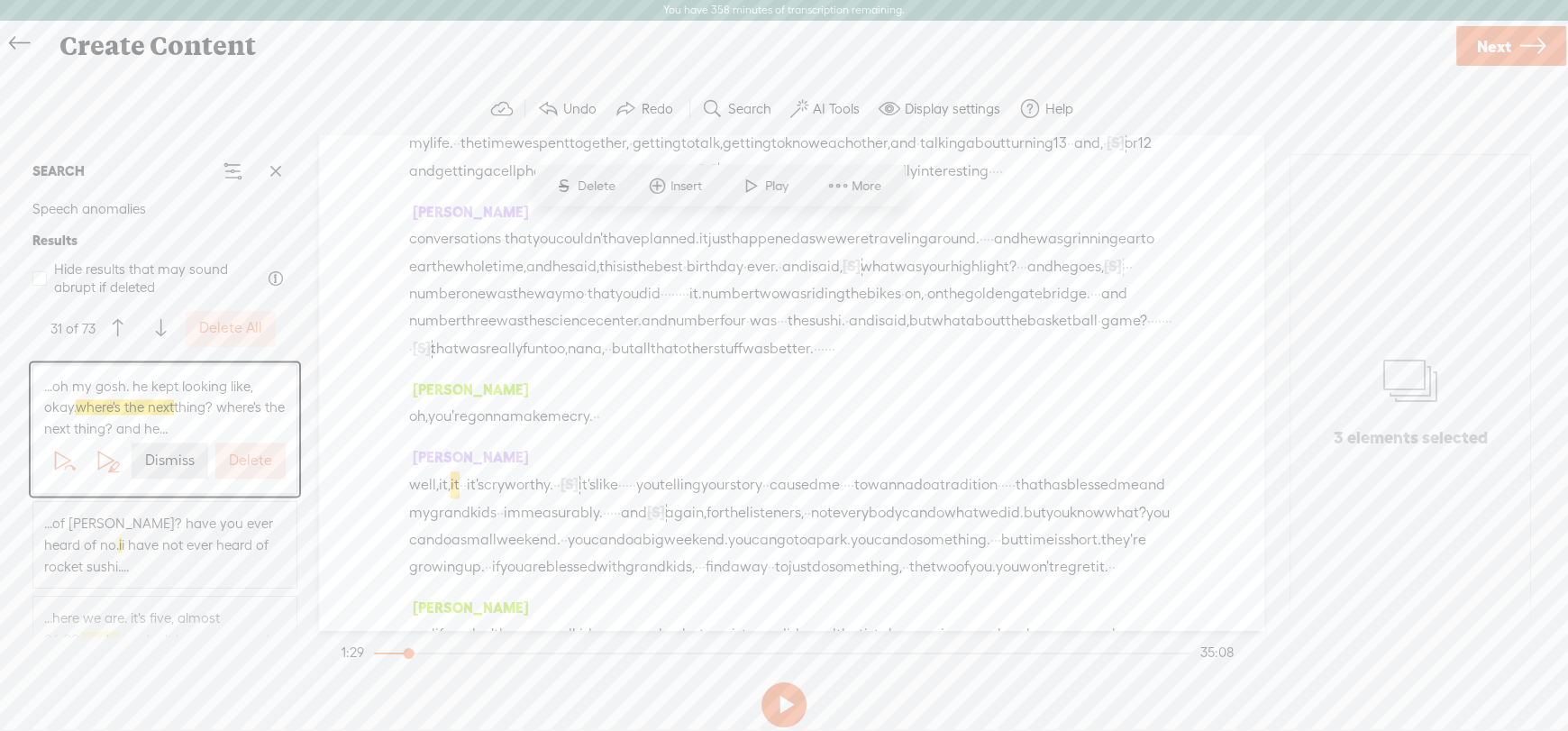
scroll to position [2884, 0]
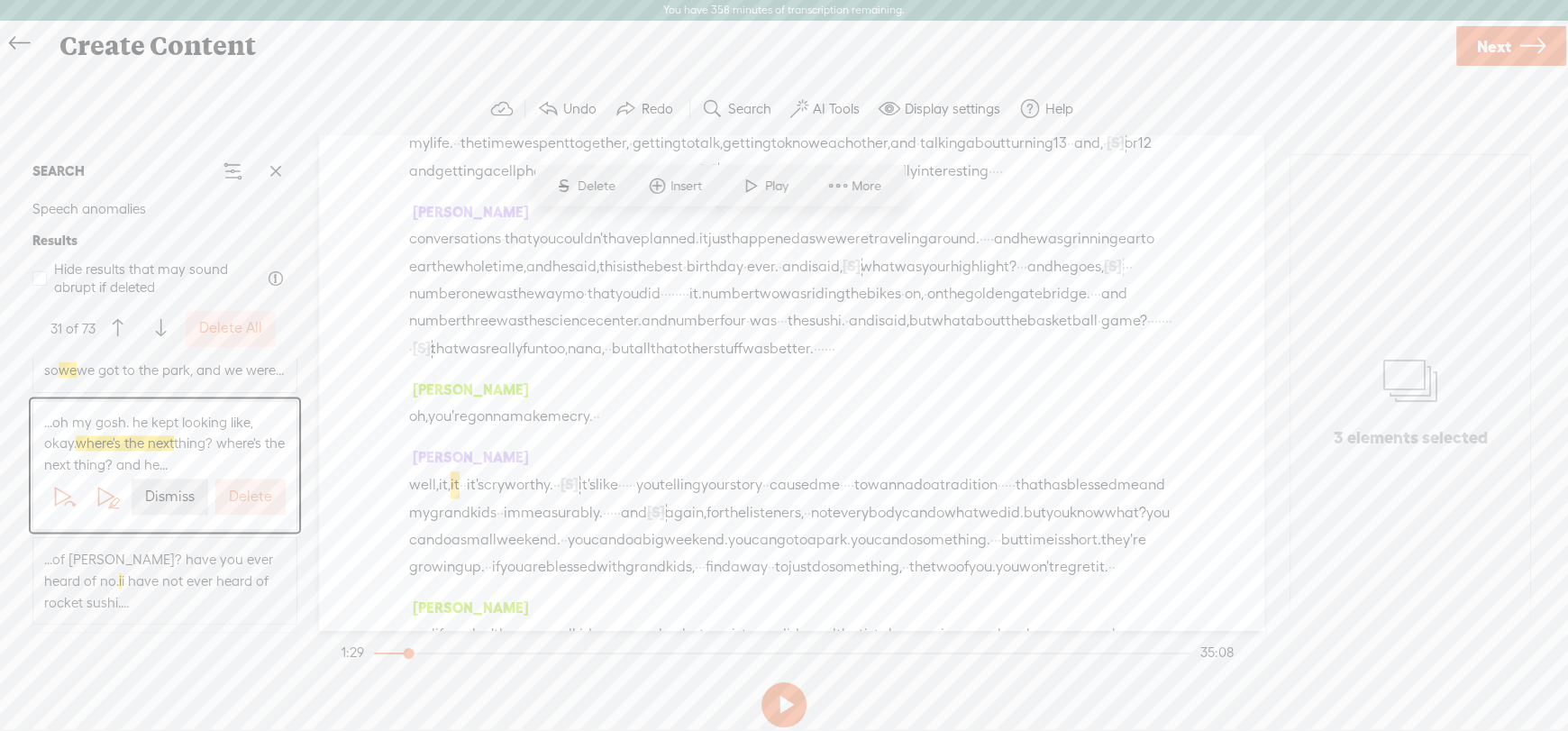
click at [158, 506] on label "Dismiss" at bounding box center [169, 497] width 50 height 18
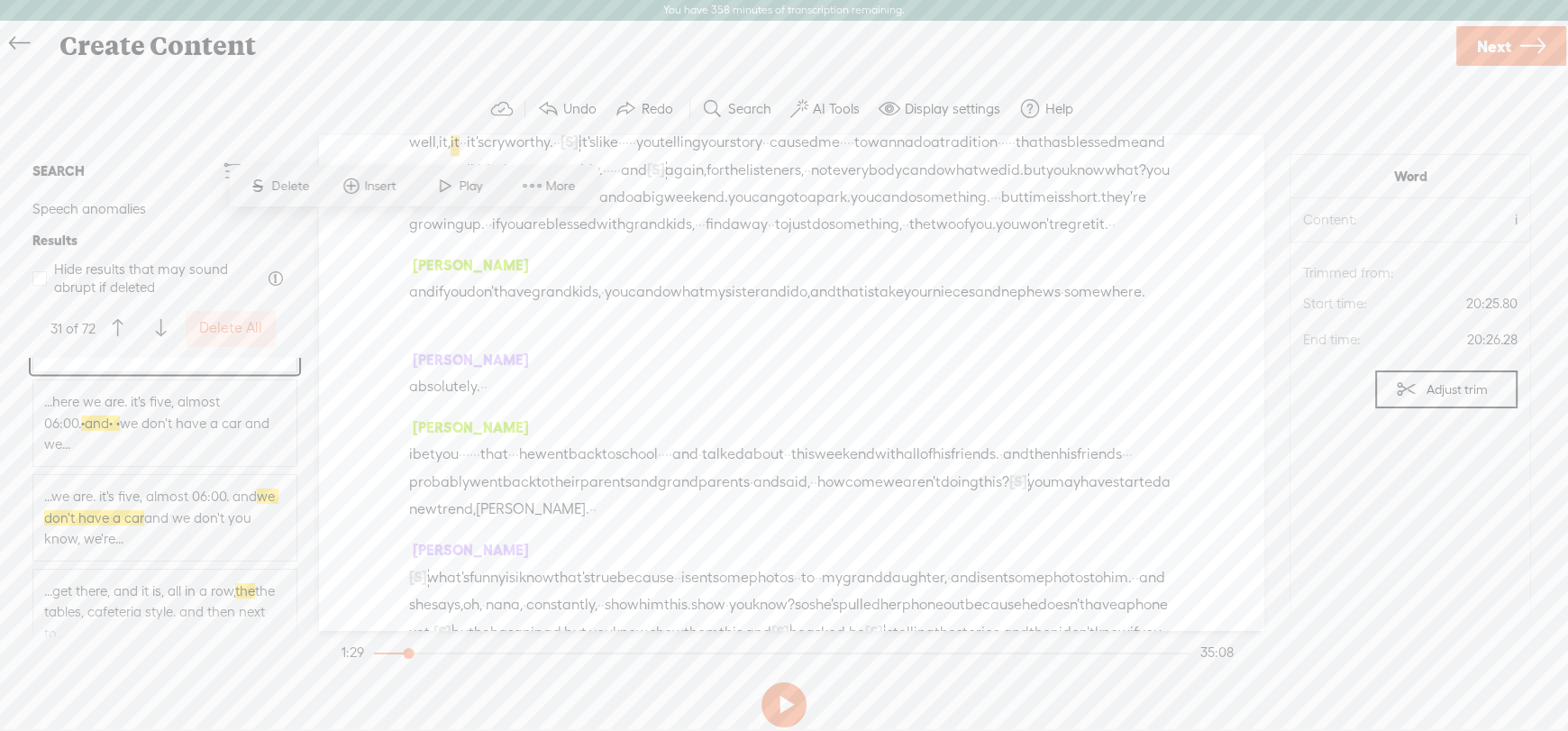
scroll to position [3064, 0]
click at [201, 497] on span "...we are. it's five, almost 06:00. and we don't have a car and we don't you kn…" at bounding box center [164, 516] width 242 height 64
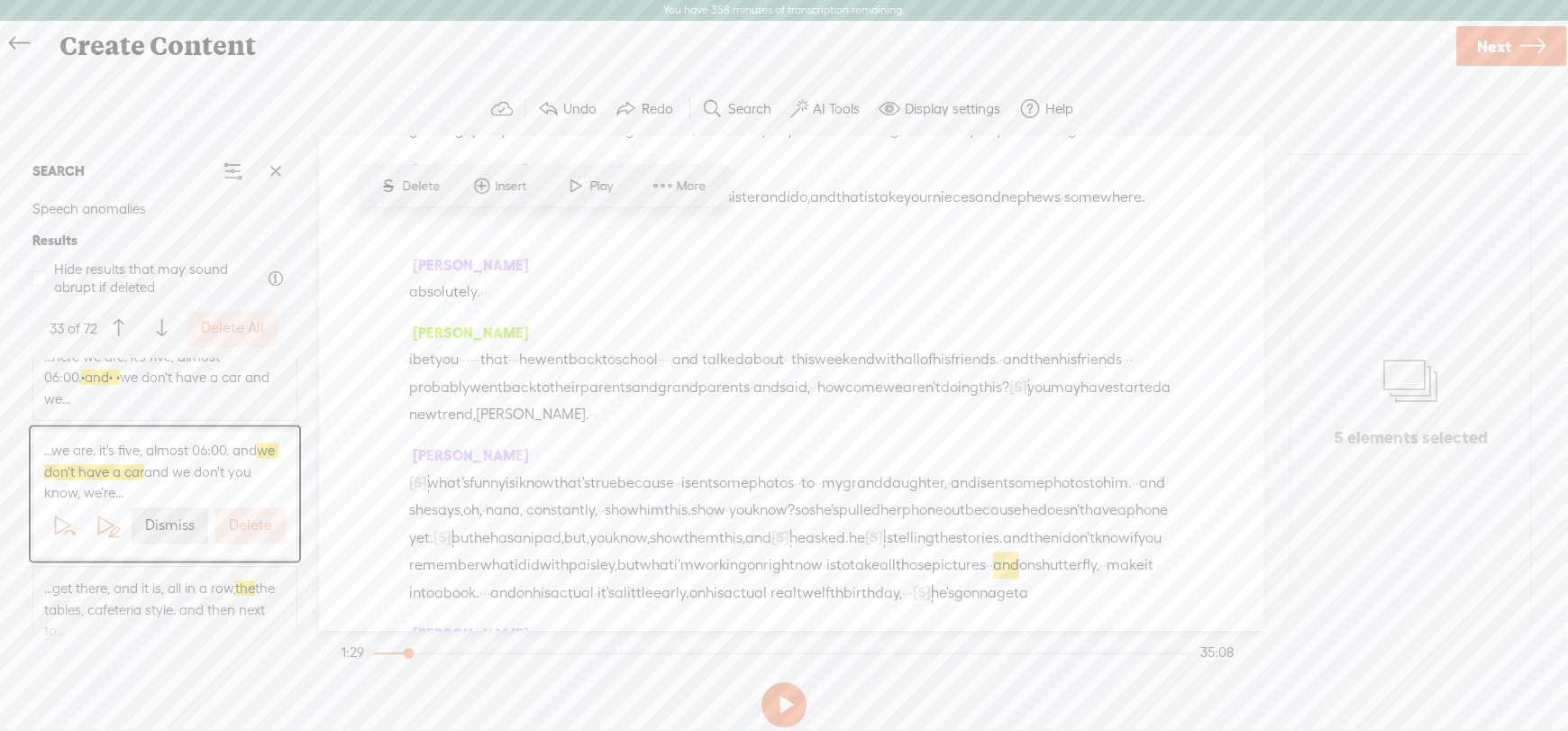
scroll to position [9241, 0]
click at [147, 516] on label "Dismiss" at bounding box center [169, 525] width 50 height 18
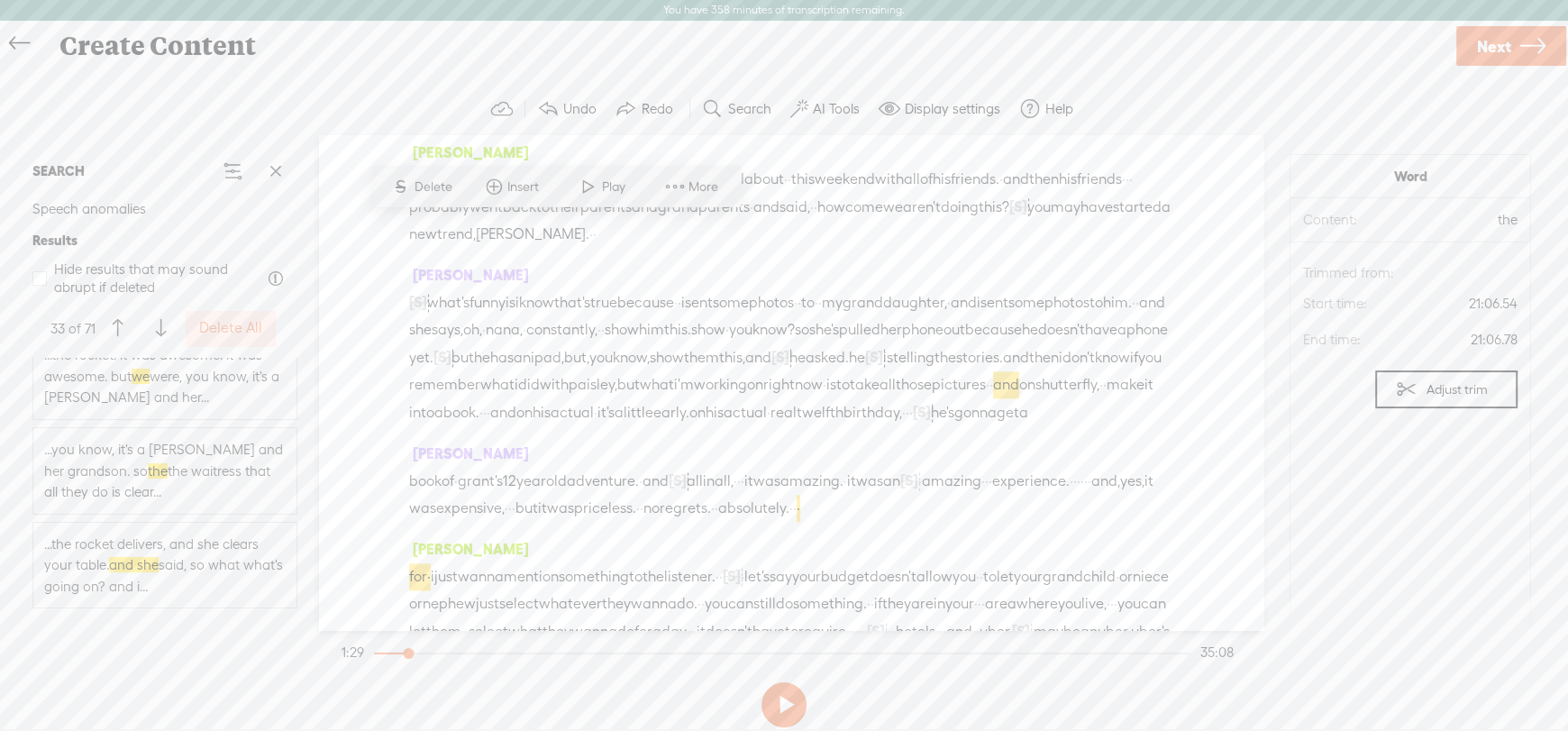
scroll to position [4237, 0]
click at [185, 542] on span "...the rocket delivers, and she clears your table. and she said, so what what's…" at bounding box center [164, 522] width 242 height 64
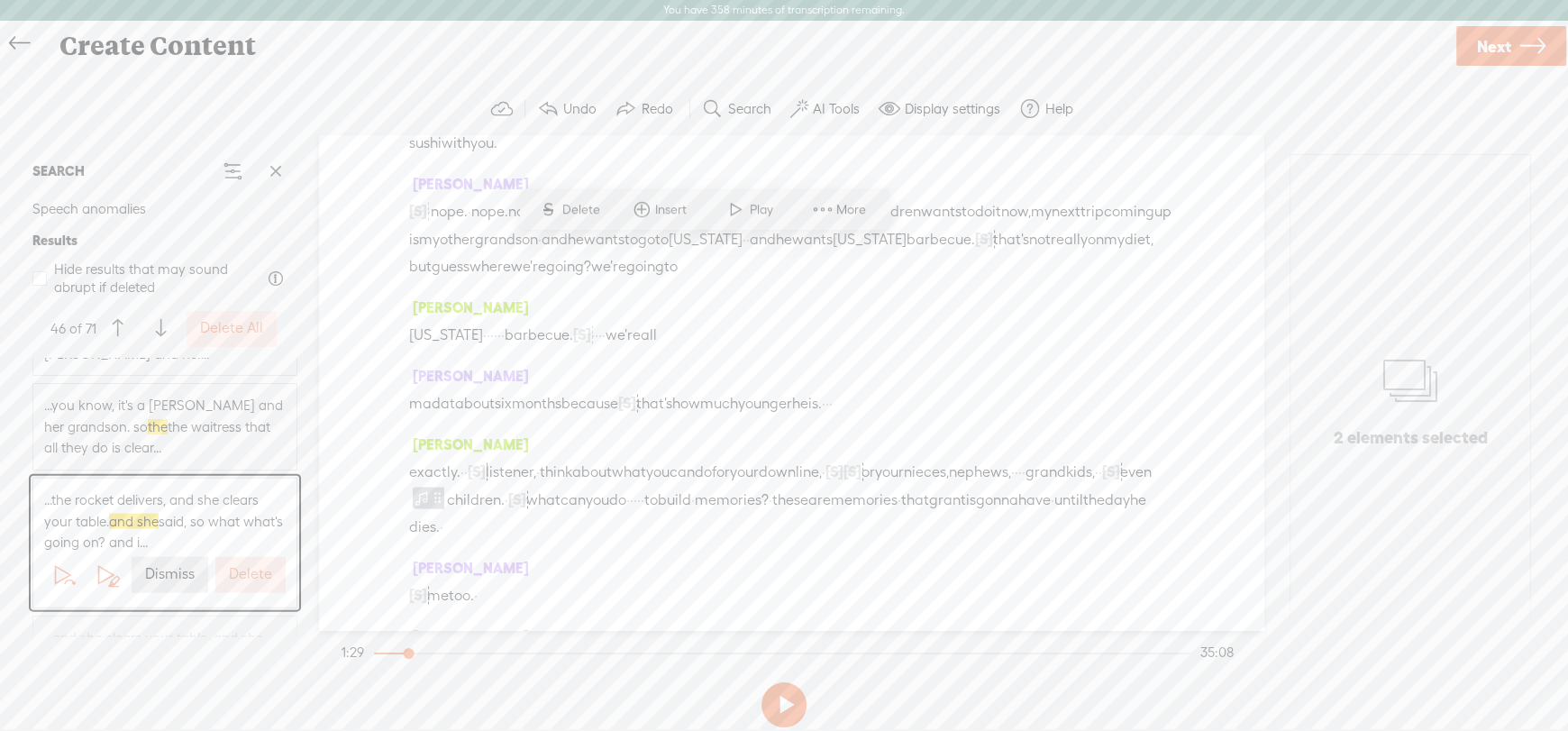
scroll to position [10433, 0]
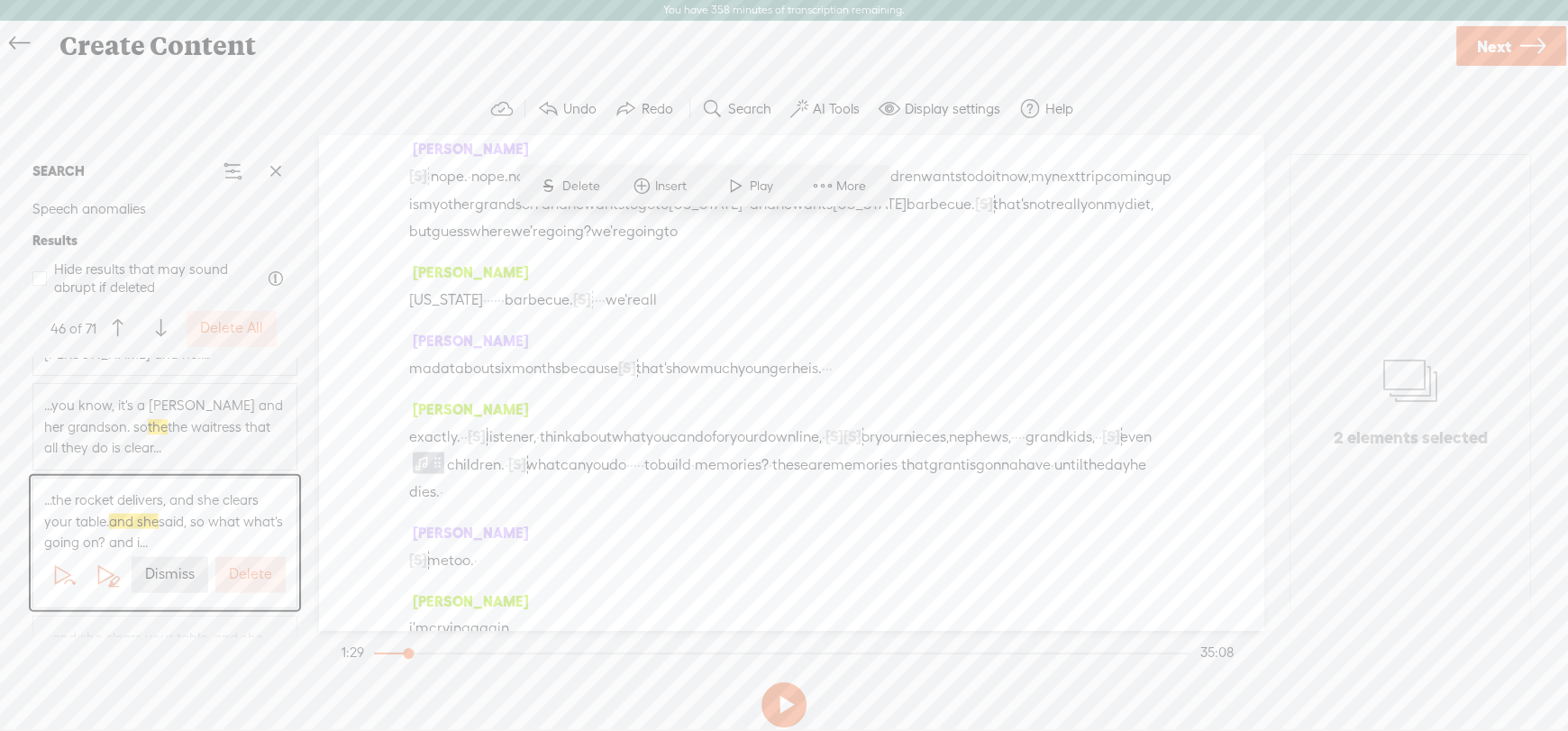
click at [166, 570] on label "Dismiss" at bounding box center [169, 574] width 50 height 18
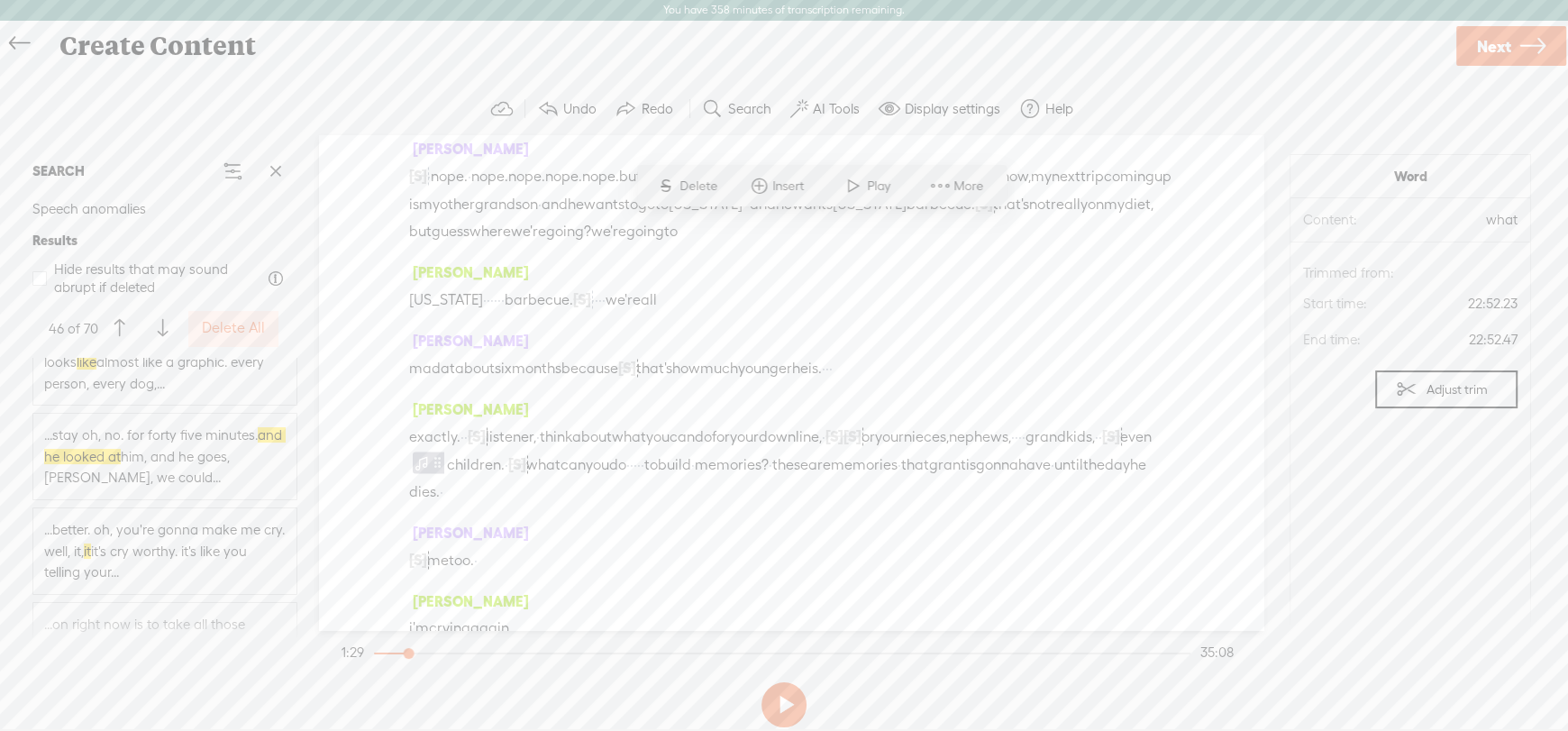
scroll to position [5589, 0]
click at [207, 548] on span "...stay oh, no. for forty five minutes. and he looked at him, and he goes, [PER…" at bounding box center [164, 547] width 242 height 64
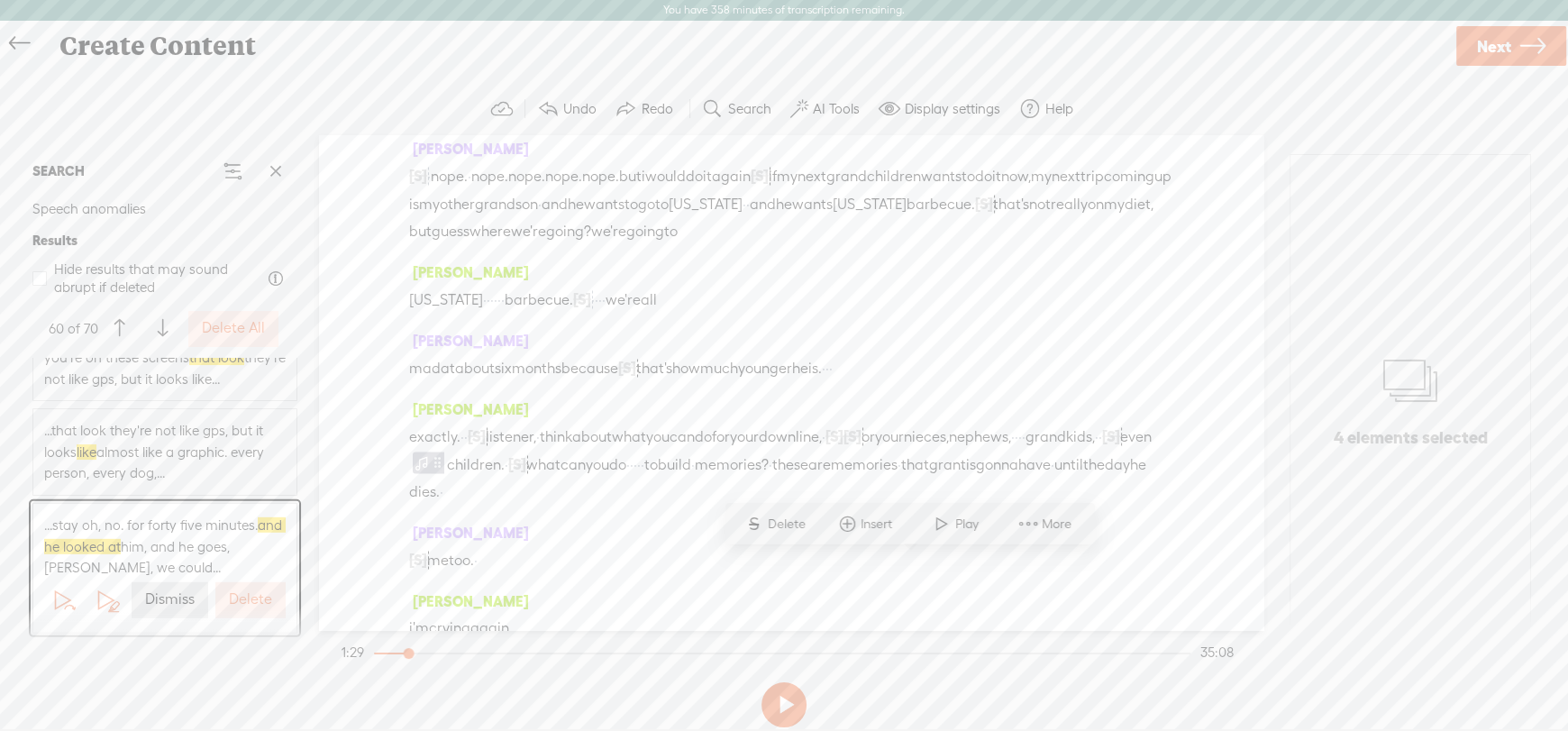
scroll to position [12773, 0]
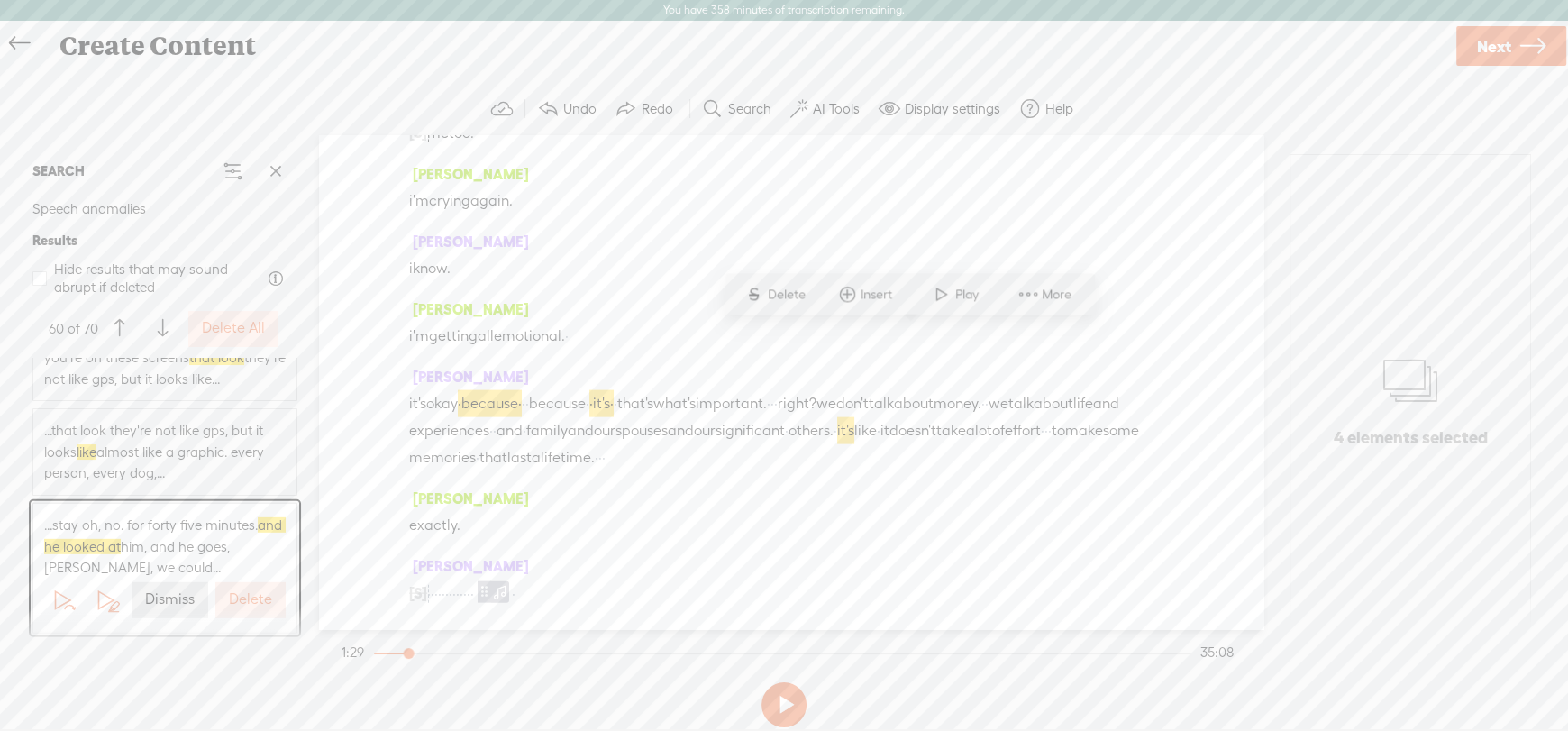
click at [163, 601] on label "Dismiss" at bounding box center [169, 599] width 50 height 18
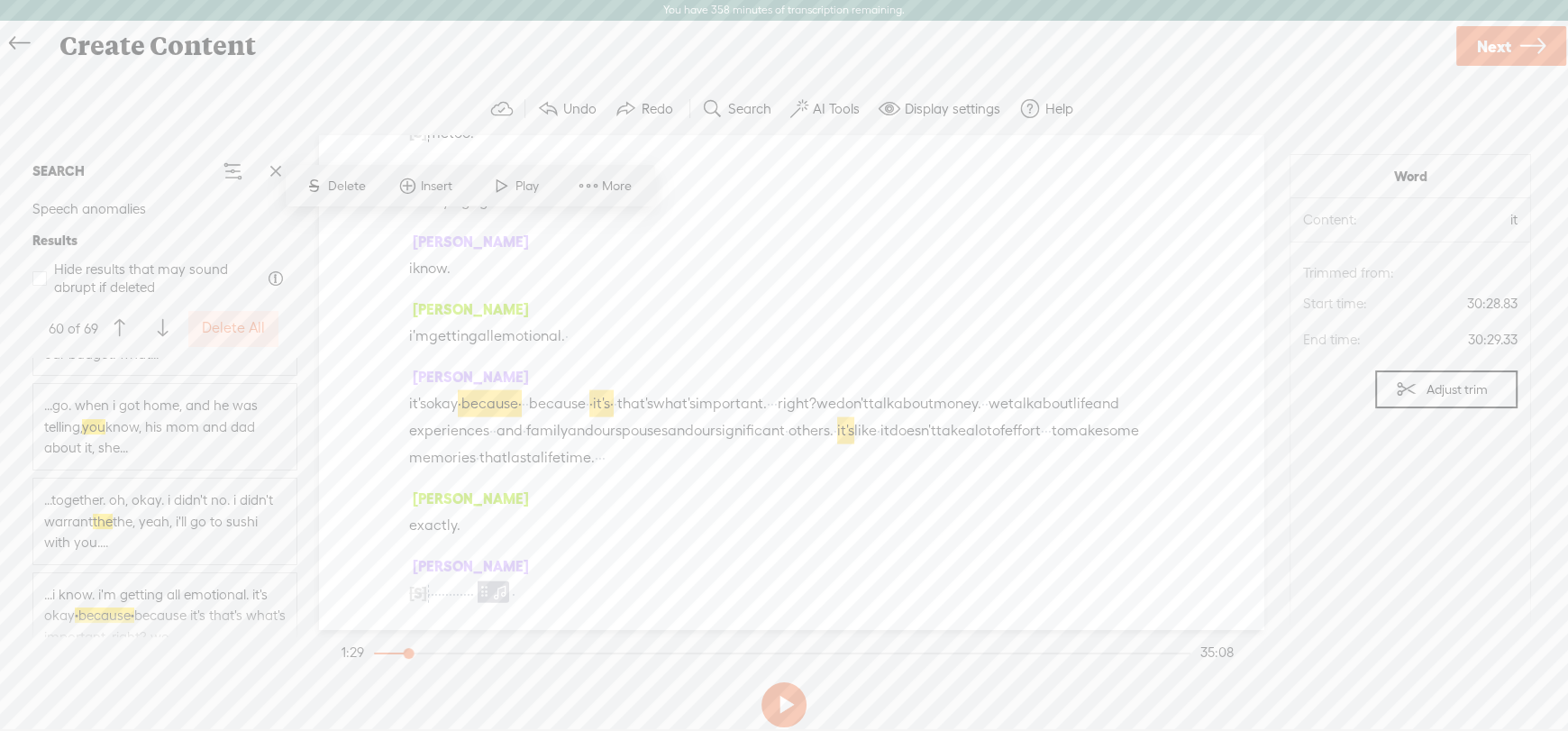
scroll to position [6130, 0]
click at [179, 521] on span "...go. when i got home, and he was telling, you know, his mom and dad about it,…" at bounding box center [164, 519] width 242 height 64
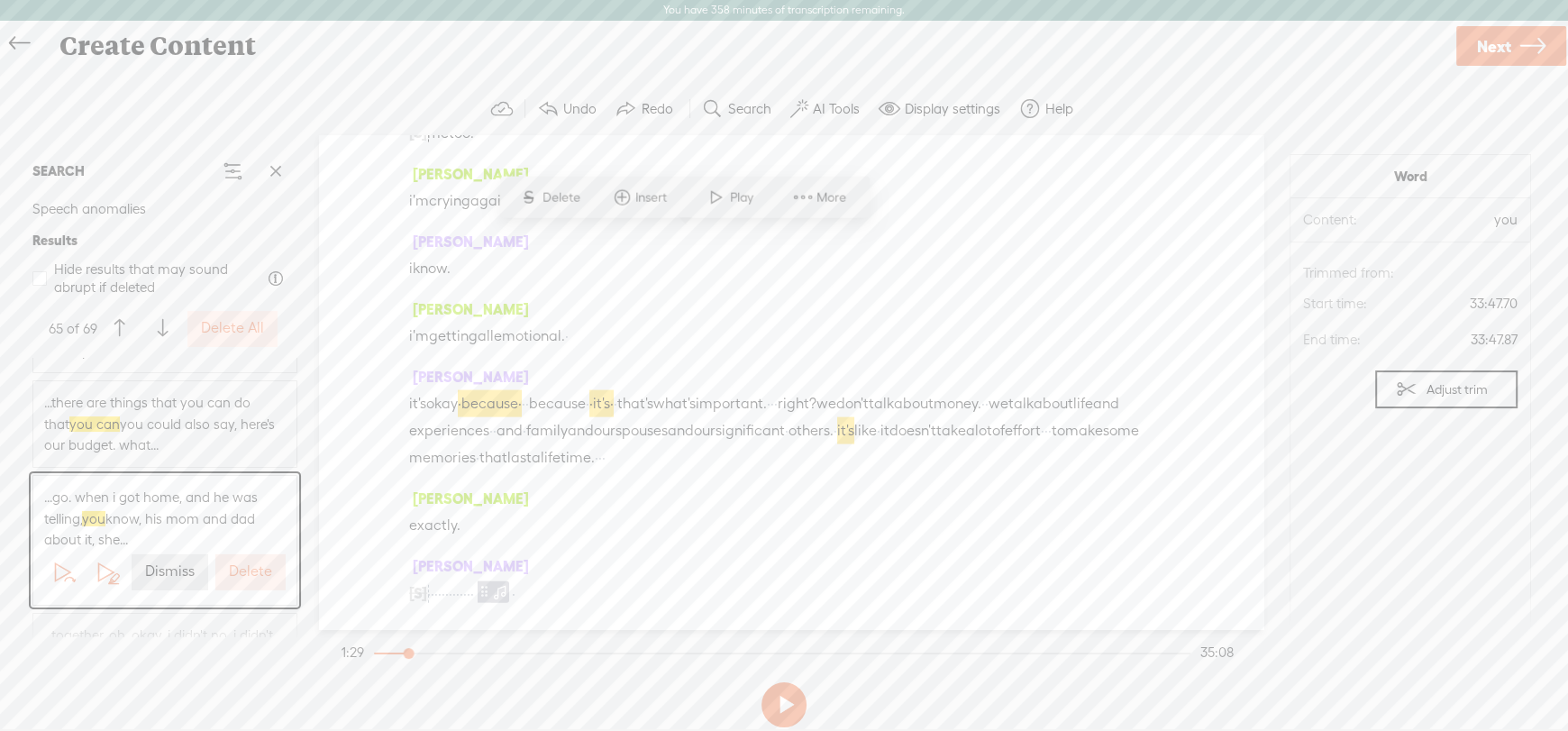
scroll to position [15155, 0]
click at [170, 578] on label "Dismiss" at bounding box center [169, 572] width 50 height 18
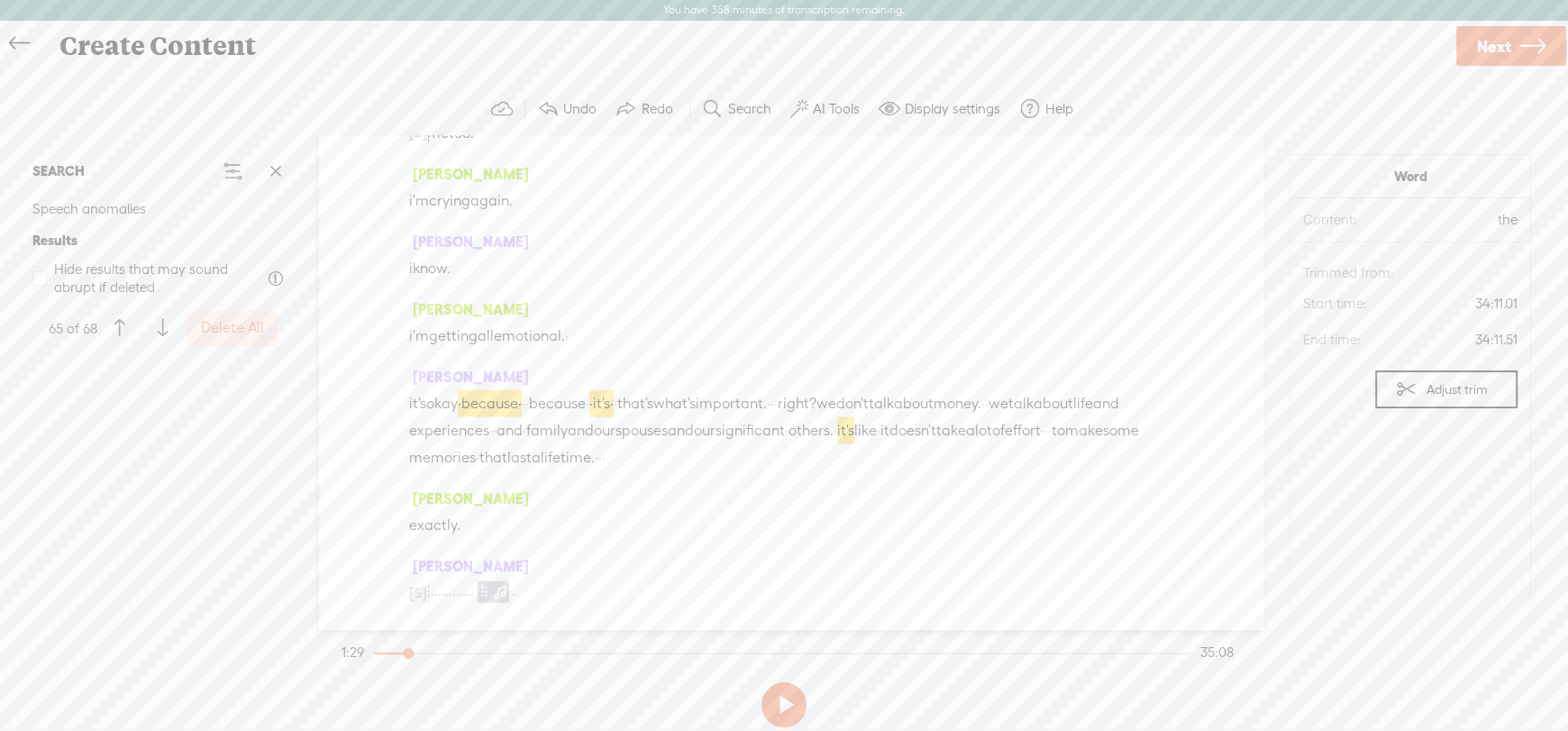
scroll to position [1430, 0]
click at [215, 322] on label "Delete All" at bounding box center [232, 328] width 63 height 18
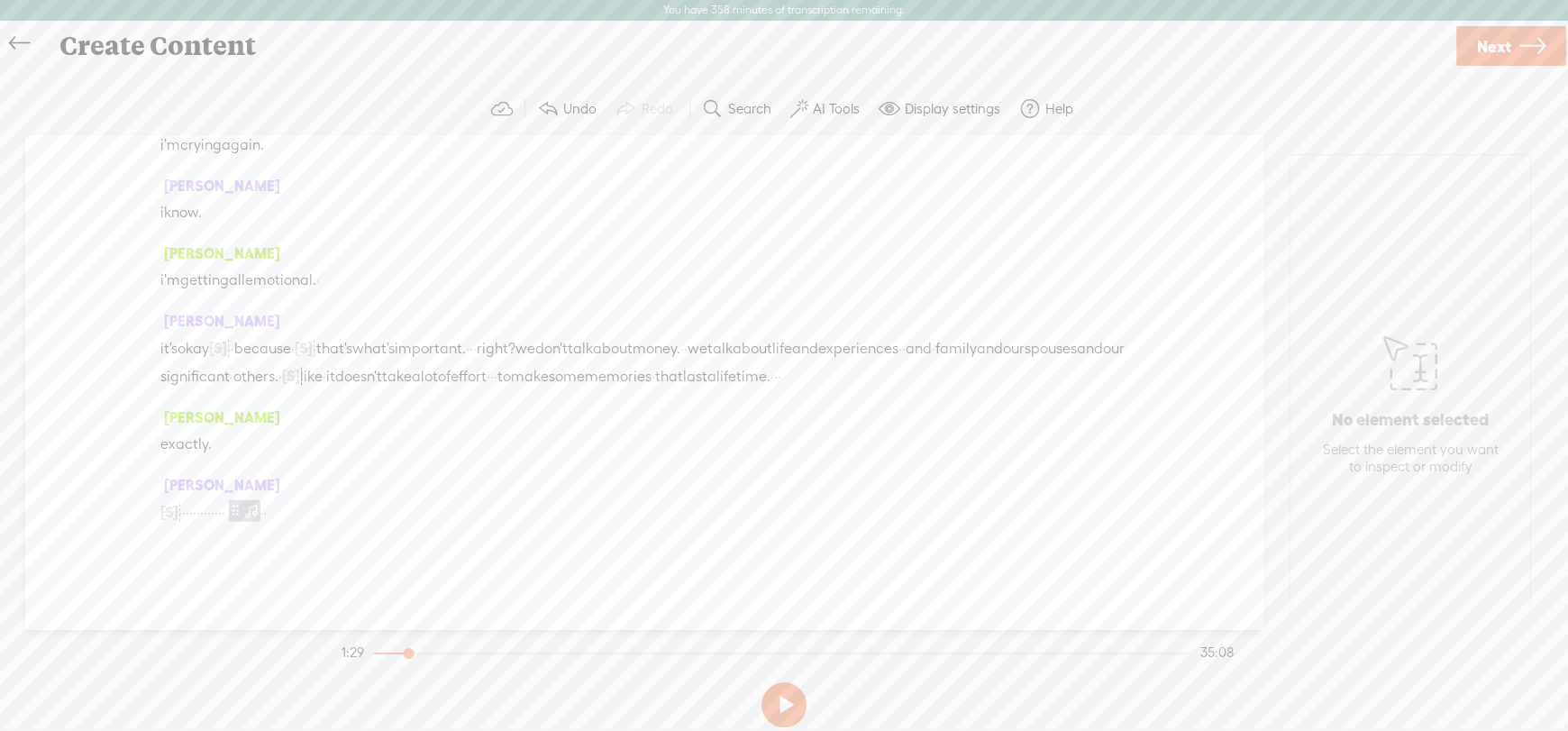
click at [752, 107] on label "Search" at bounding box center [749, 109] width 44 height 18
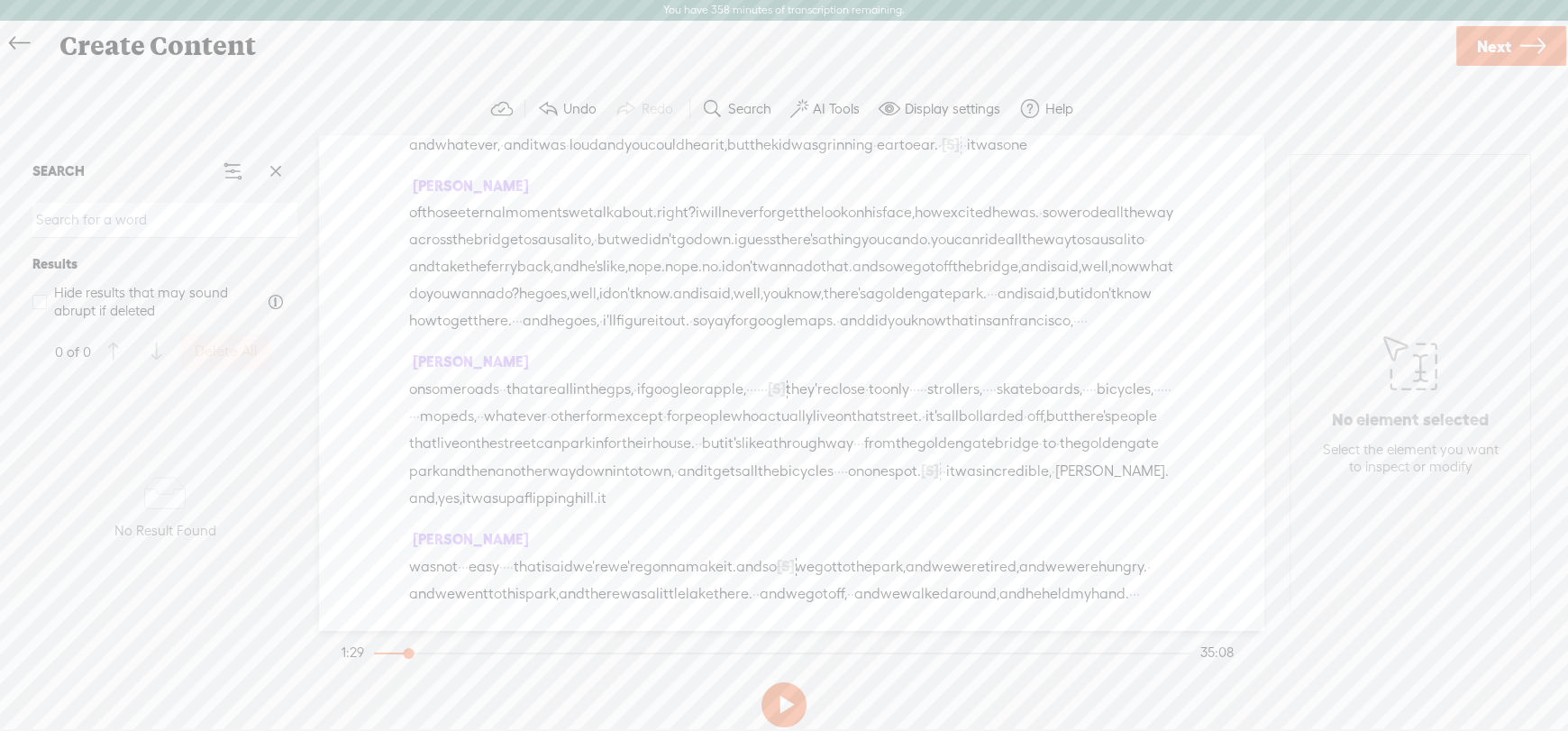
scroll to position [0, 0]
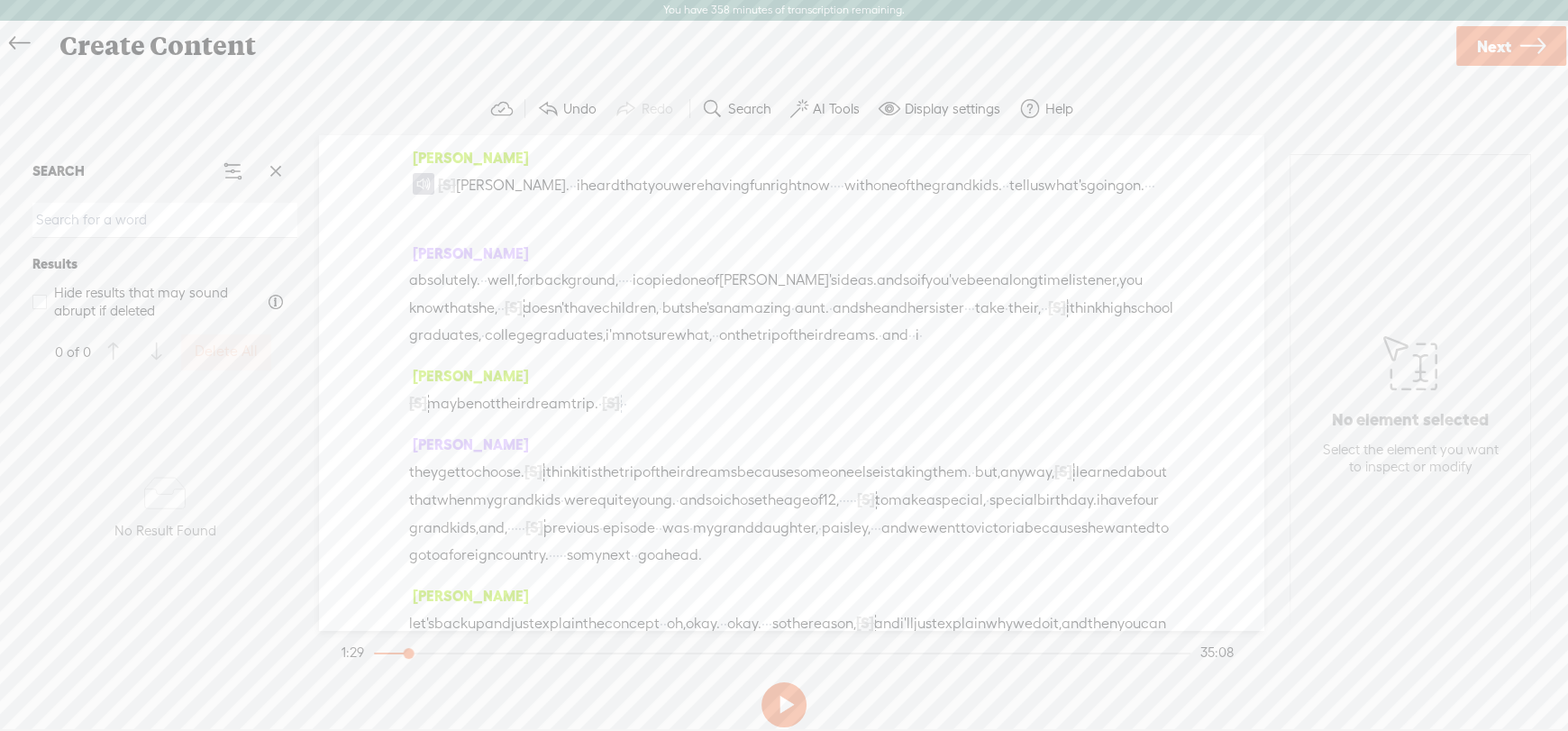
click at [735, 96] on button "Search" at bounding box center [738, 109] width 88 height 36
click at [734, 121] on button "Search" at bounding box center [738, 109] width 88 height 36
click at [66, 218] on input at bounding box center [164, 221] width 265 height 35
type input "and I wanna take [PERSON_NAME]"
click at [280, 168] on span at bounding box center [276, 171] width 27 height 27
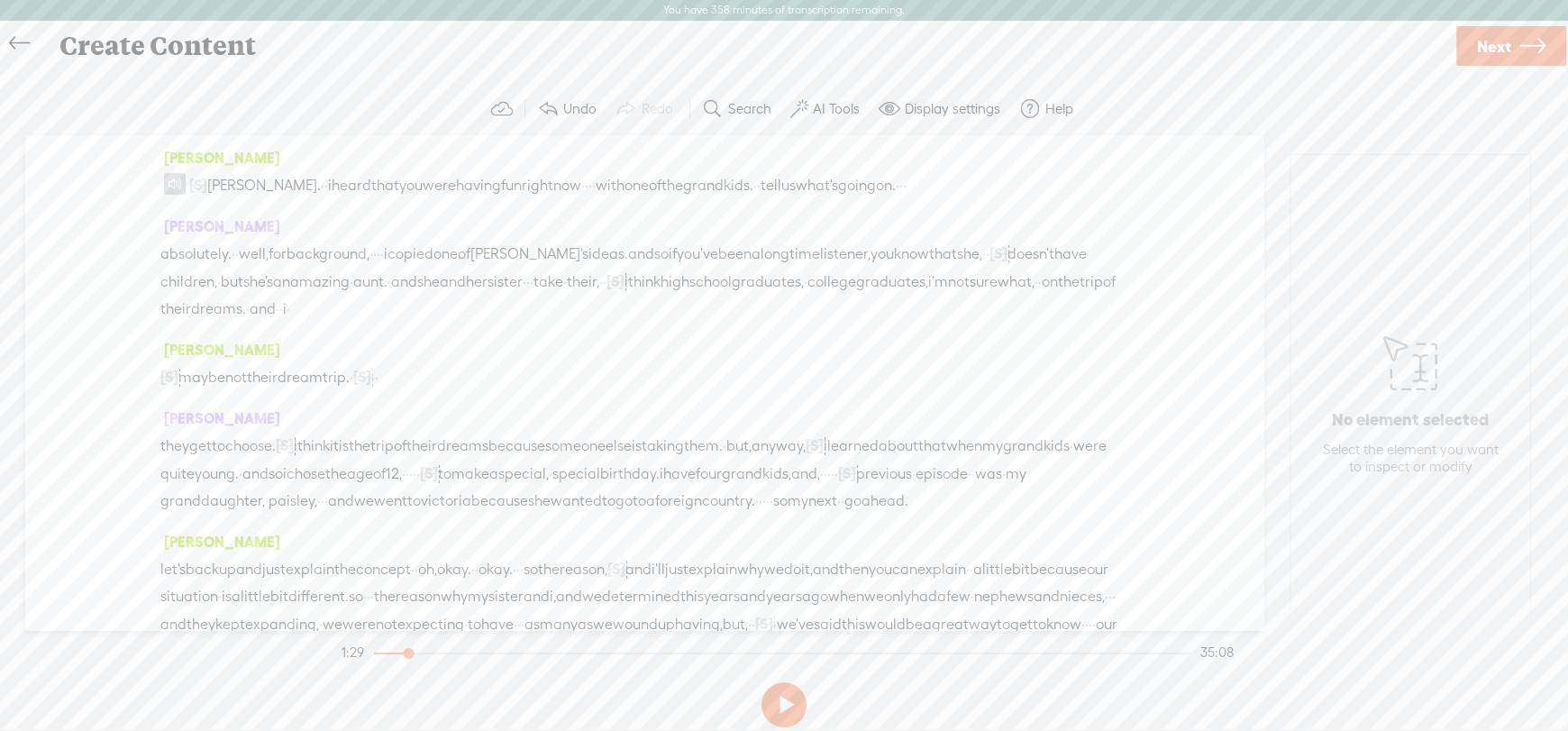
click at [918, 458] on span "that" at bounding box center [932, 446] width 28 height 27
click at [742, 103] on label "Search" at bounding box center [749, 109] width 44 height 18
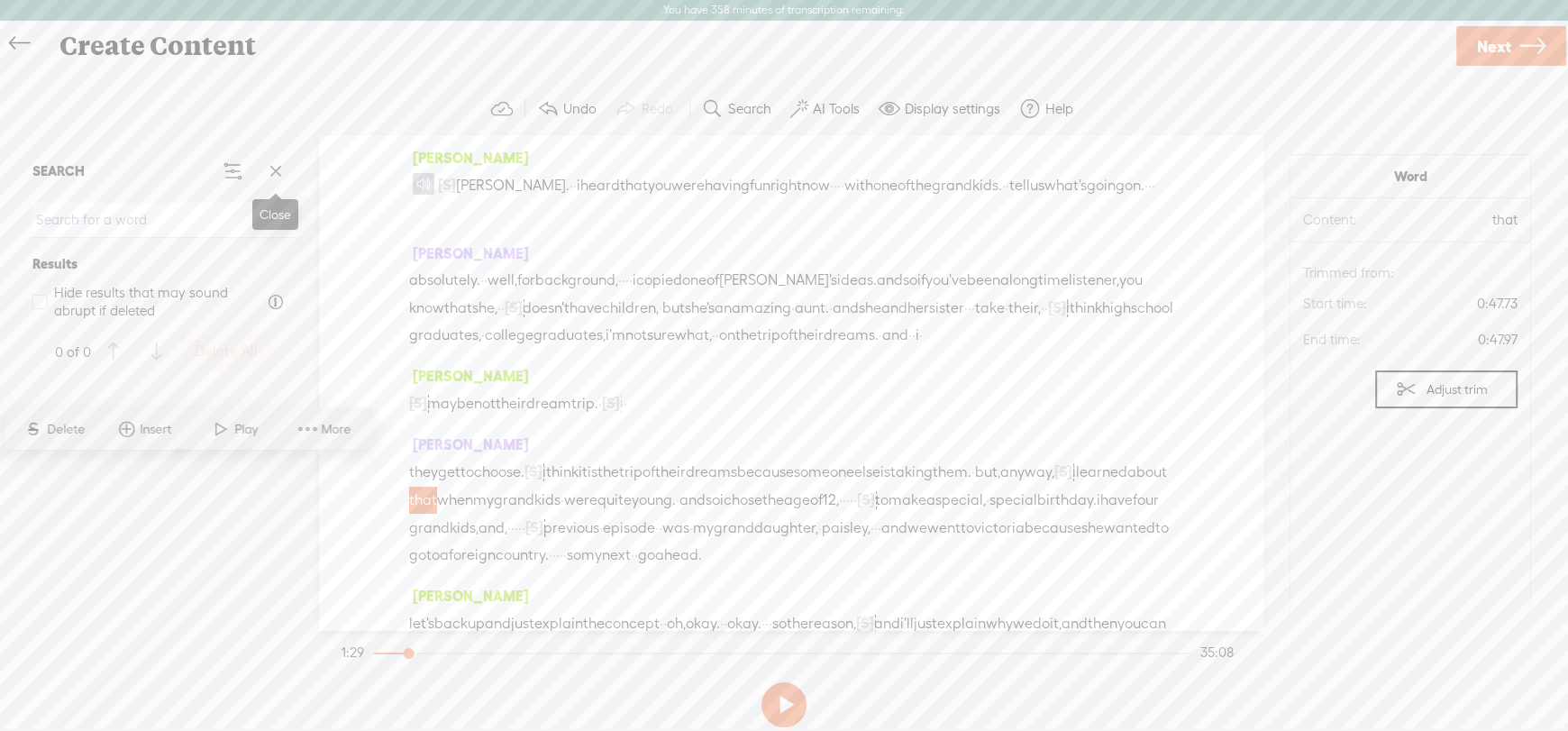
click at [282, 165] on span at bounding box center [276, 171] width 27 height 27
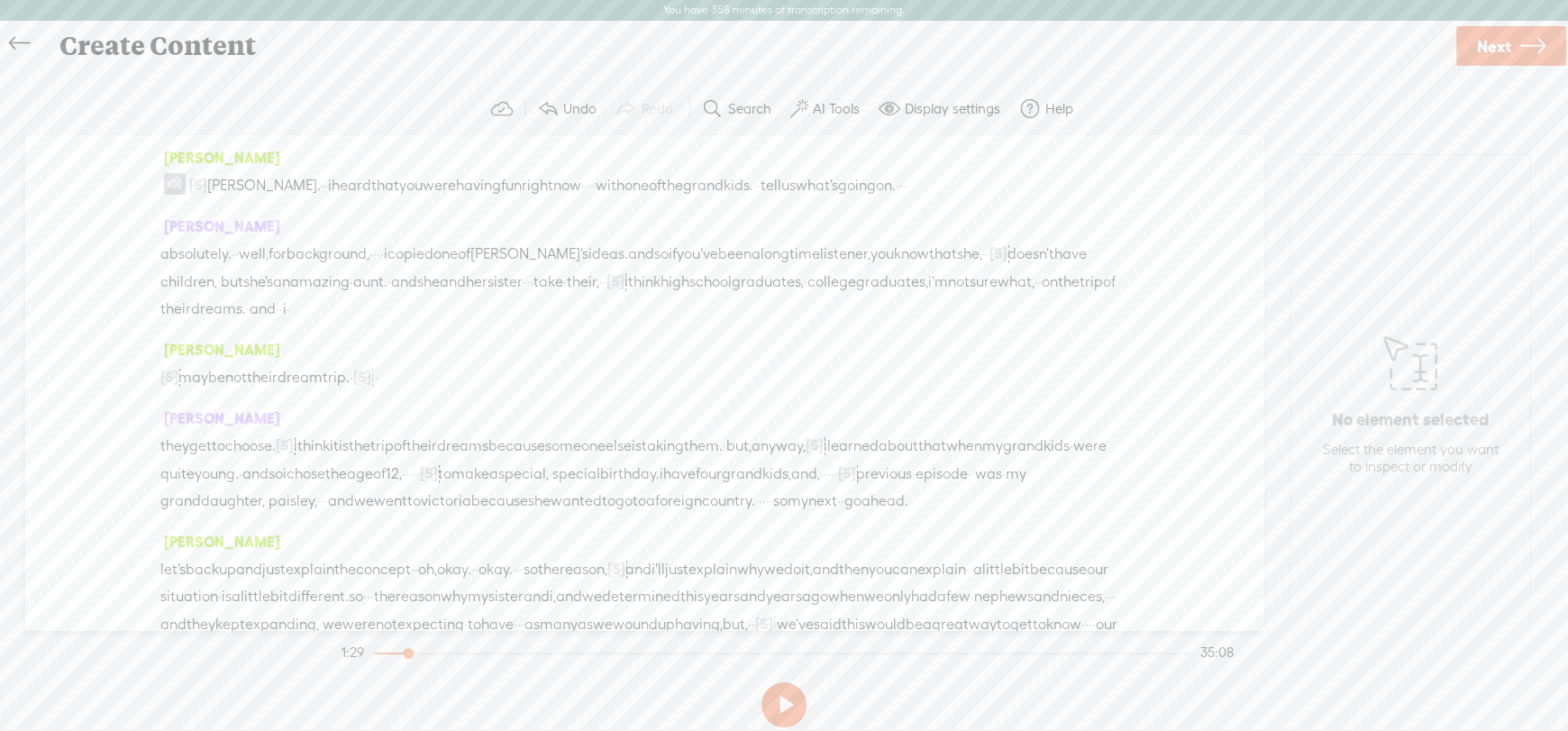
click at [735, 106] on label "Search" at bounding box center [749, 109] width 44 height 18
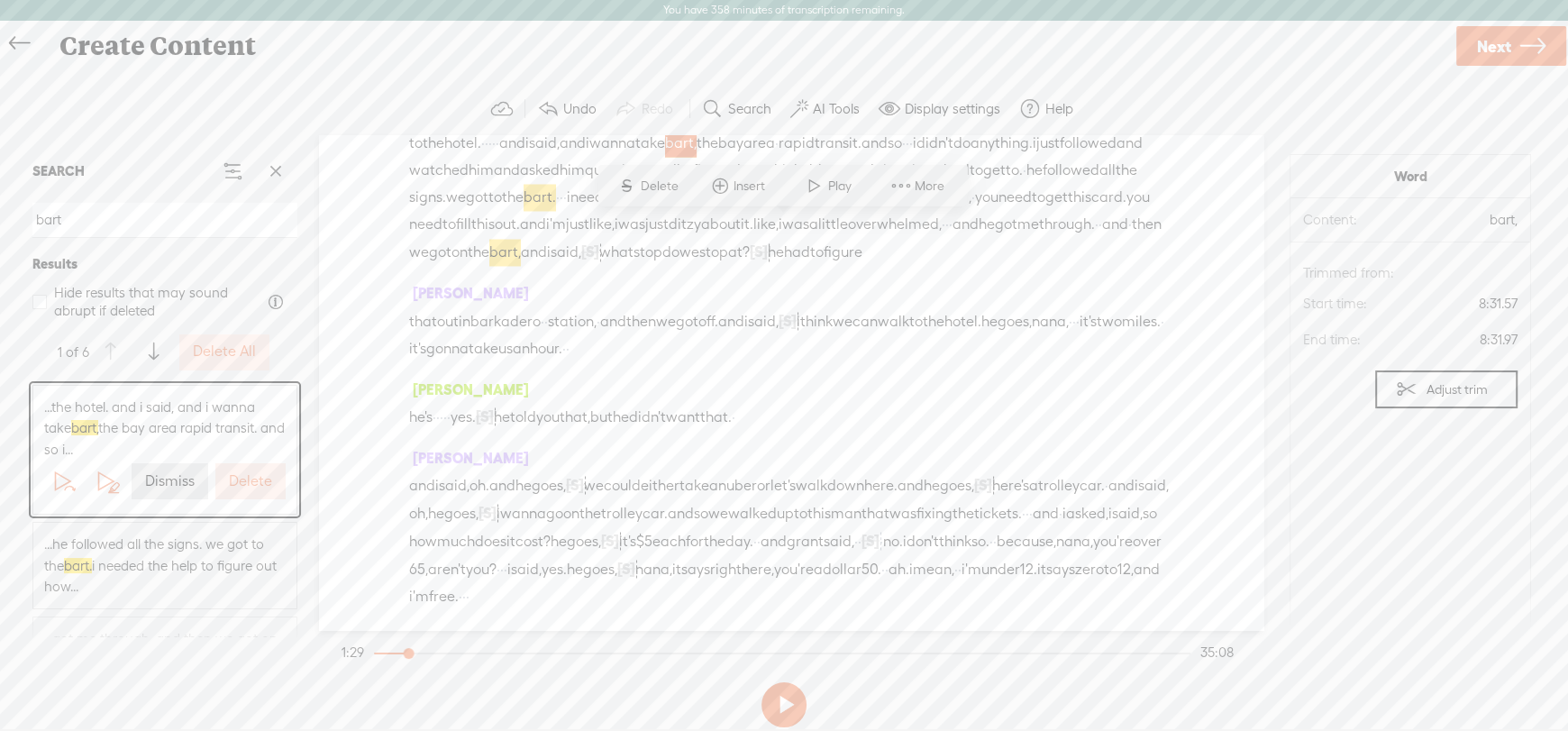
scroll to position [3617, 0]
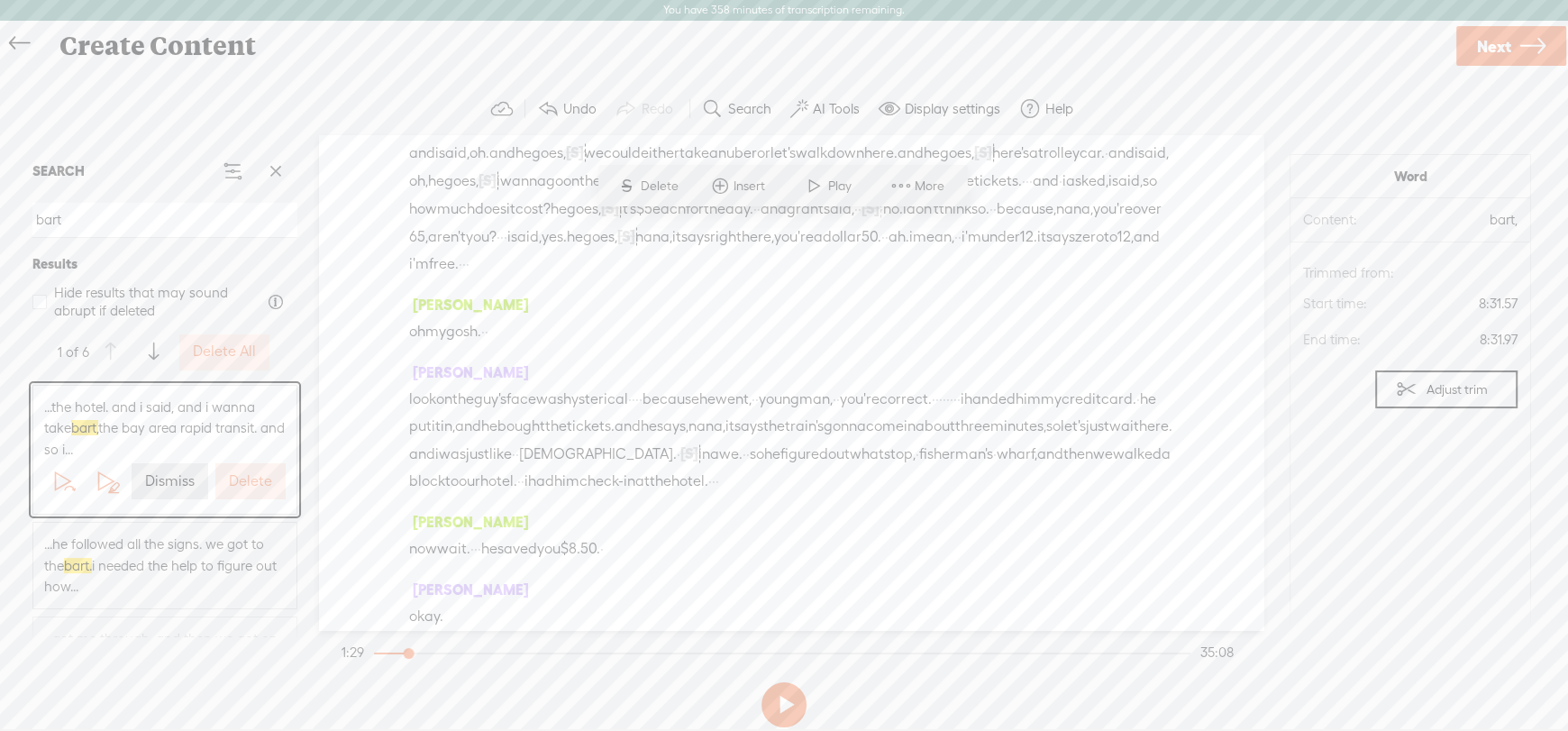
drag, startPoint x: 82, startPoint y: 221, endPoint x: 0, endPoint y: 201, distance: 84.4
click at [0, 202] on div "Continue without editing Transcribe and edit Language used in audio: English, U…" at bounding box center [784, 409] width 1568 height 682
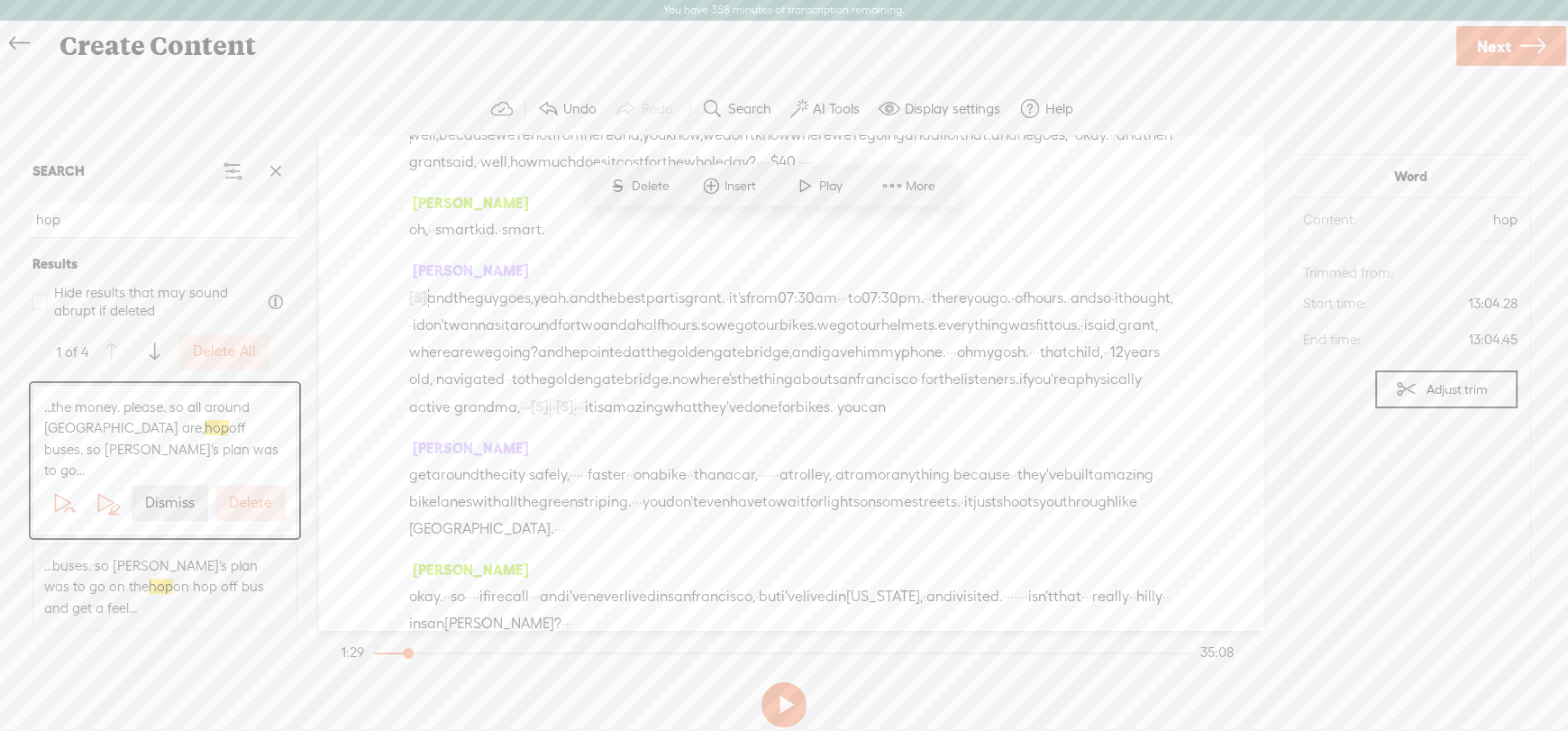
scroll to position [5891, 0]
click at [148, 555] on span "...buses. so [PERSON_NAME]'s plan was to go on the hop on hop off bus and get a…" at bounding box center [164, 587] width 242 height 64
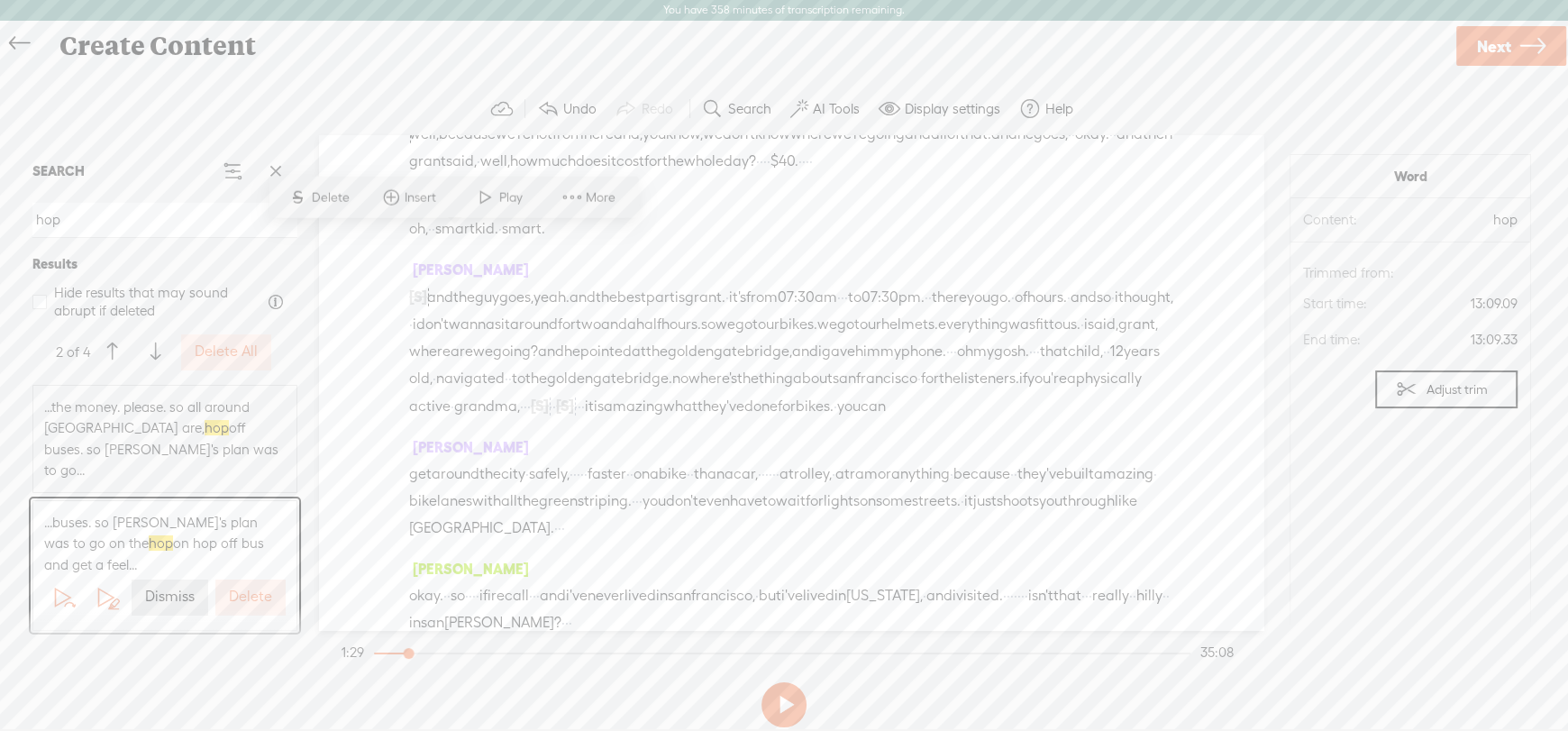
scroll to position [5919, 0]
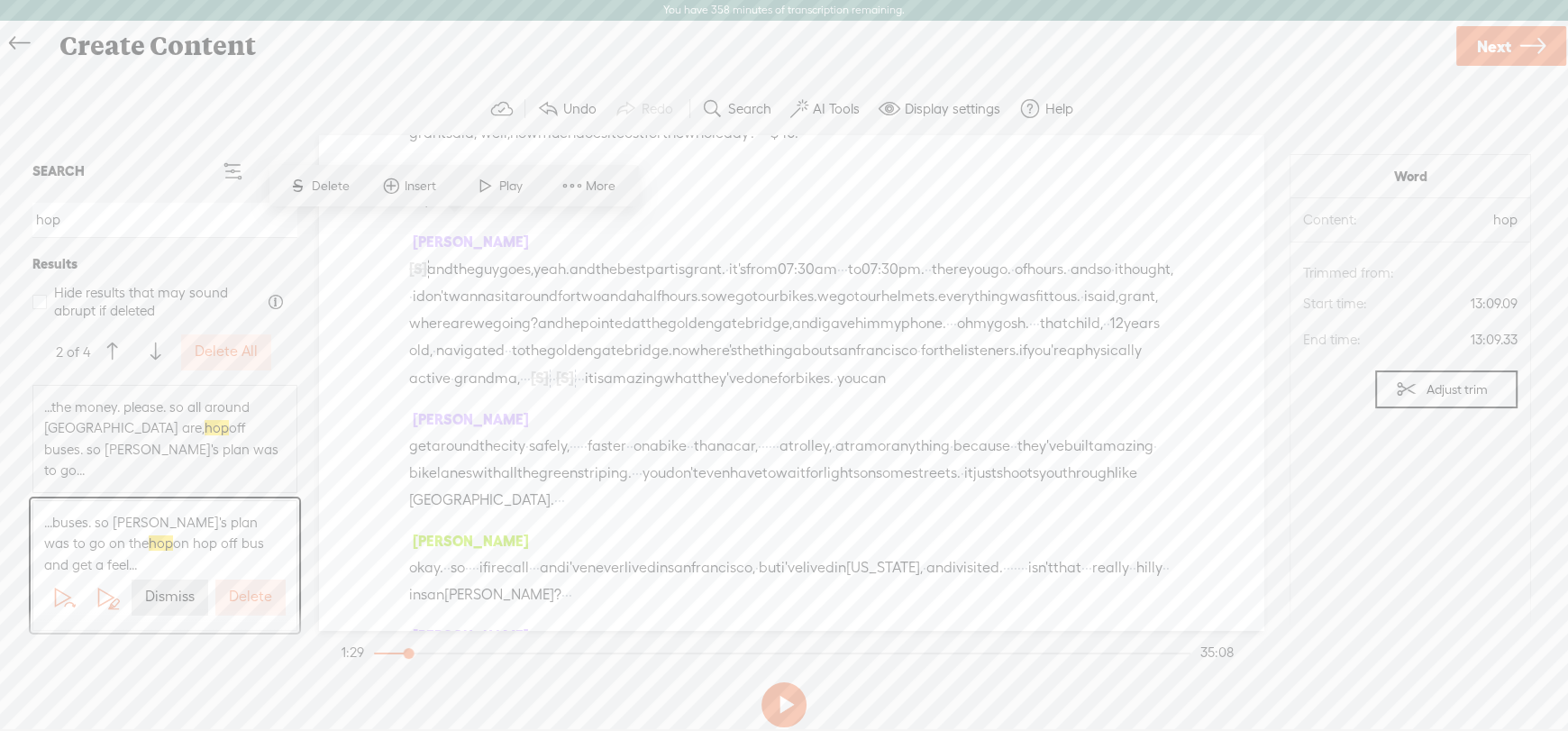
drag, startPoint x: 60, startPoint y: 225, endPoint x: 0, endPoint y: 249, distance: 64.6
click at [0, 249] on div "Continue without editing Transcribe and edit Language used in audio: English, U…" at bounding box center [784, 409] width 1568 height 682
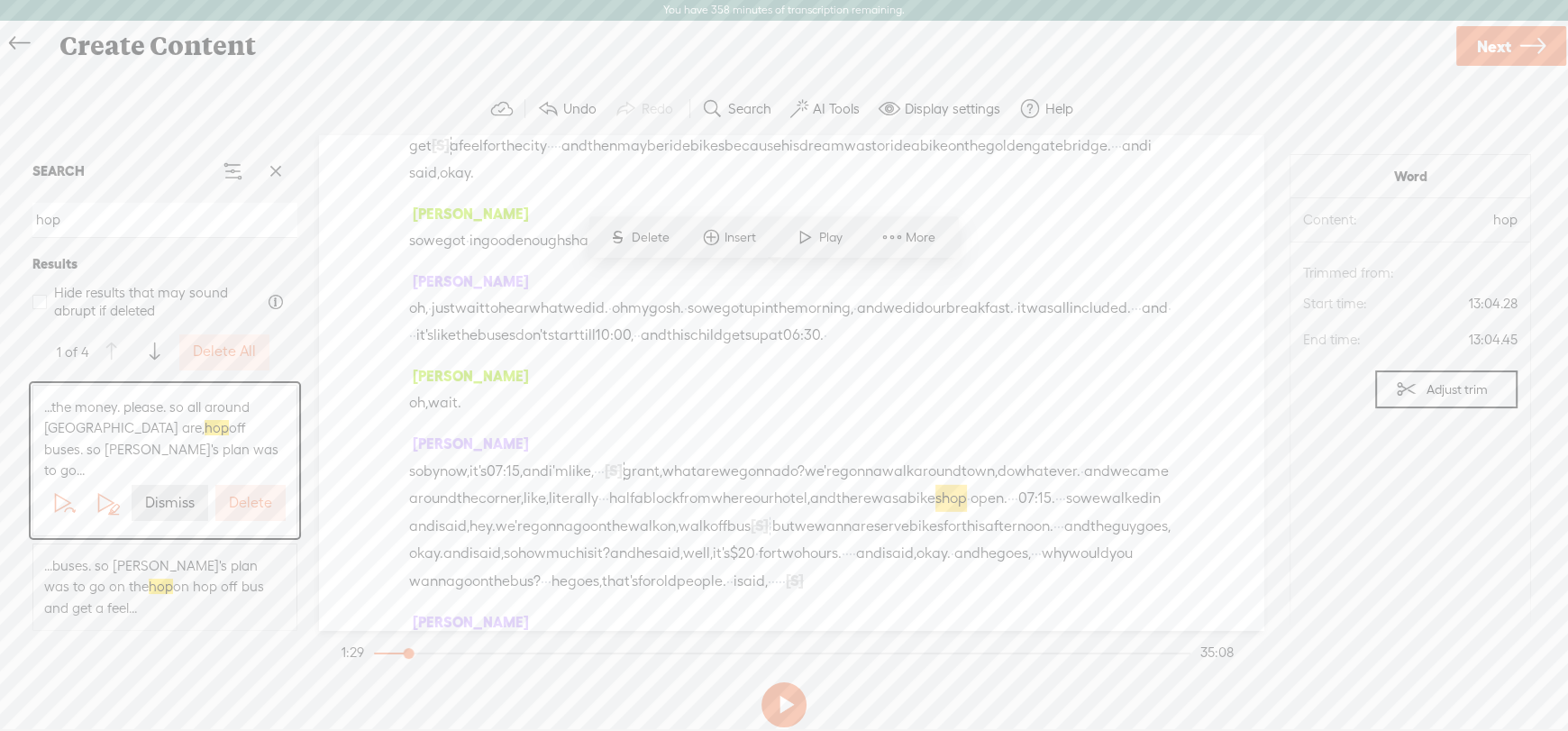
scroll to position [5891, 0]
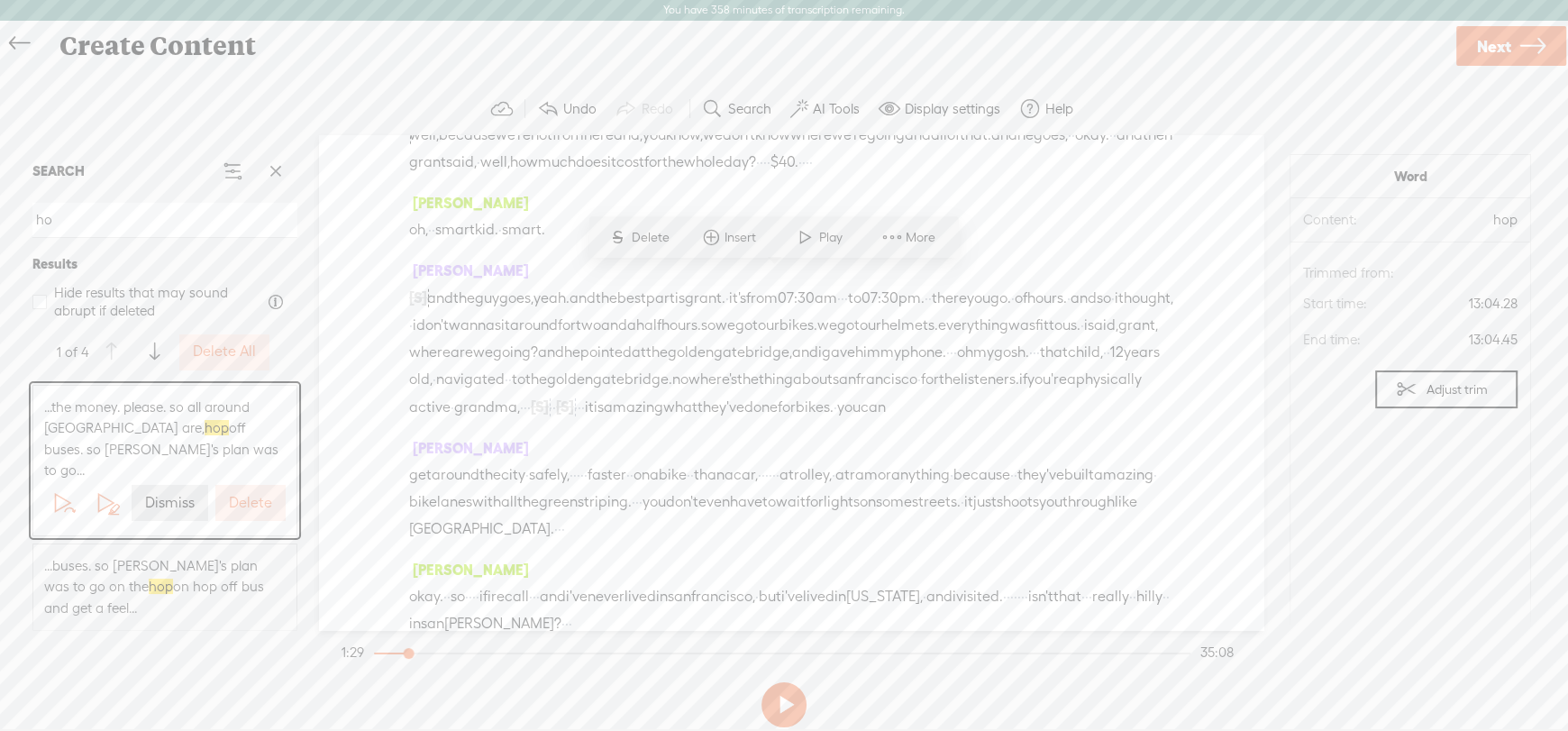
type input "h"
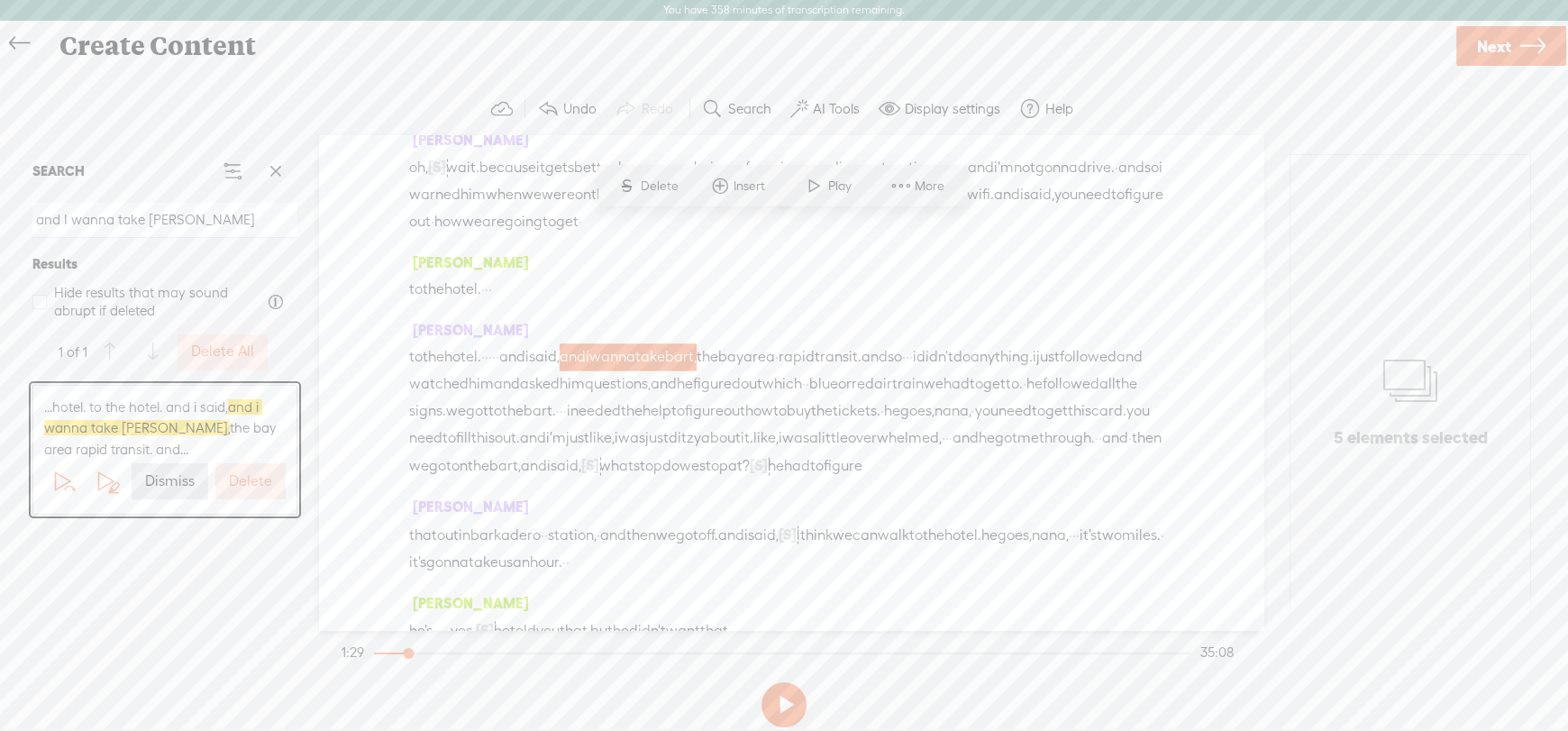
scroll to position [3617, 0]
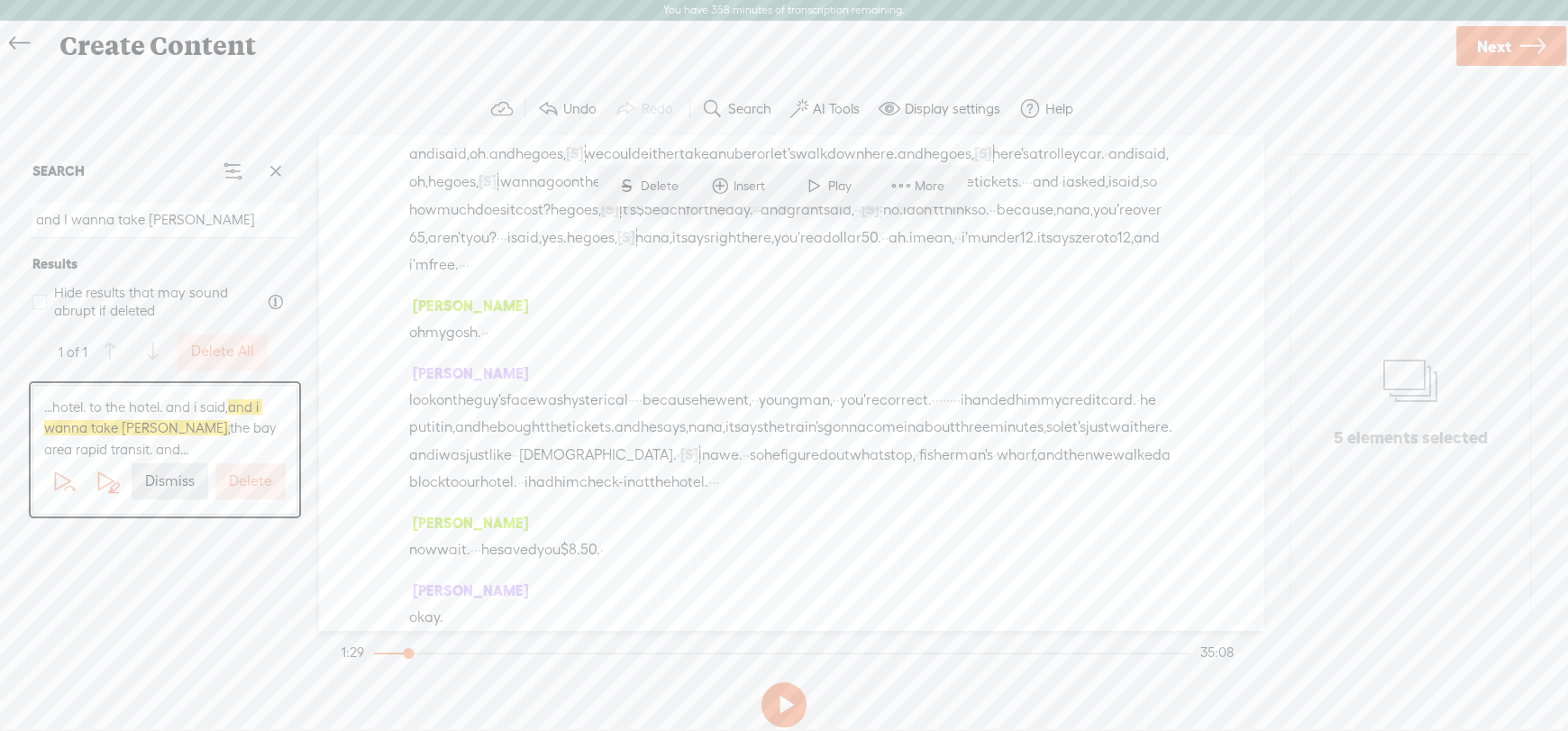
drag, startPoint x: 187, startPoint y: 223, endPoint x: 0, endPoint y: 225, distance: 187.0
click at [0, 228] on div "Continue without editing Transcribe and edit Language used in audio: English, U…" at bounding box center [784, 409] width 1568 height 682
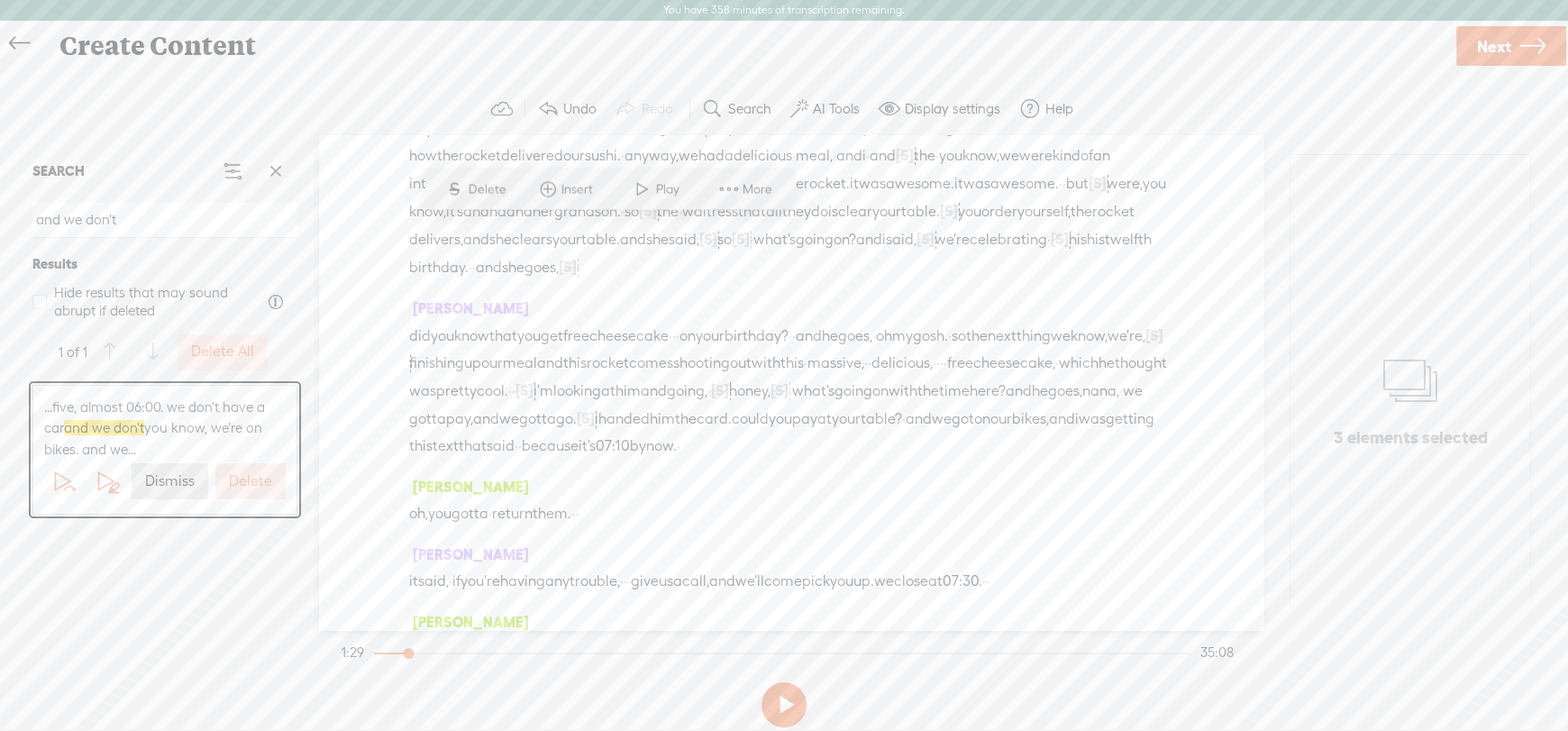
scroll to position [9254, 0]
drag, startPoint x: 130, startPoint y: 218, endPoint x: 0, endPoint y: 228, distance: 130.4
click at [0, 228] on div "Continue without editing Transcribe and edit Language used in audio: English, U…" at bounding box center [784, 409] width 1568 height 682
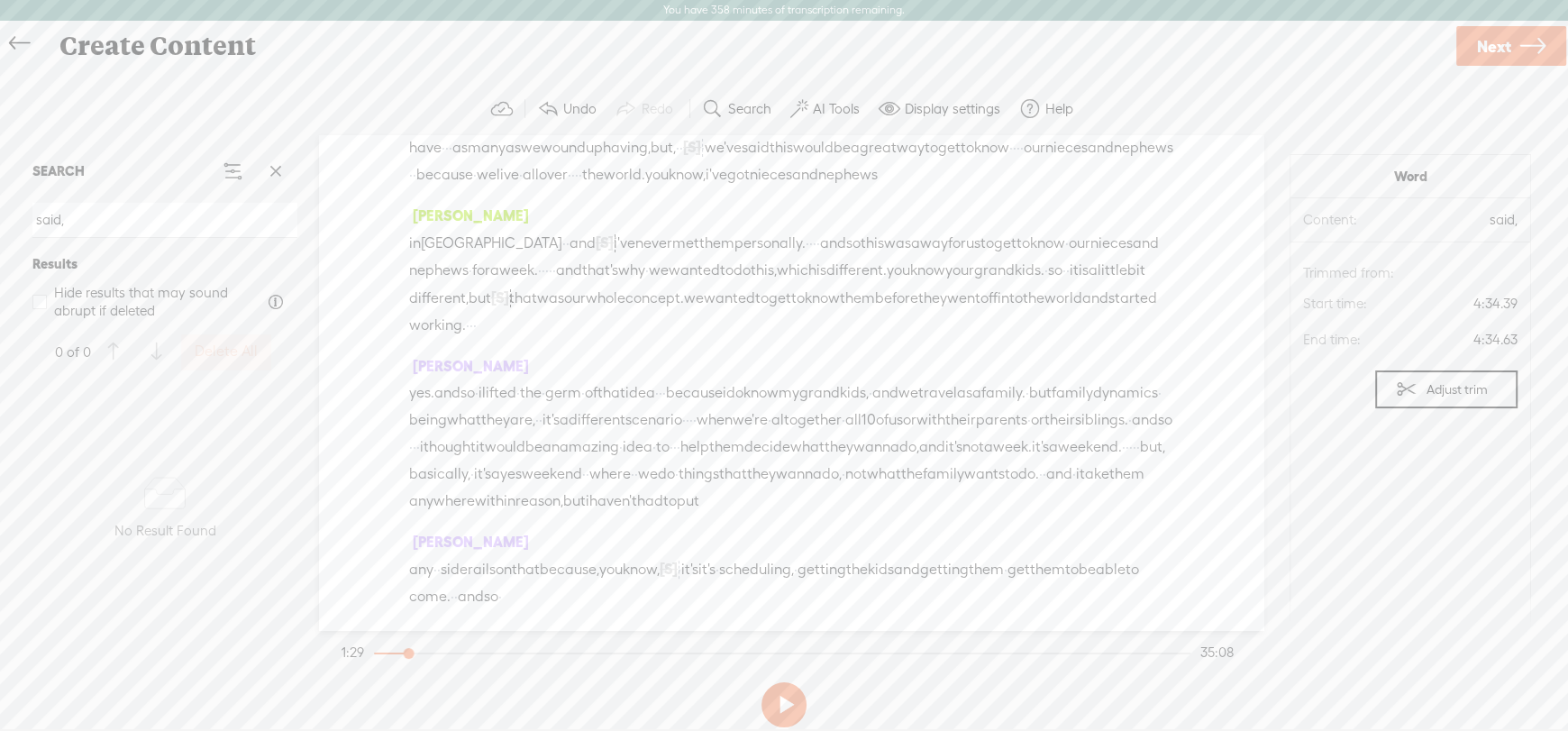
scroll to position [559, 0]
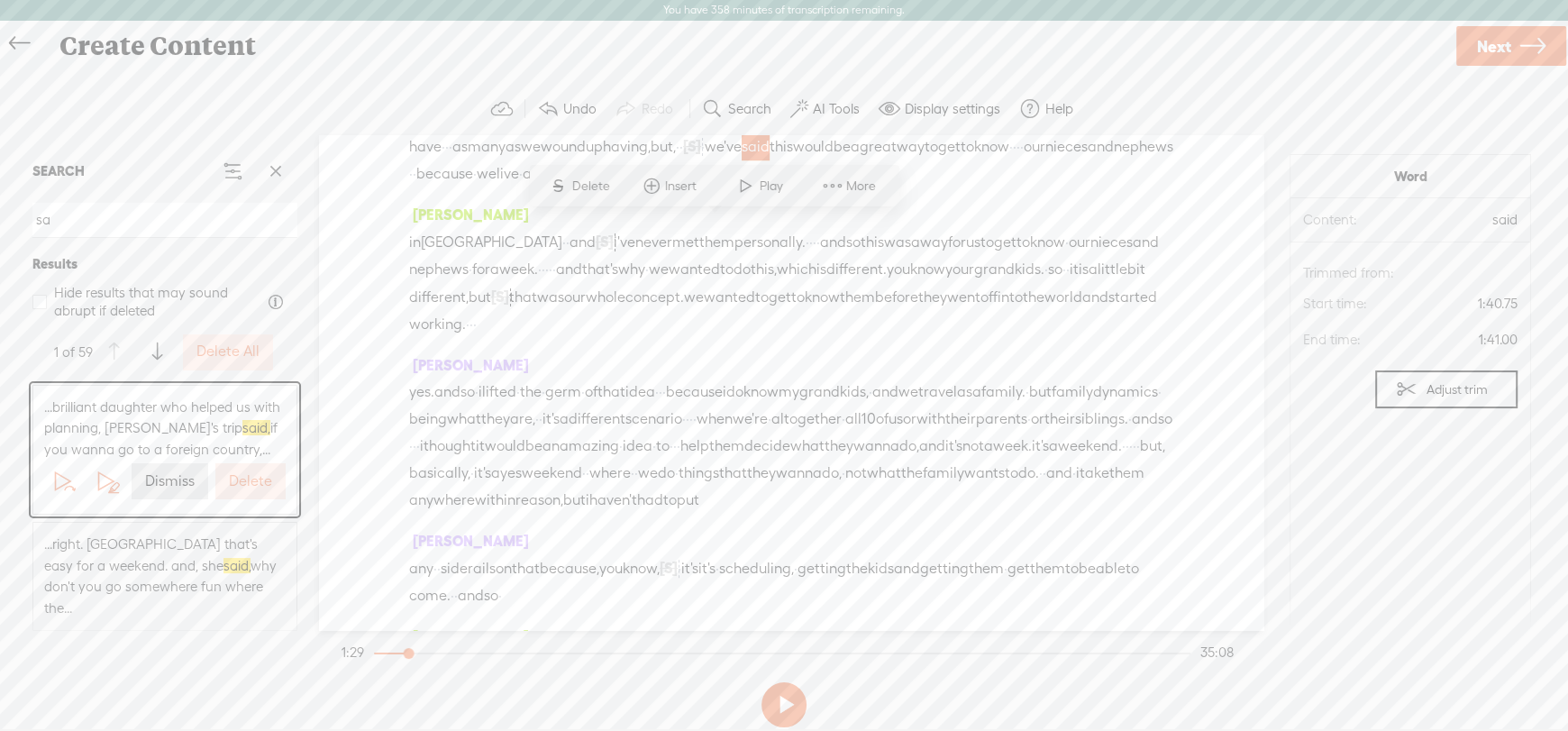
type input "s"
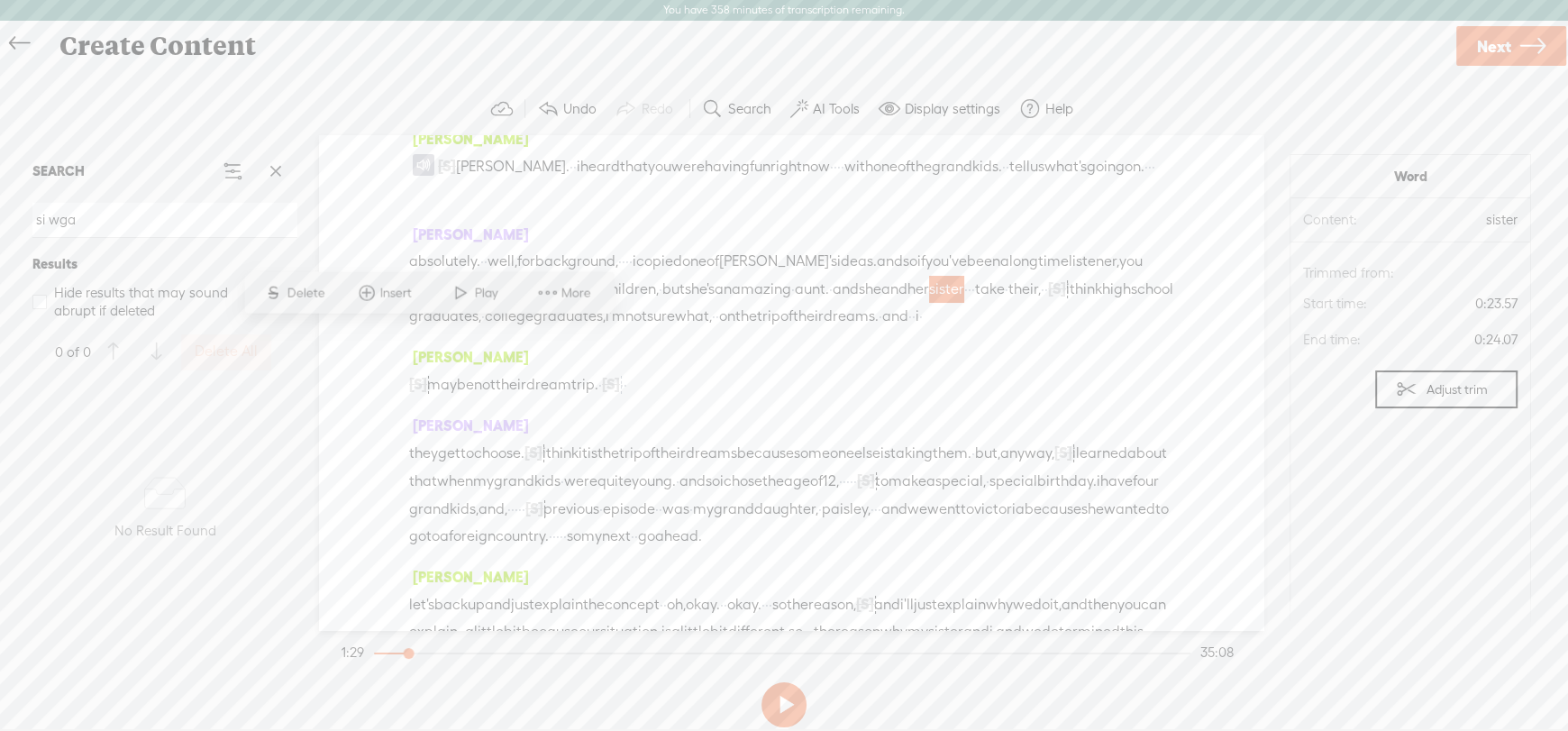
scroll to position [0, 0]
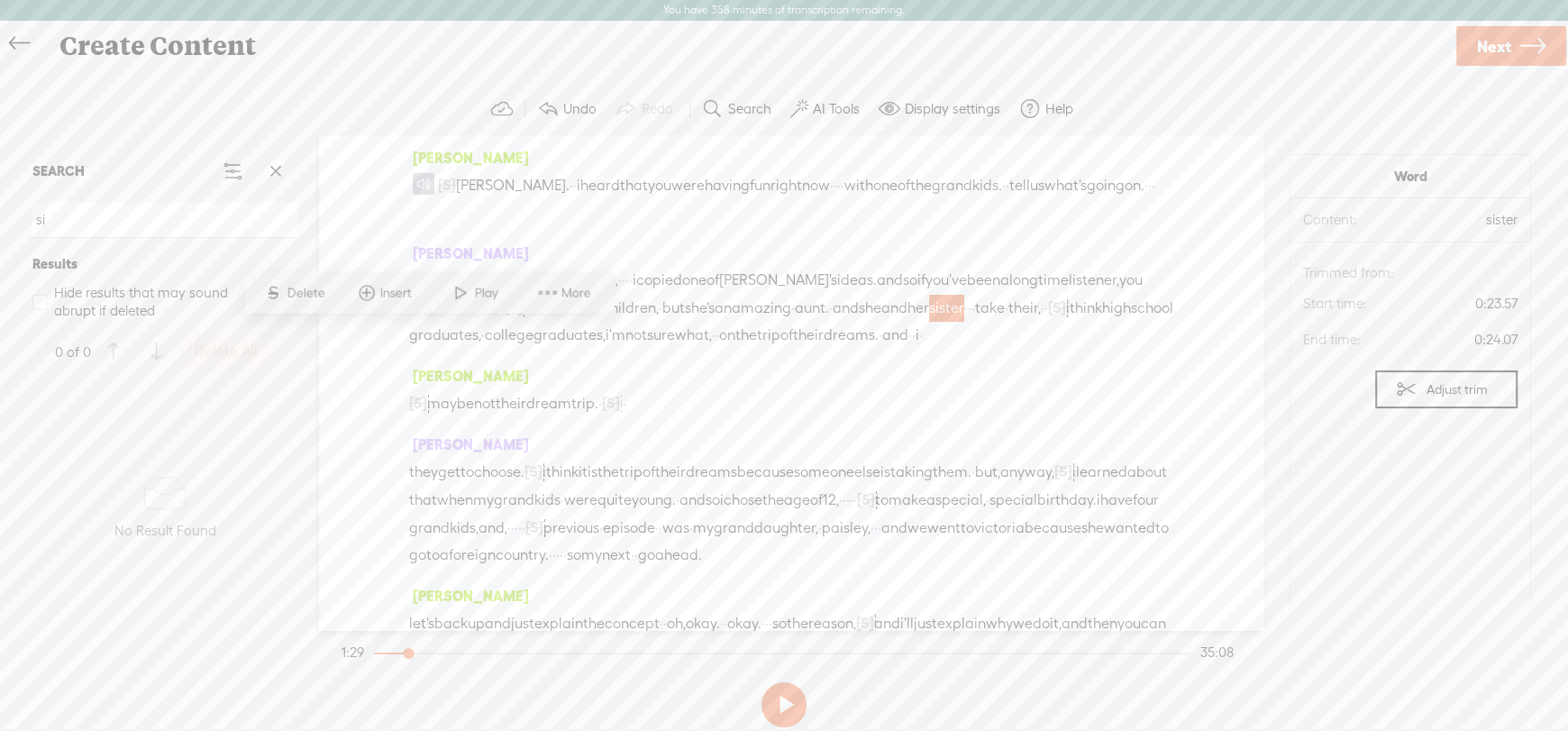
type input "s"
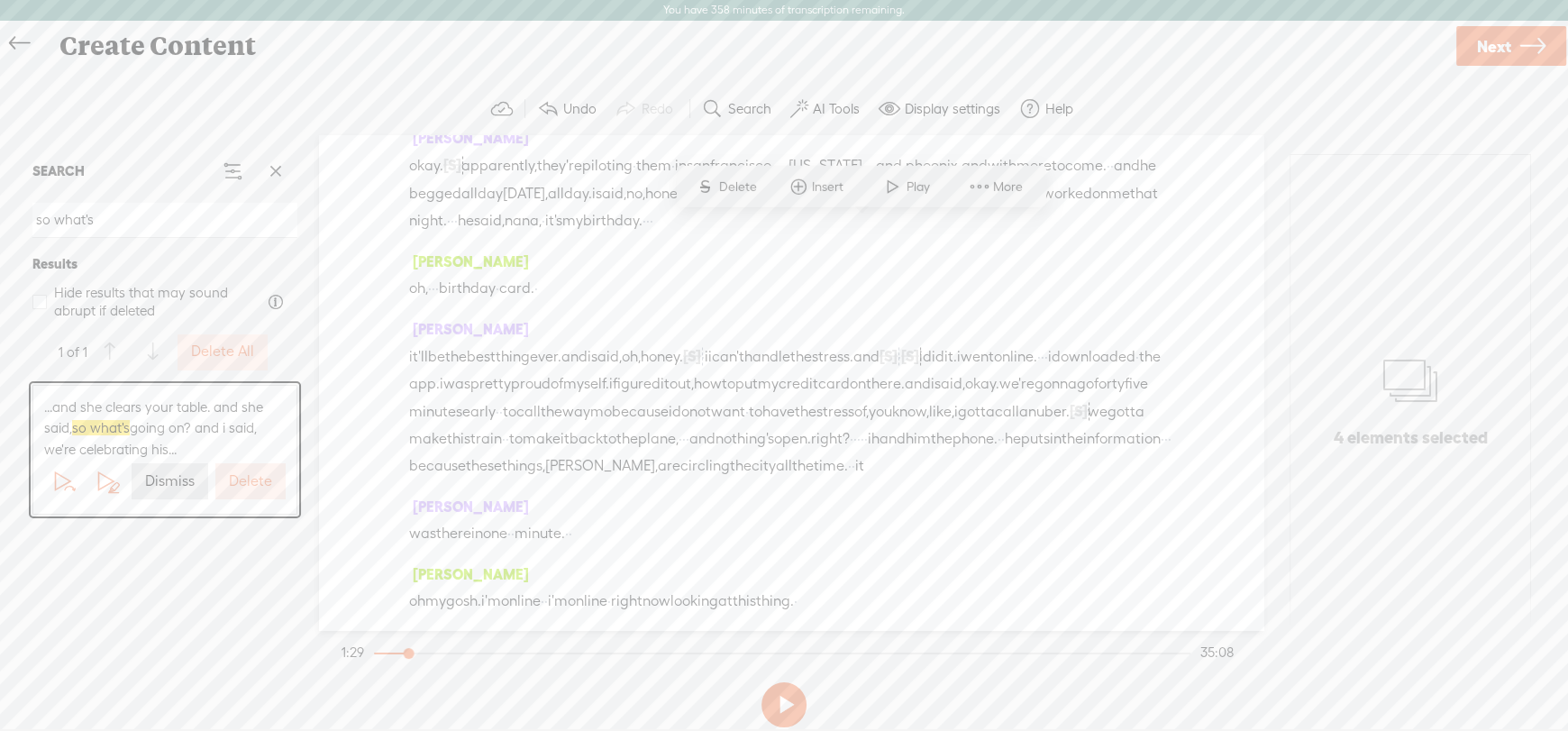
scroll to position [10422, 0]
drag, startPoint x: 112, startPoint y: 226, endPoint x: 0, endPoint y: 223, distance: 112.0
click at [0, 222] on div "Continue without editing Transcribe and edit Language used in audio: English, U…" at bounding box center [784, 409] width 1568 height 682
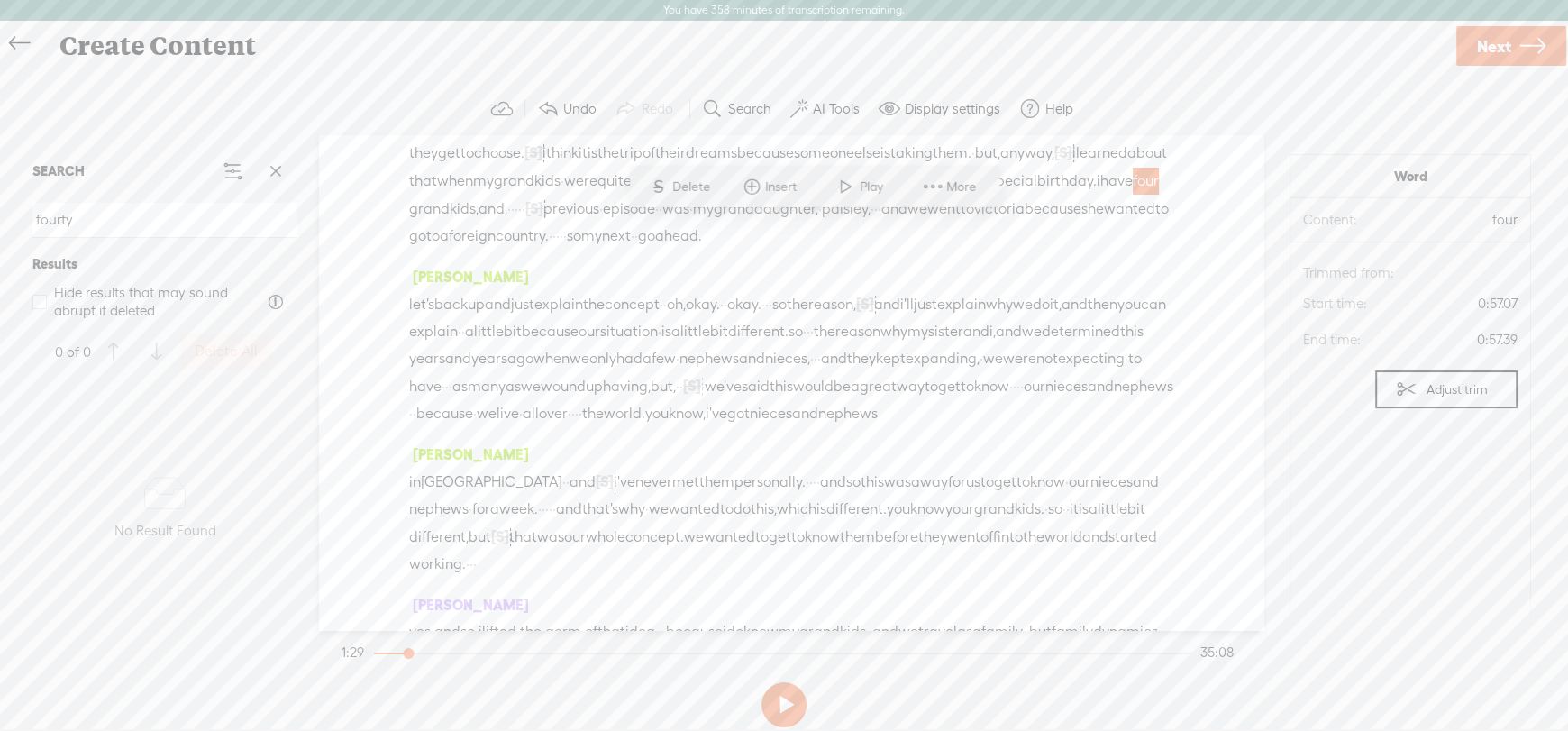
scroll to position [327, 0]
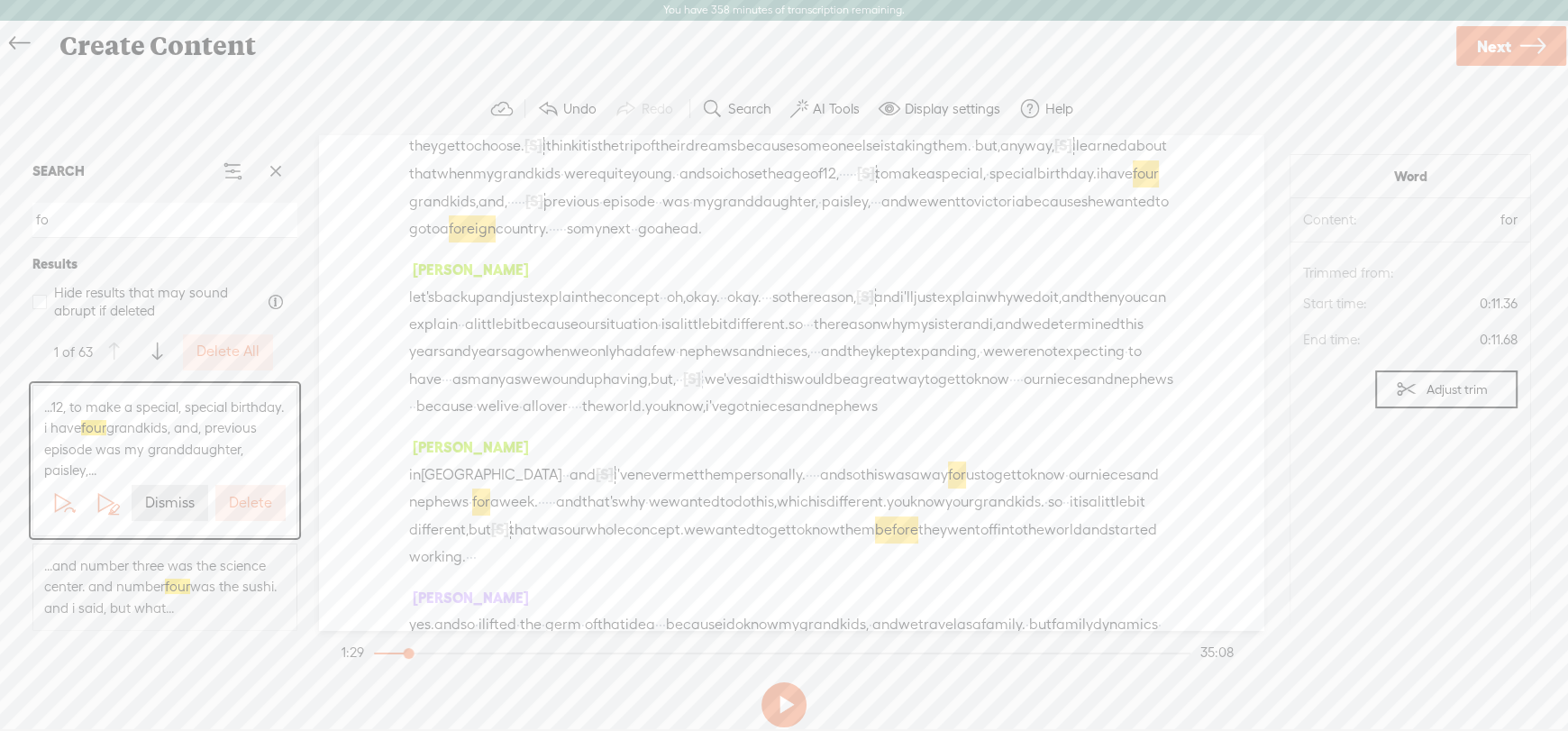
type input "f"
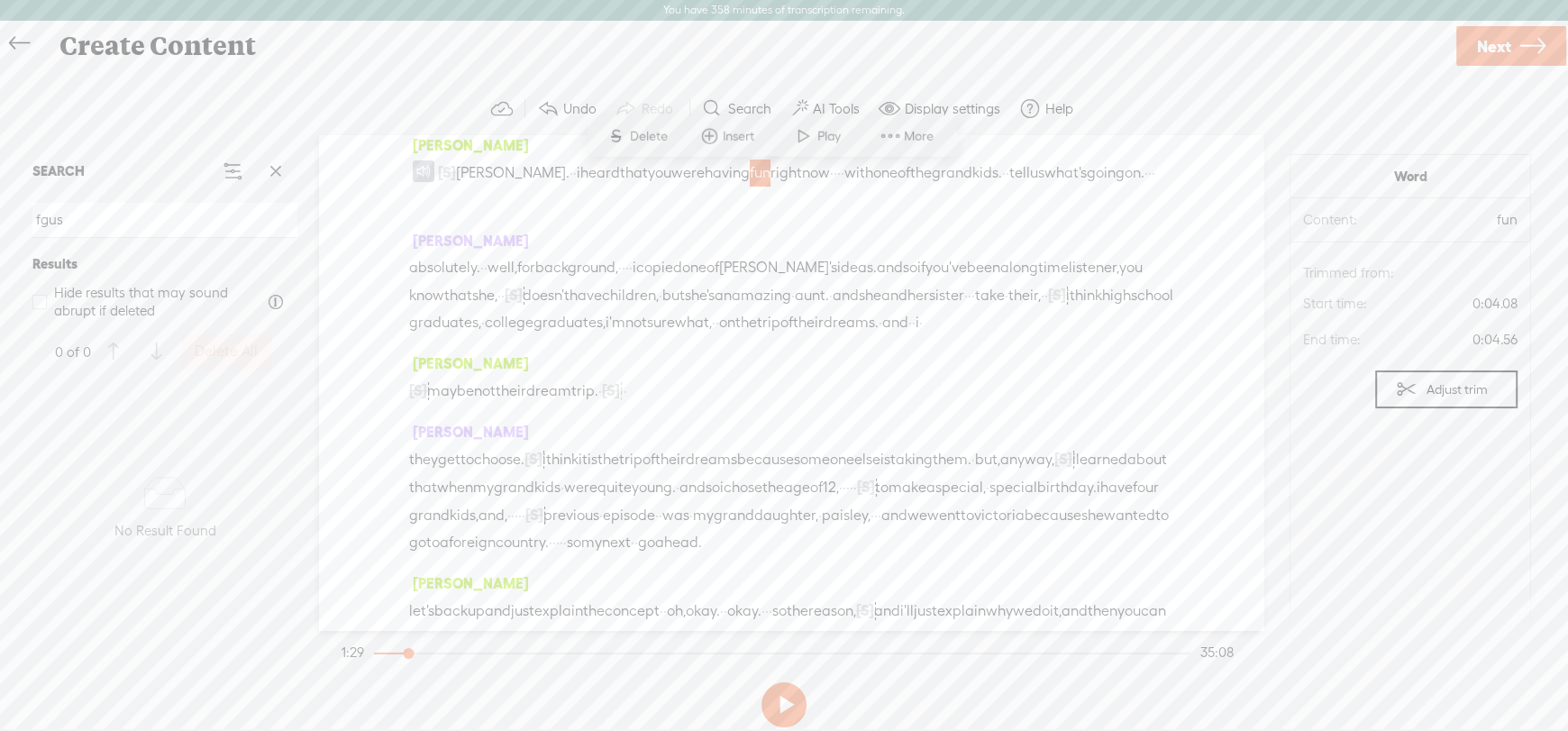
scroll to position [0, 0]
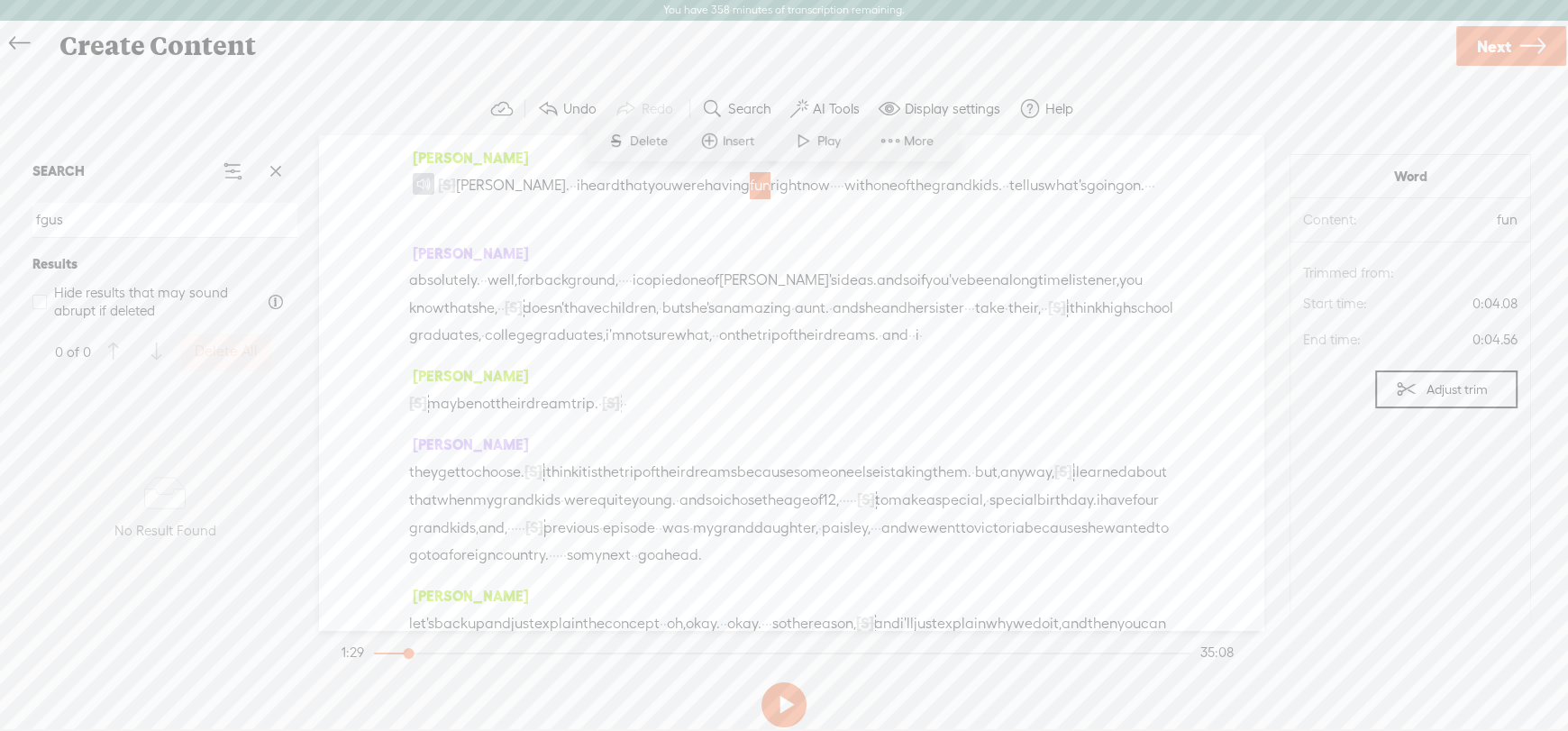
drag, startPoint x: 94, startPoint y: 218, endPoint x: 0, endPoint y: 228, distance: 94.5
click at [0, 228] on div "Continue without editing Transcribe and edit Language used in audio: English, U…" at bounding box center [784, 409] width 1568 height 682
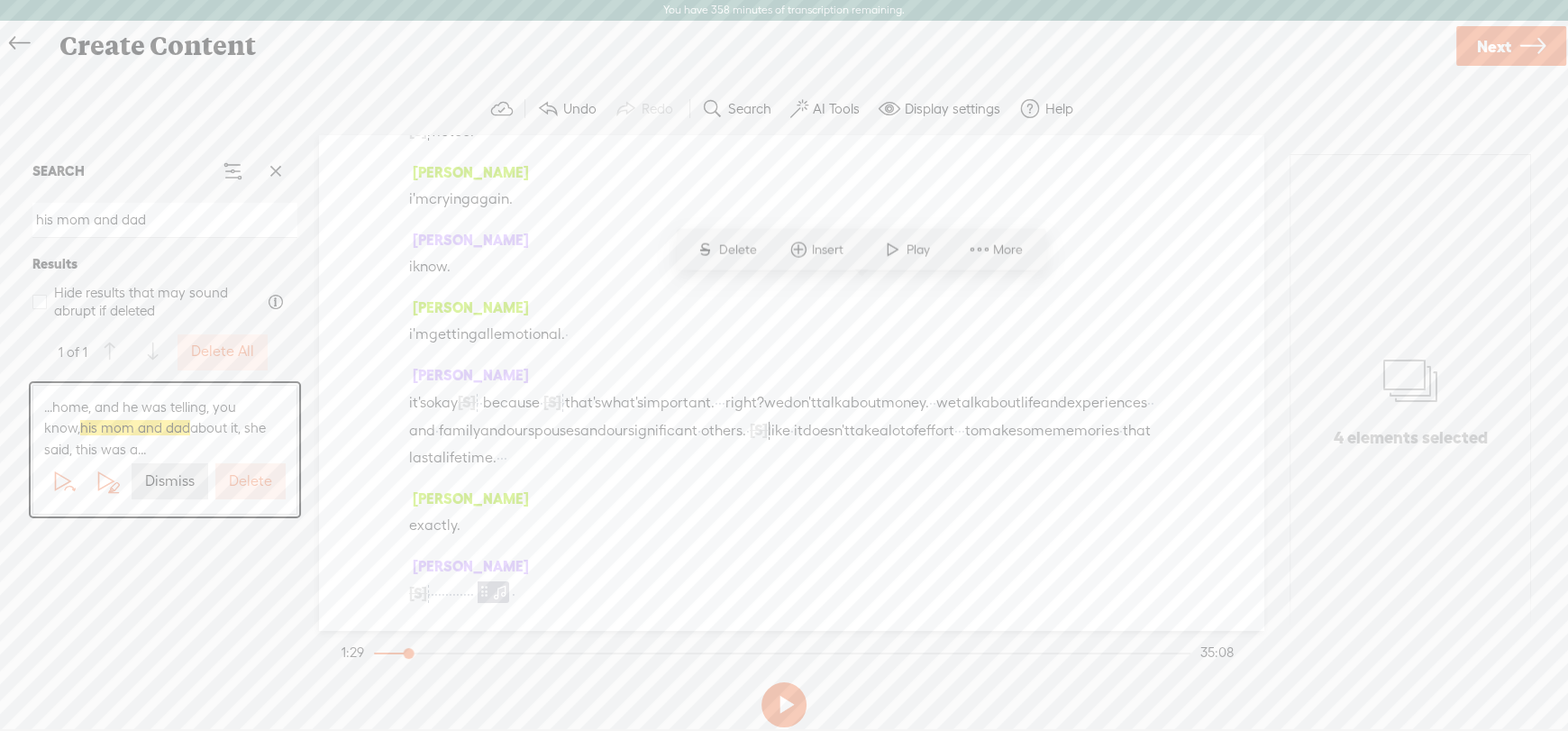
scroll to position [15094, 0]
type input "his mom and dad"
click at [0, 0] on div at bounding box center [0, 0] width 0 height 0
click at [278, 175] on span at bounding box center [276, 171] width 27 height 27
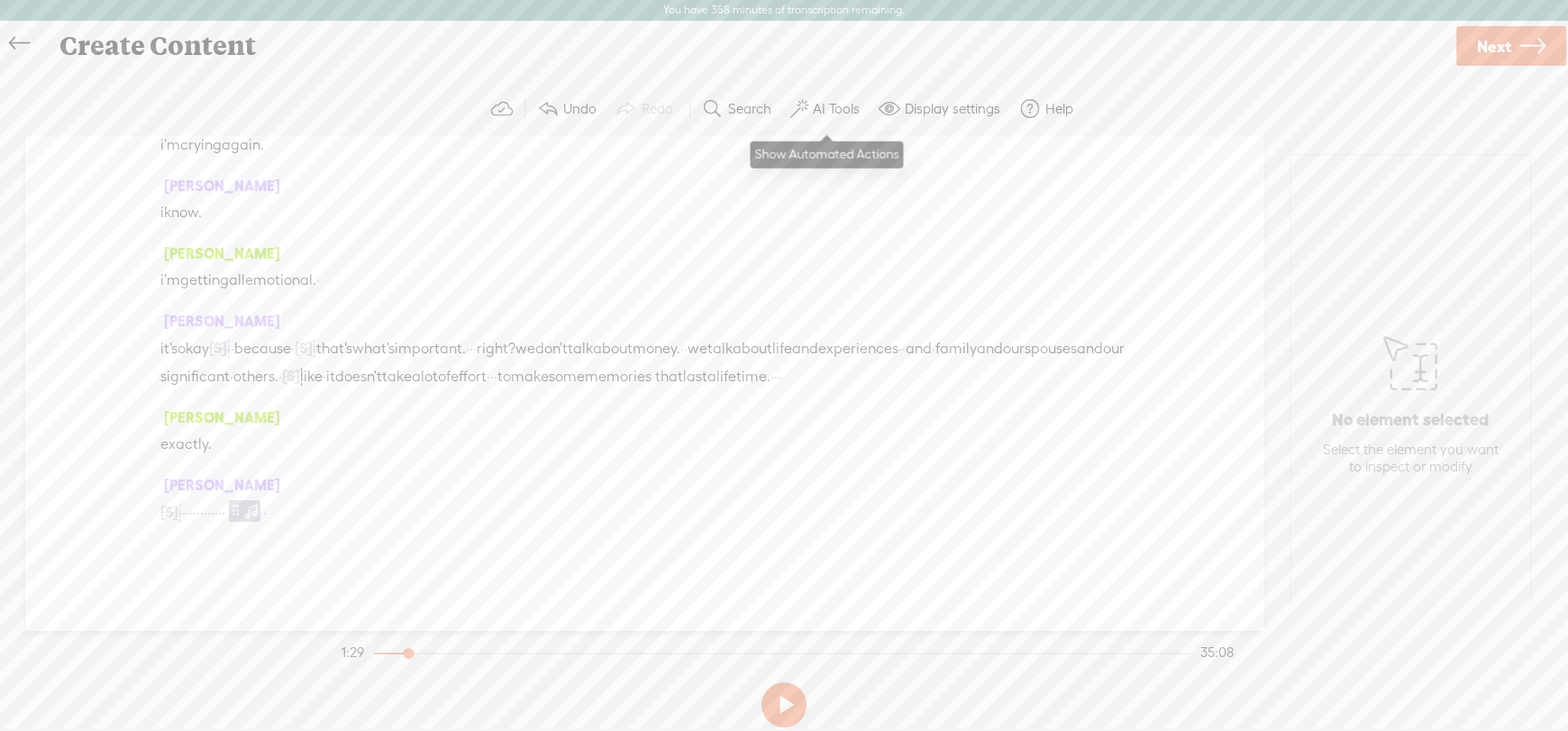
click at [827, 109] on label "AI Tools" at bounding box center [836, 109] width 47 height 18
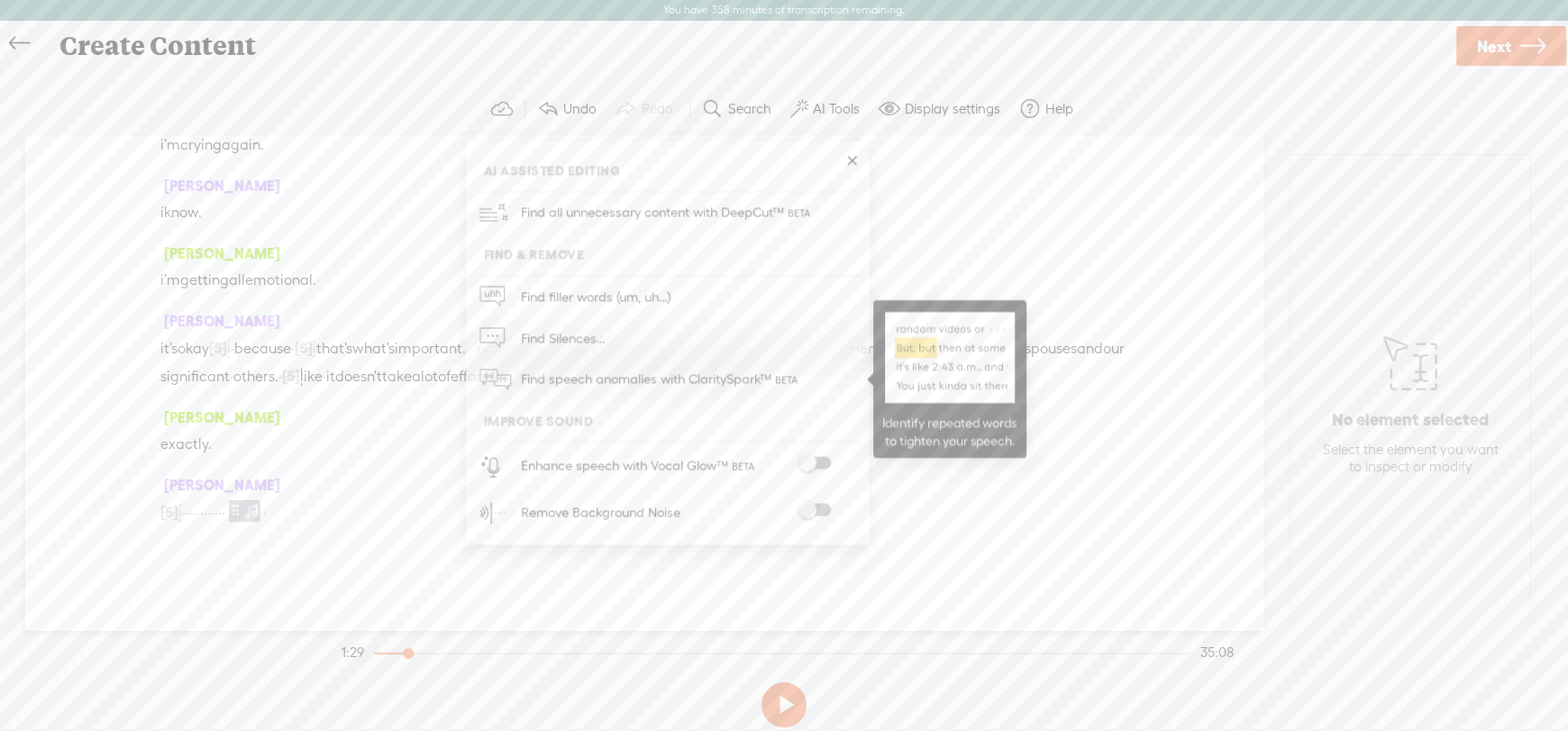
click at [569, 380] on span "Find speech anomalies with ClaritySpark™" at bounding box center [661, 380] width 292 height 43
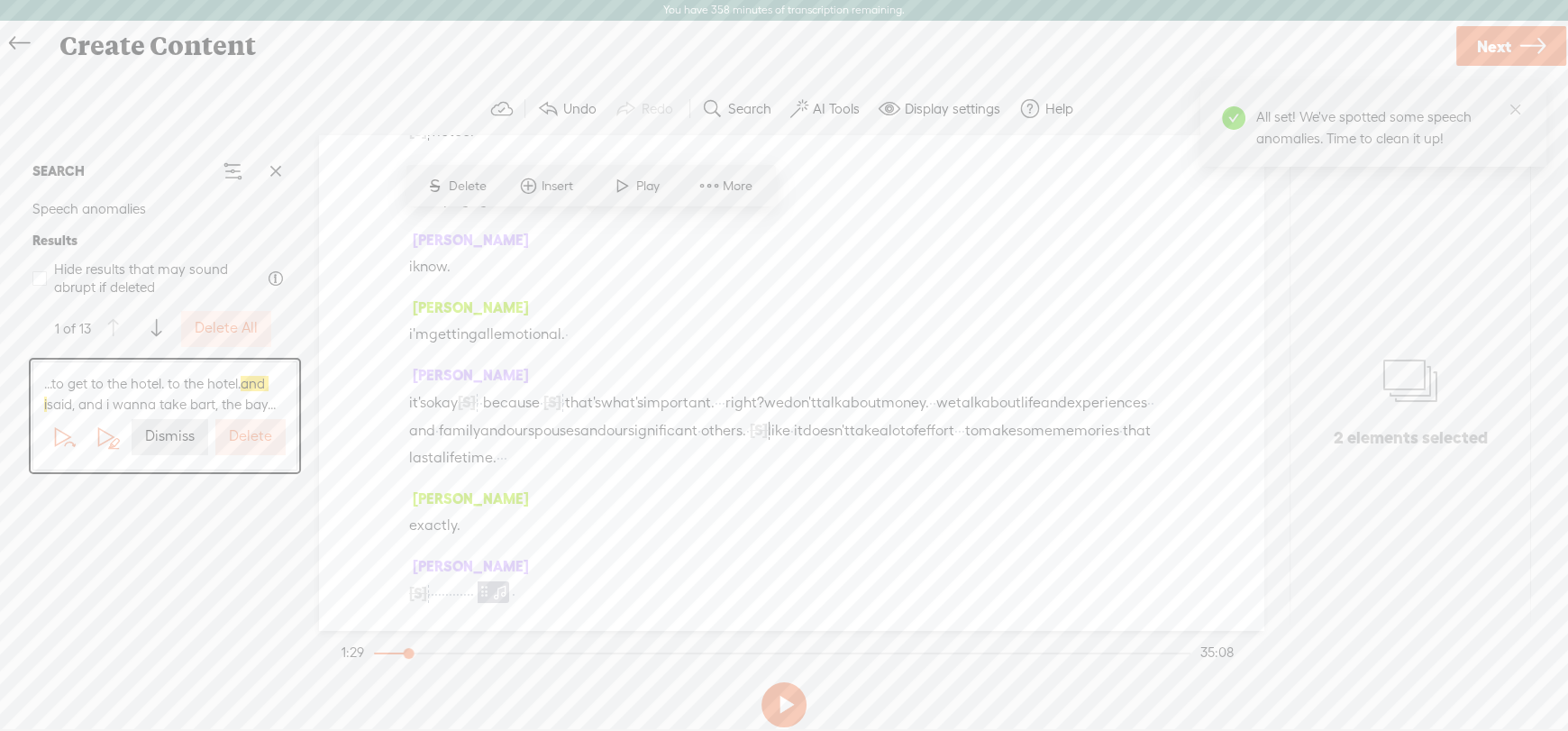
scroll to position [3617, 0]
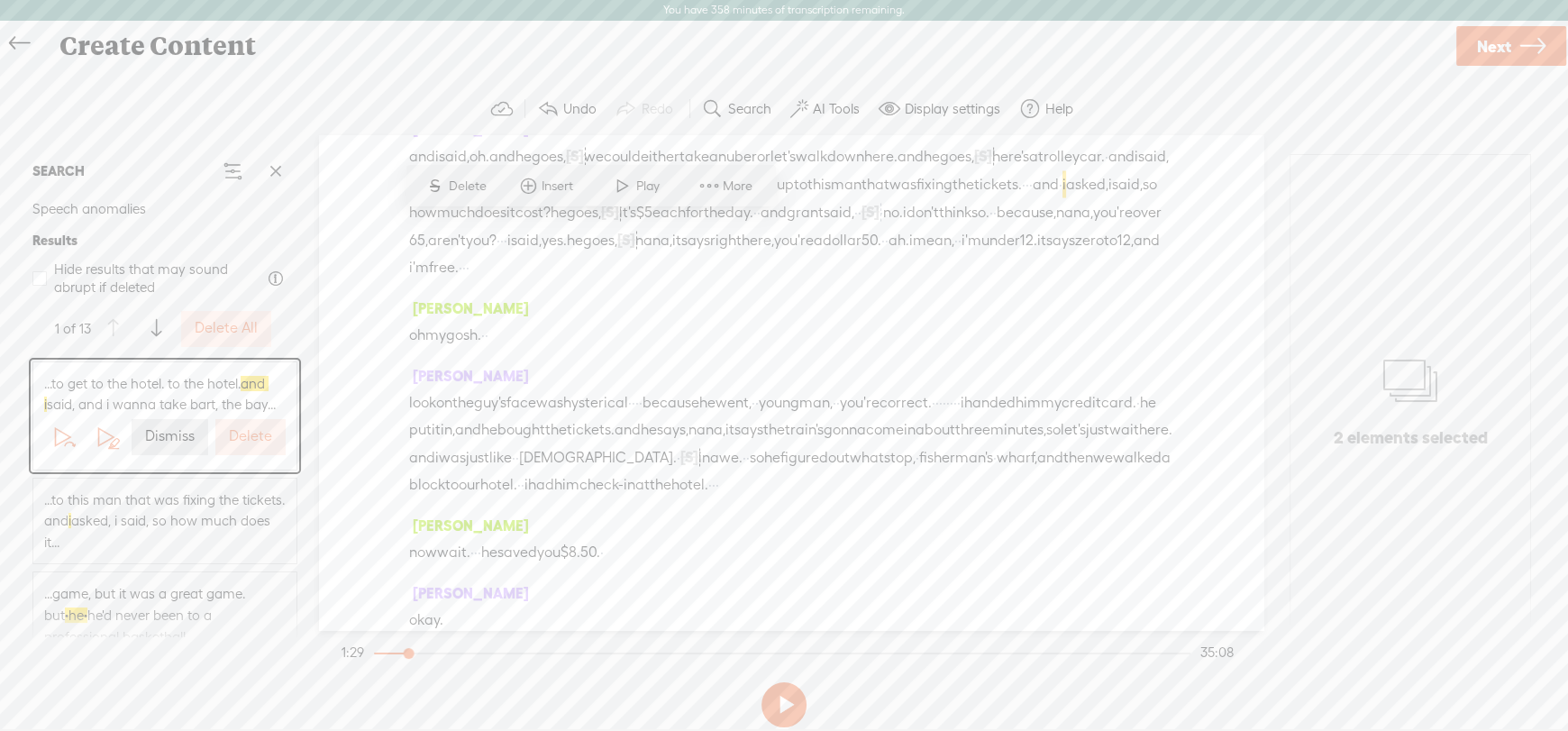
click at [135, 546] on span "...to this man that was fixing the tickets. and i asked, i said, so how much do…" at bounding box center [164, 522] width 242 height 64
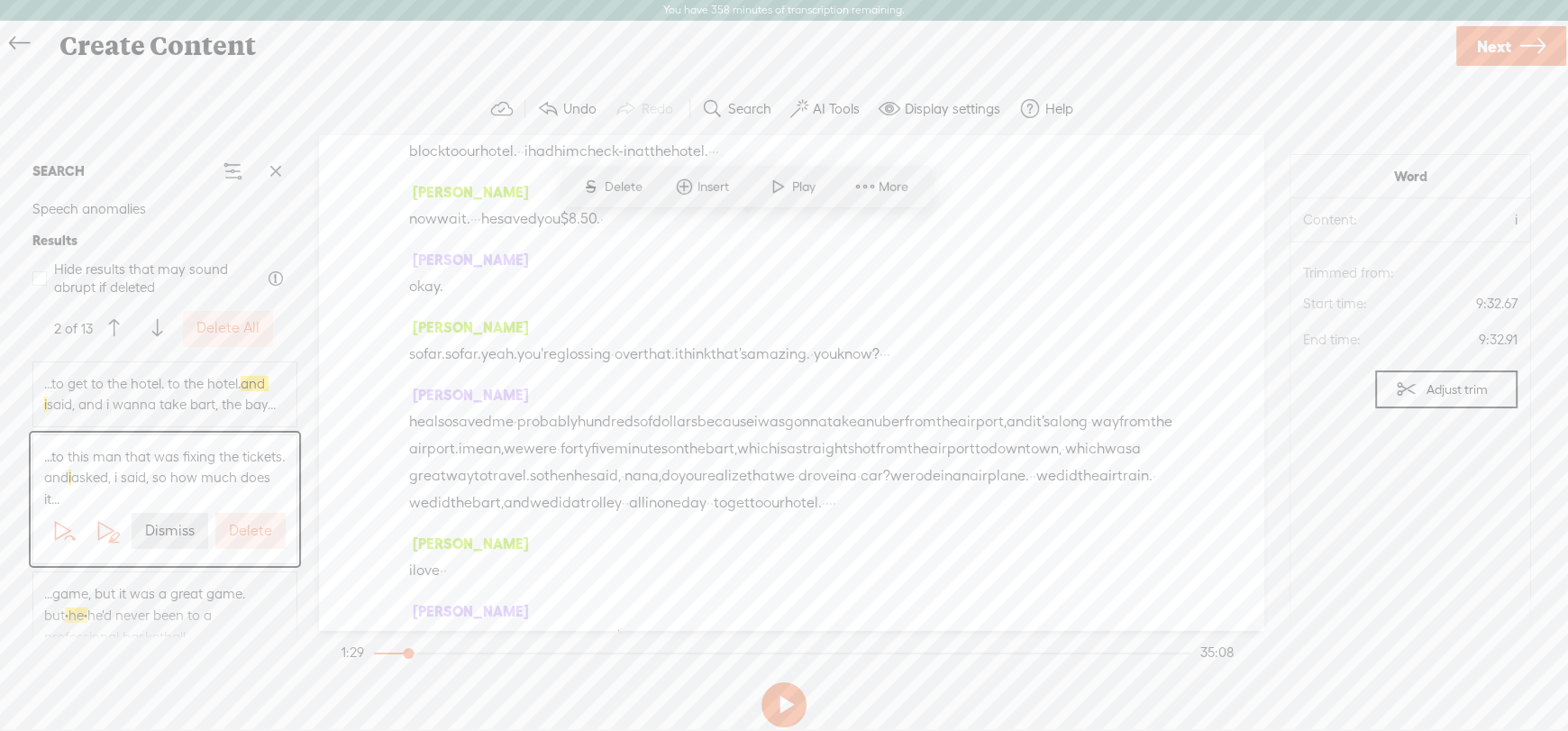
scroll to position [4068, 0]
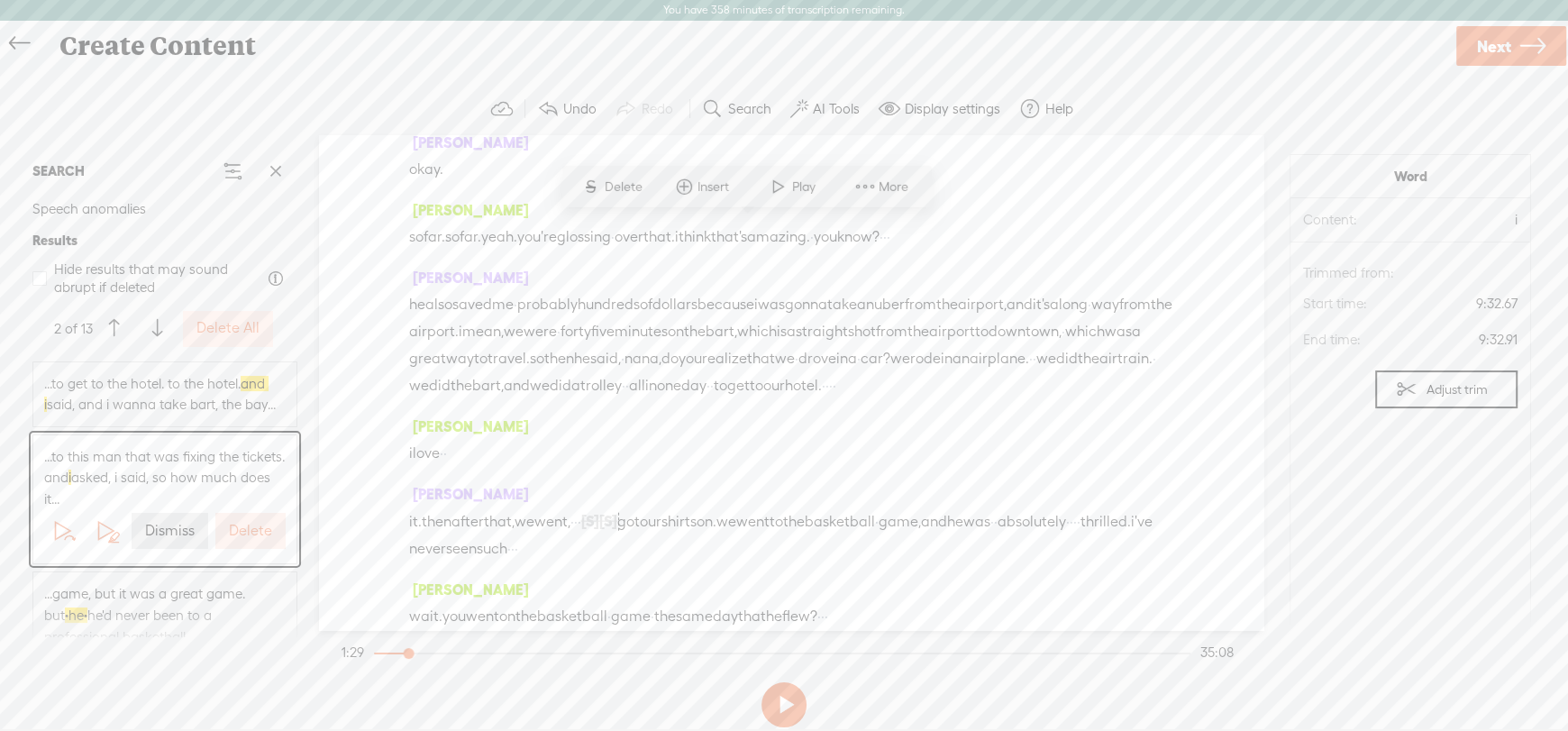
click at [180, 540] on label "Dismiss" at bounding box center [169, 531] width 50 height 18
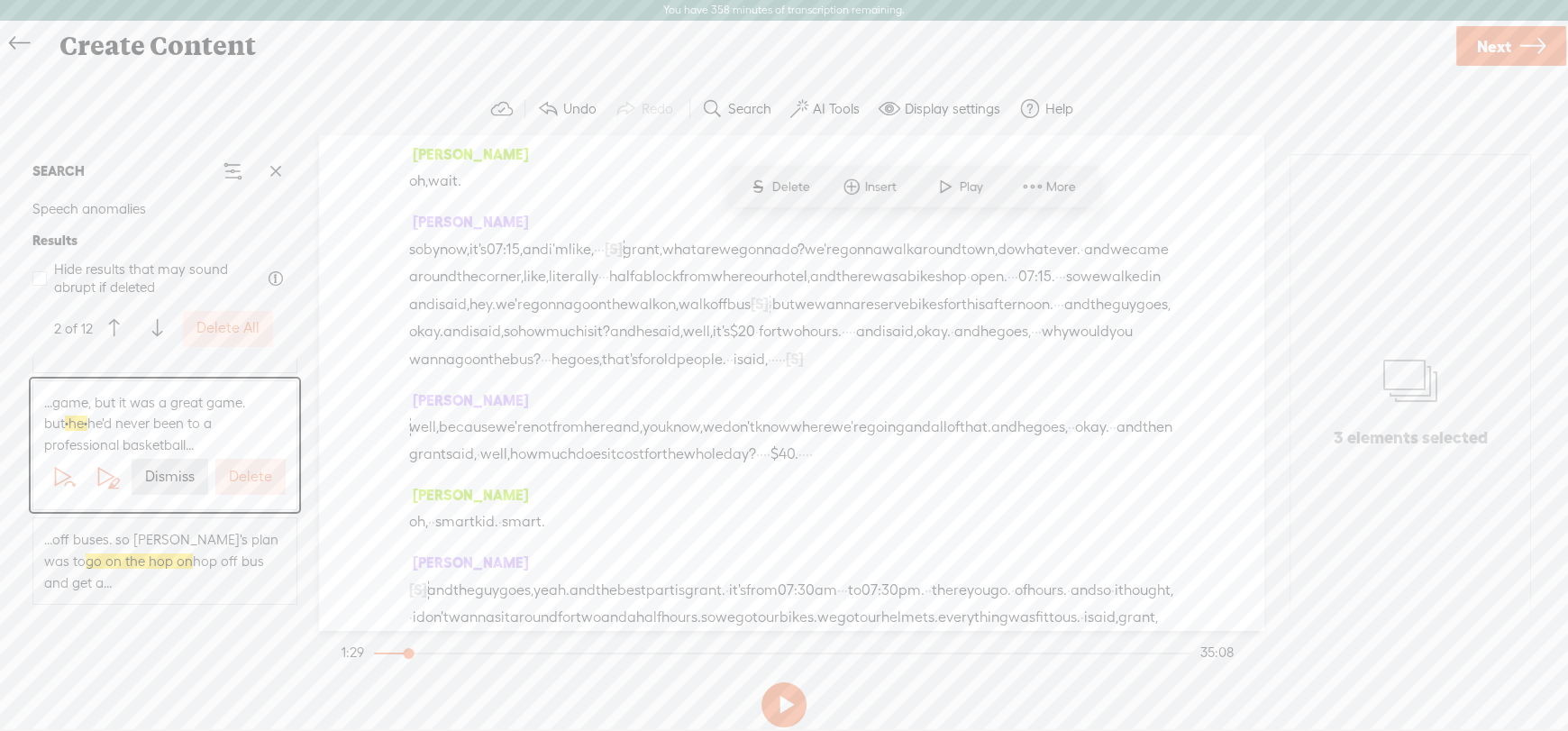
scroll to position [89, 0]
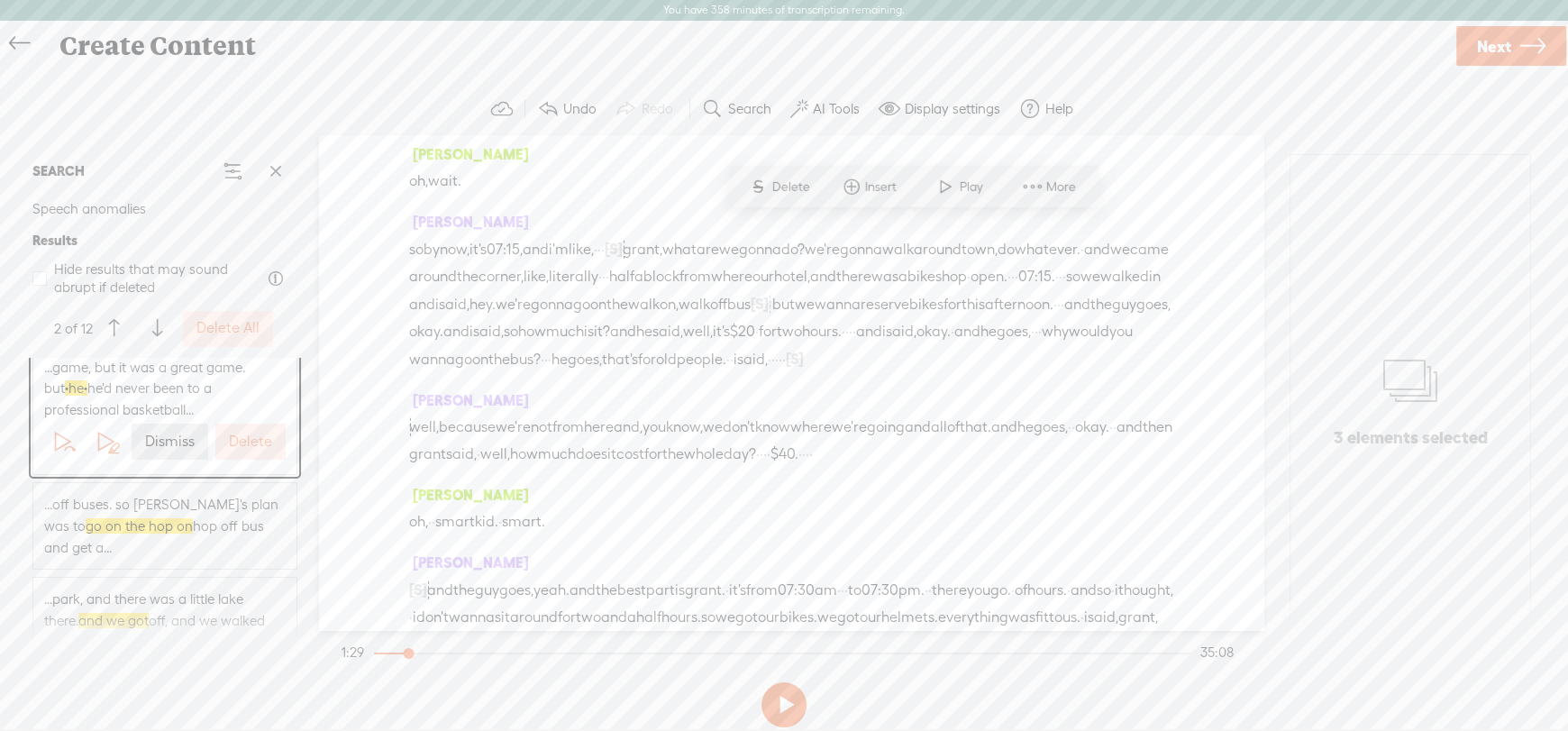
click at [199, 553] on span "...off buses. so [PERSON_NAME]'s plan was to go on the hop on hop off bus and g…" at bounding box center [164, 526] width 242 height 64
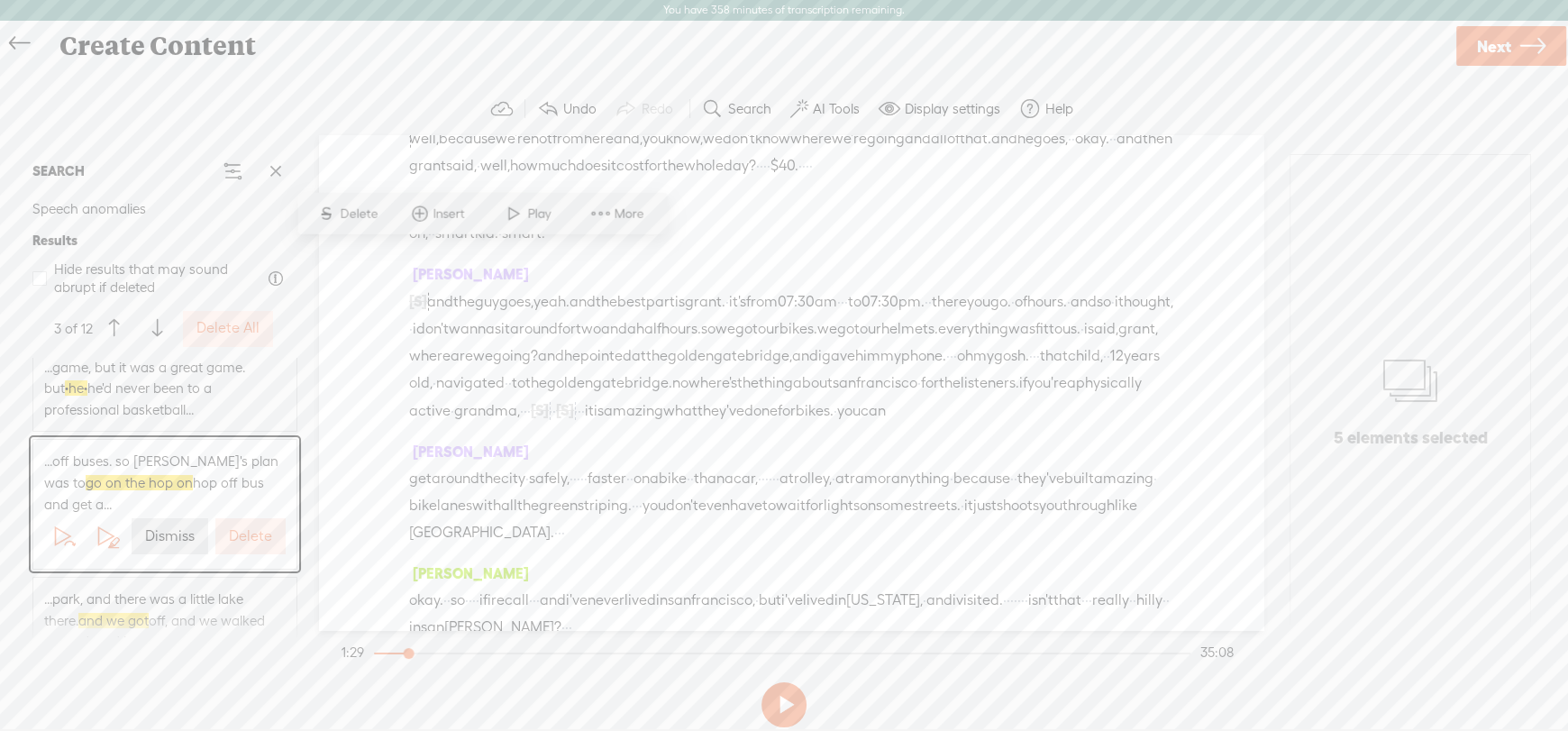
click at [173, 546] on label "Dismiss" at bounding box center [169, 537] width 50 height 18
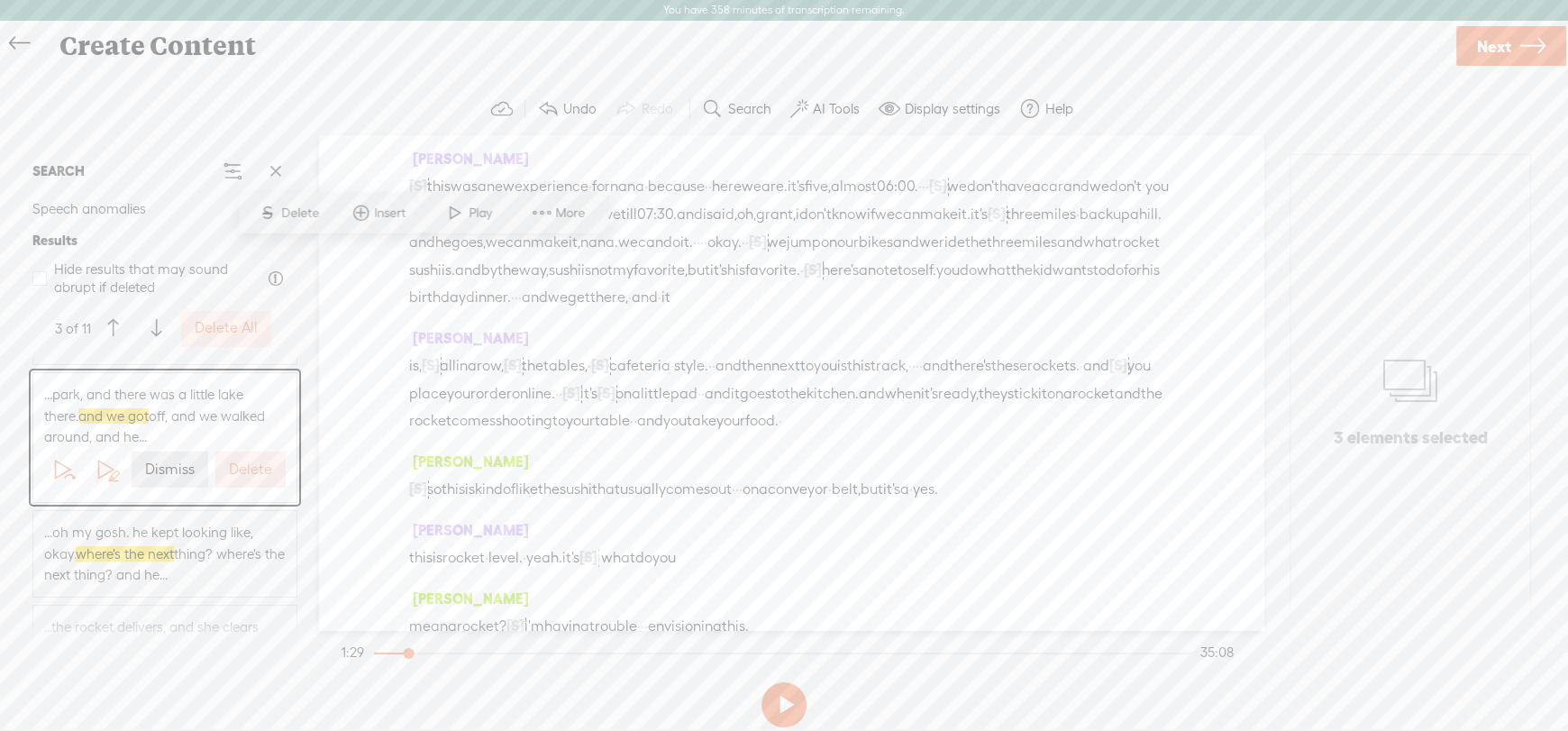
scroll to position [180, 0]
click at [198, 413] on span "...park, and there was a little lake there. and we got off, and we walked aroun…" at bounding box center [164, 412] width 242 height 64
click at [63, 433] on span "...park, and there was a little lake there. and we got off, and we walked aroun…" at bounding box center [164, 412] width 242 height 64
click at [161, 459] on label "Dismiss" at bounding box center [169, 466] width 50 height 18
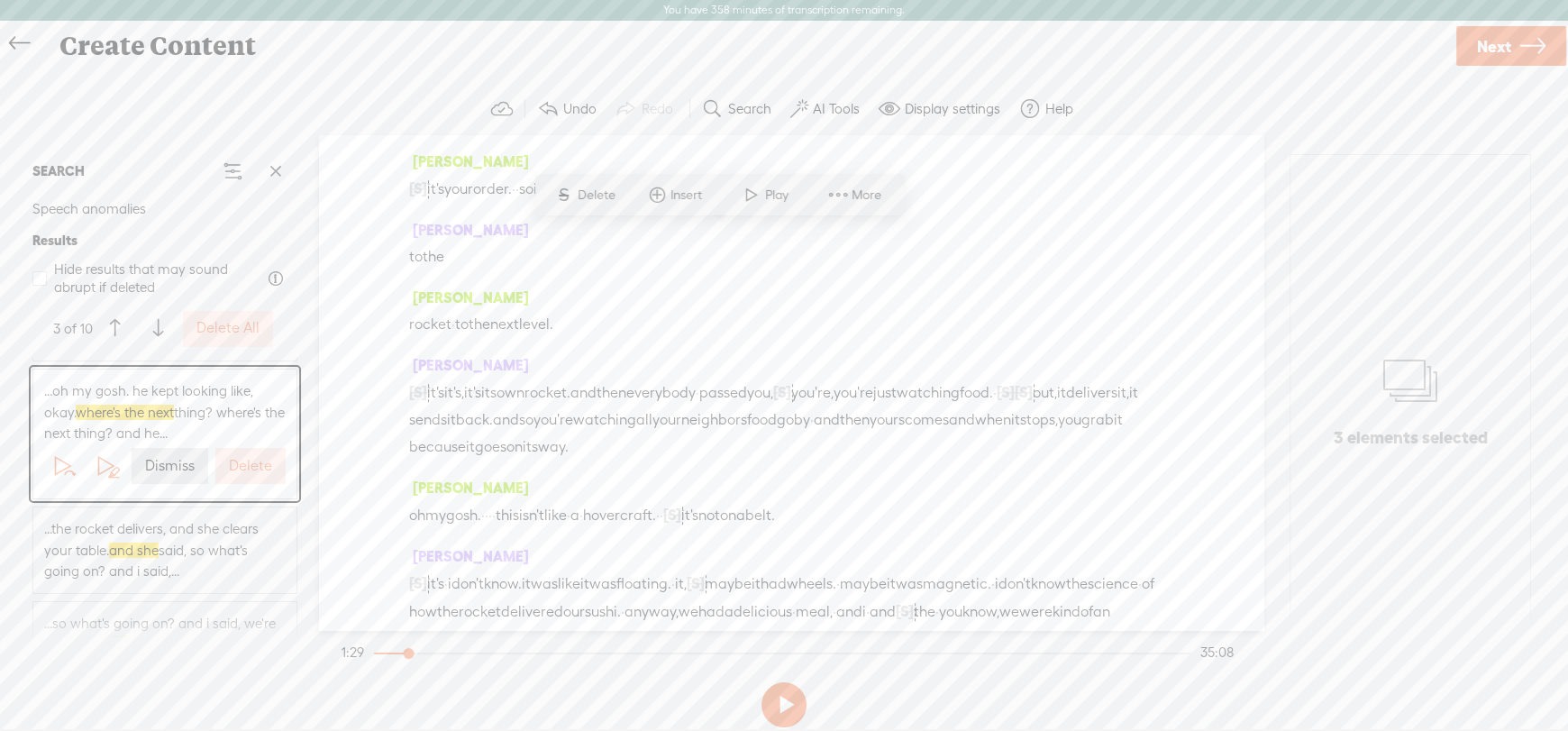
scroll to position [8815, 0]
click at [111, 548] on span "and she" at bounding box center [133, 550] width 50 height 16
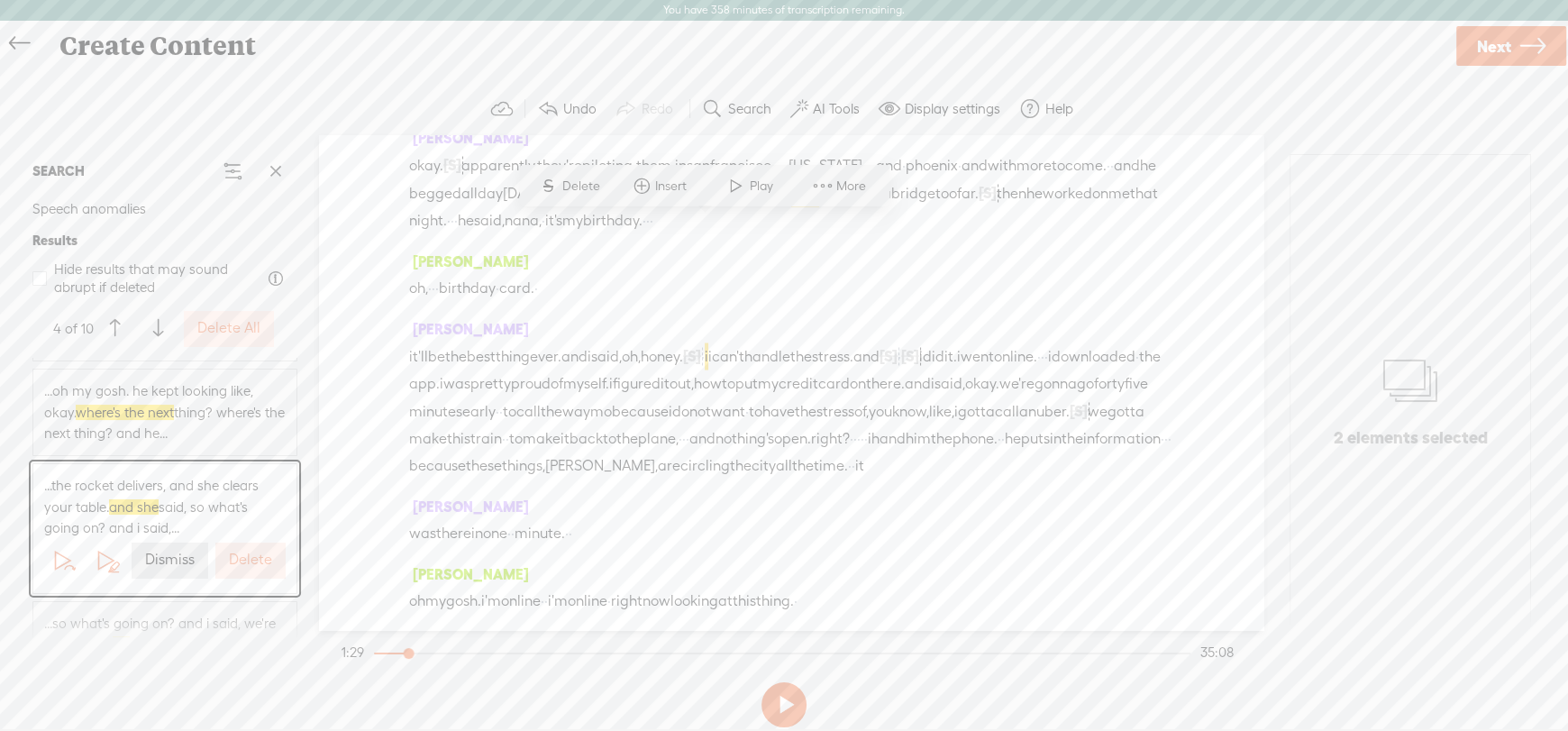
click at [180, 557] on label "Dismiss" at bounding box center [169, 560] width 50 height 18
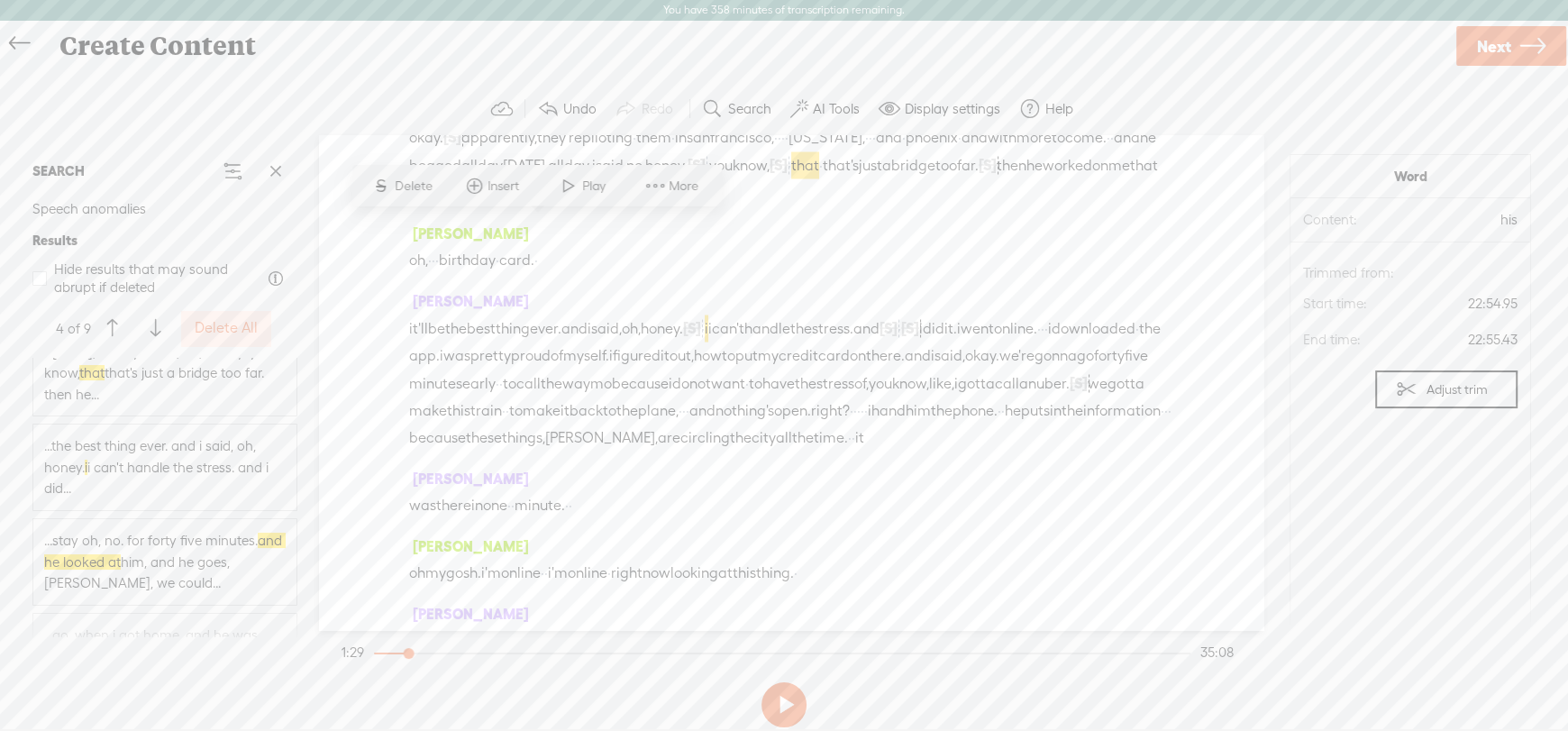
scroll to position [540, 0]
click at [180, 465] on span "...stay oh, no. for forty five minutes. and he looked at him, and he goes, [PER…" at bounding box center [164, 470] width 242 height 64
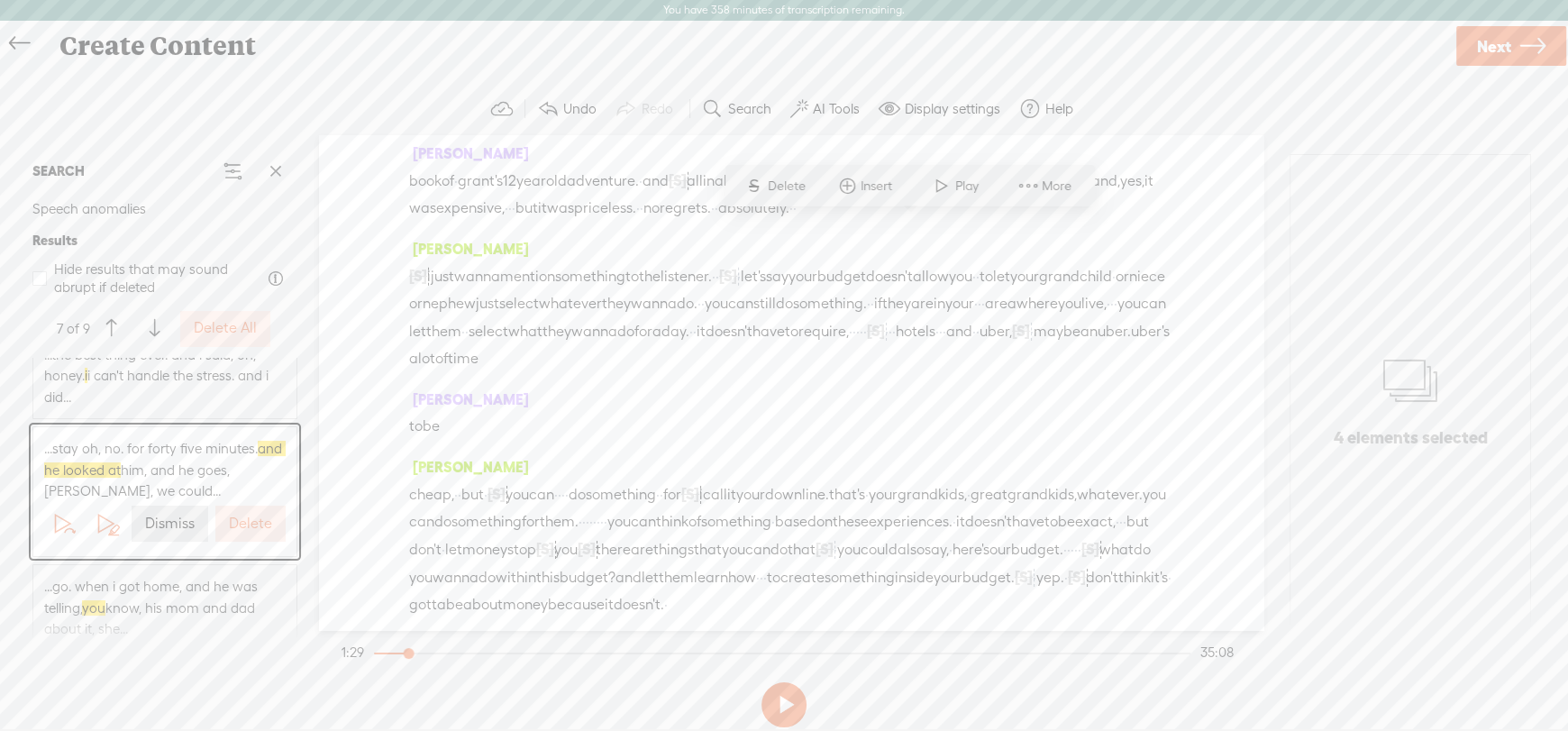
scroll to position [12822, 0]
click at [149, 525] on label "Dismiss" at bounding box center [169, 524] width 50 height 18
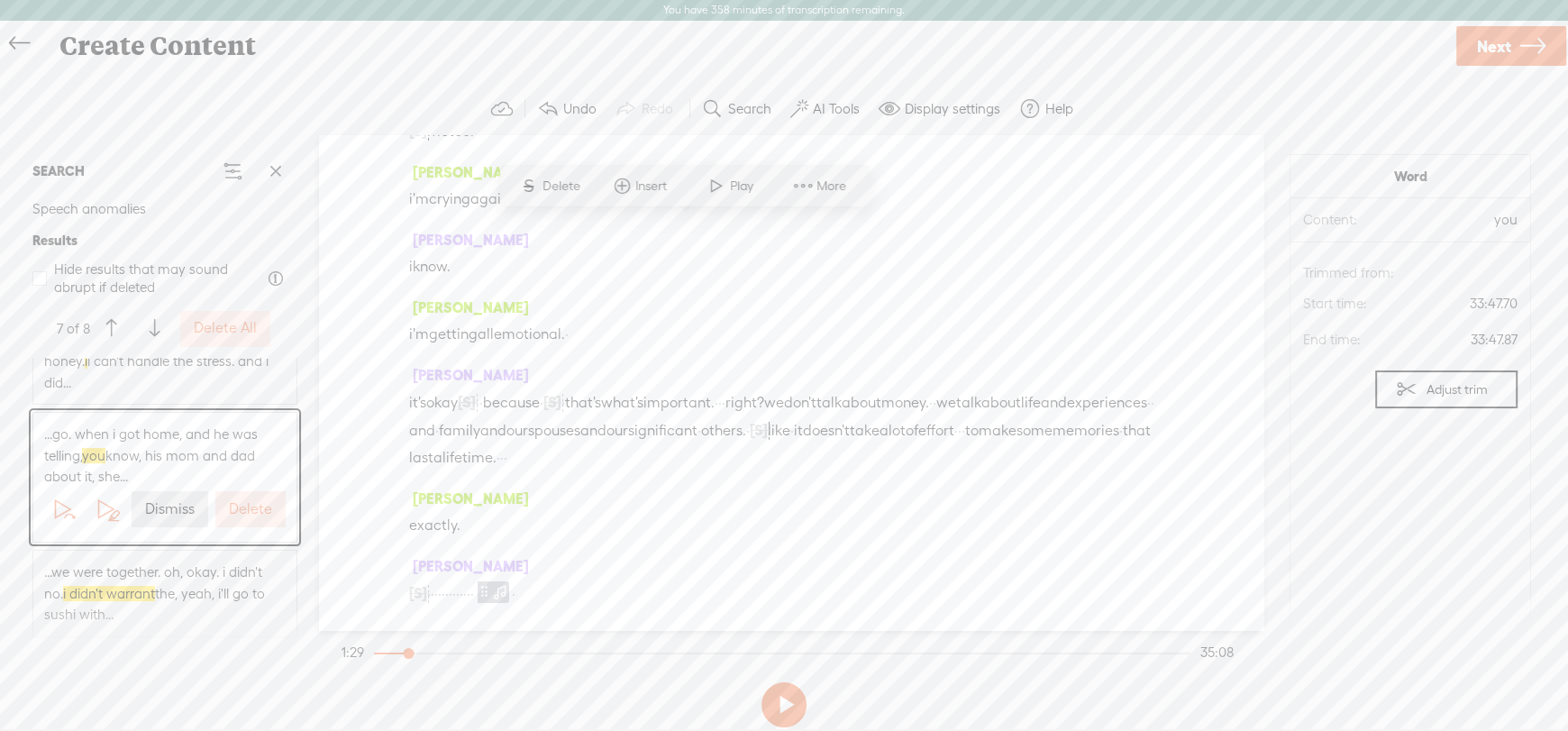
scroll to position [557, 0]
drag, startPoint x: 873, startPoint y: 344, endPoint x: 888, endPoint y: 393, distance: 51.2
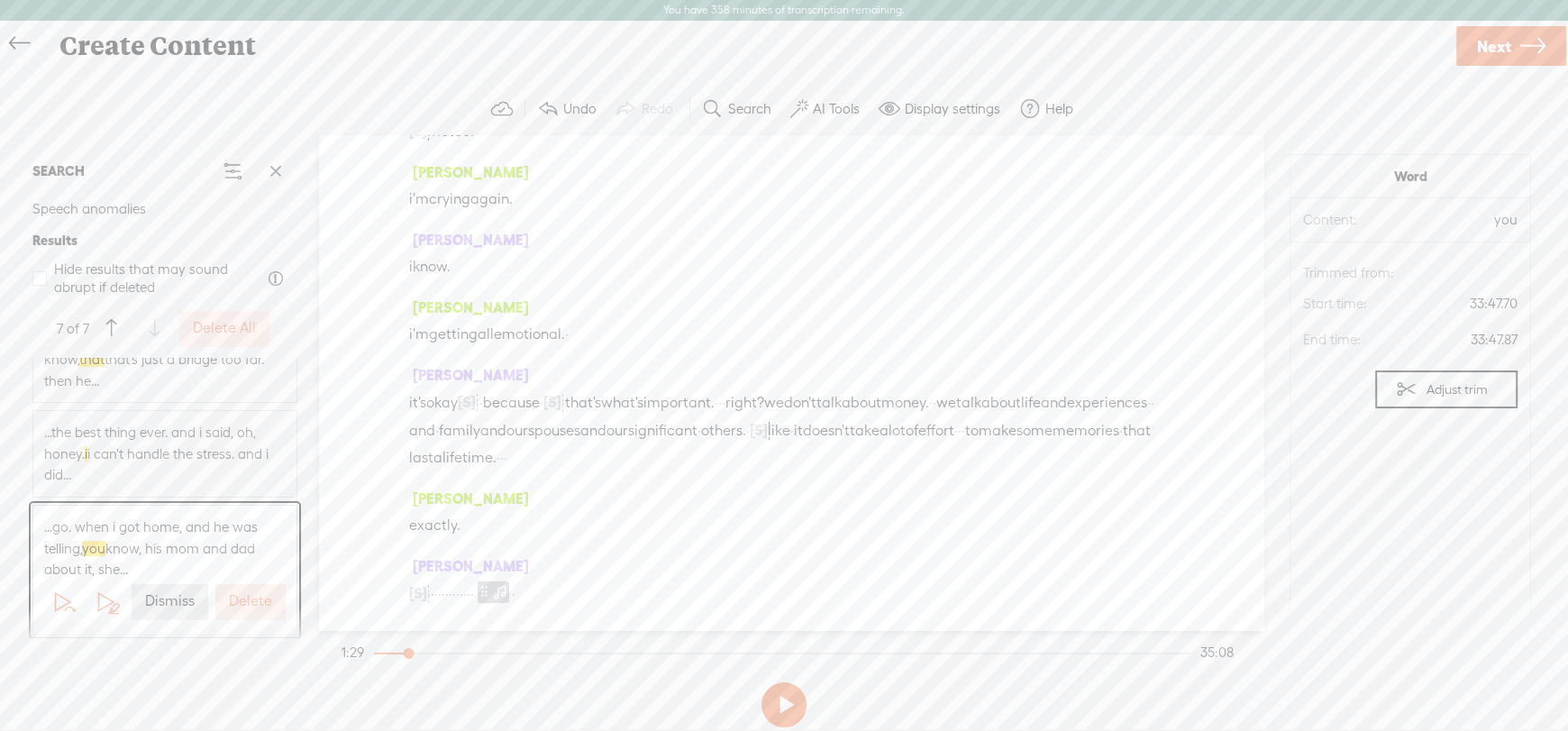
scroll to position [15771, 0]
click at [222, 327] on label "Delete All" at bounding box center [223, 328] width 63 height 18
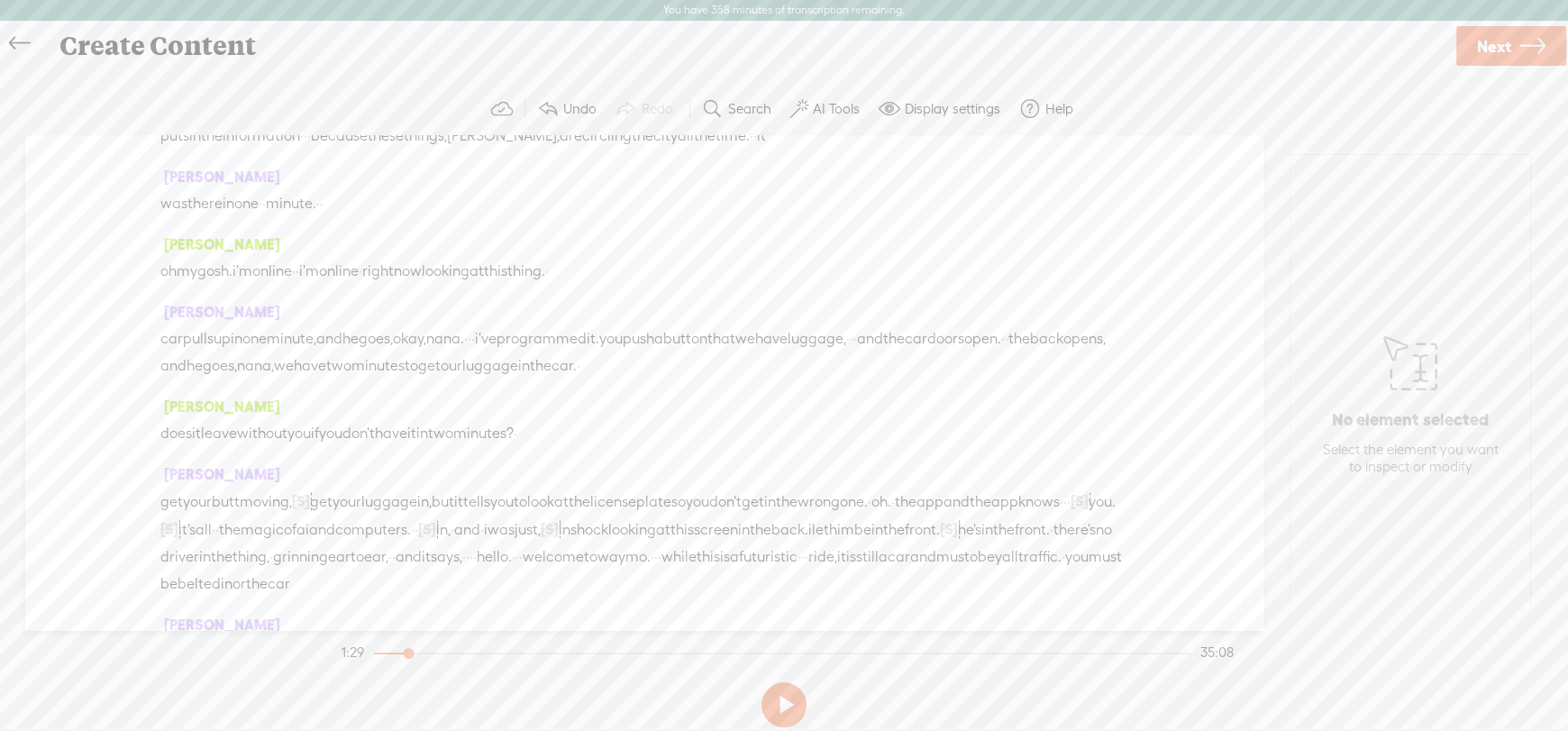
scroll to position [10697, 0]
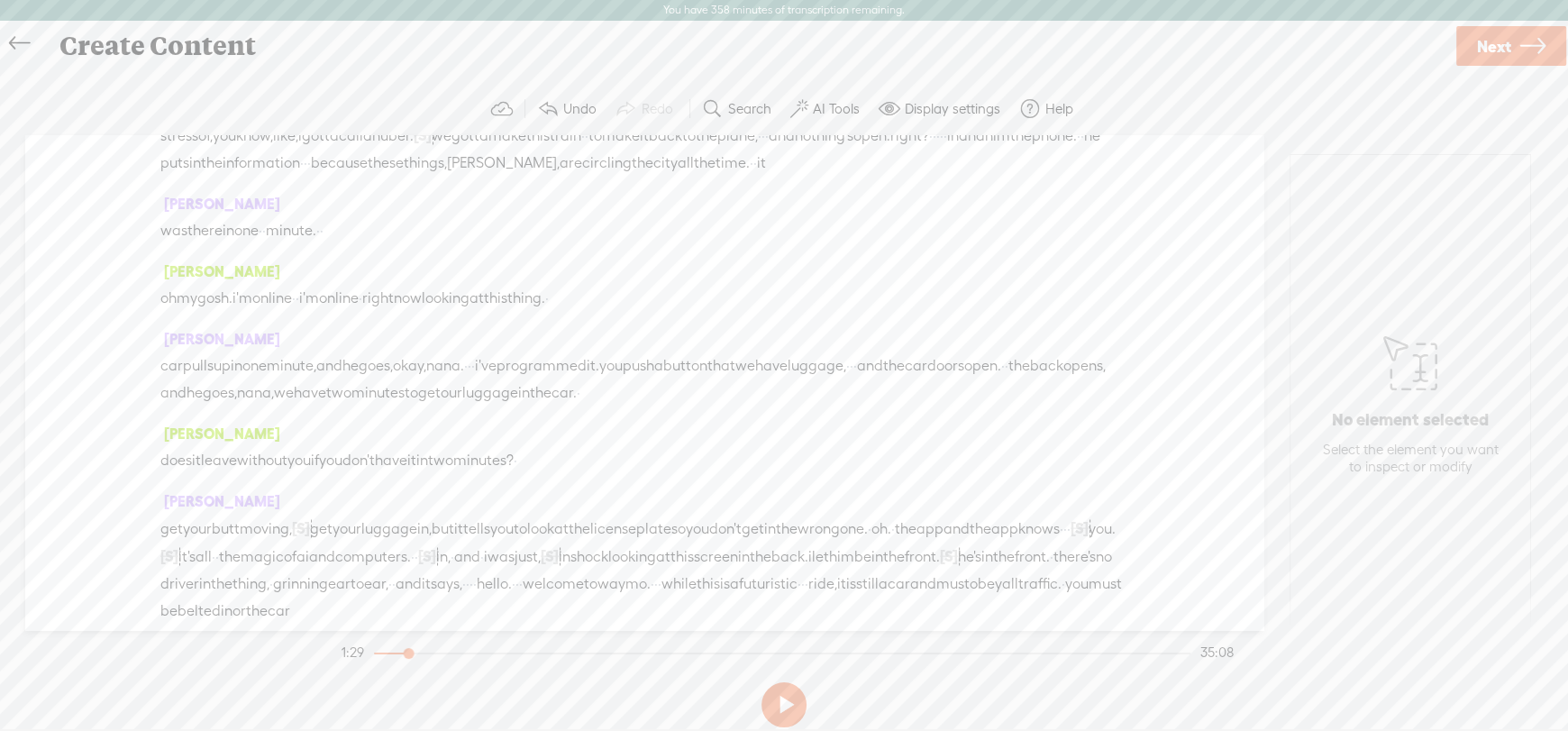
click at [1515, 50] on link "Next" at bounding box center [1511, 46] width 110 height 40
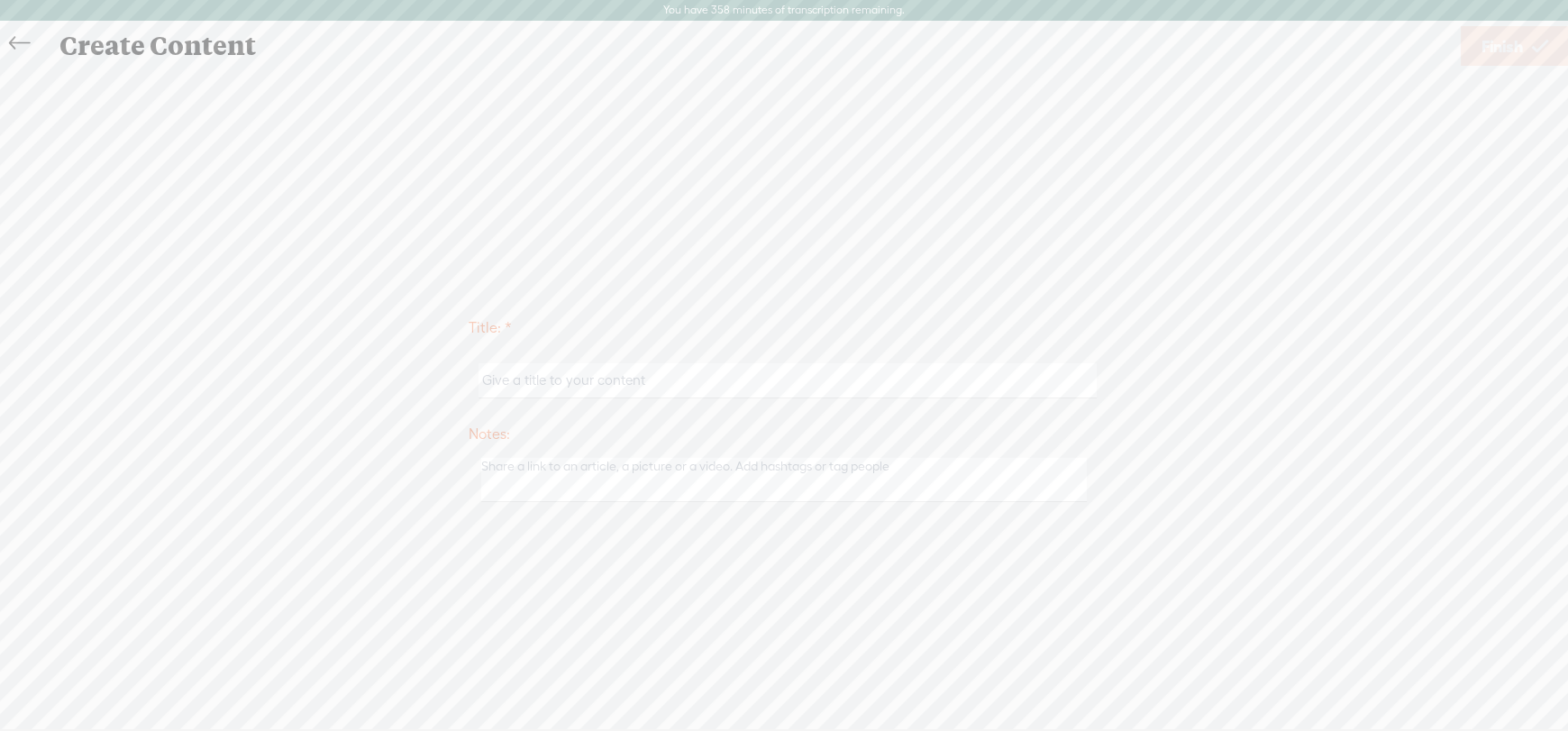
click at [531, 384] on input "text" at bounding box center [786, 381] width 617 height 35
type input "[PERSON_NAME] Birthday Trip with [PERSON_NAME]"
click at [1513, 44] on span "Finish" at bounding box center [1502, 46] width 42 height 46
